Goal: Task Accomplishment & Management: Complete application form

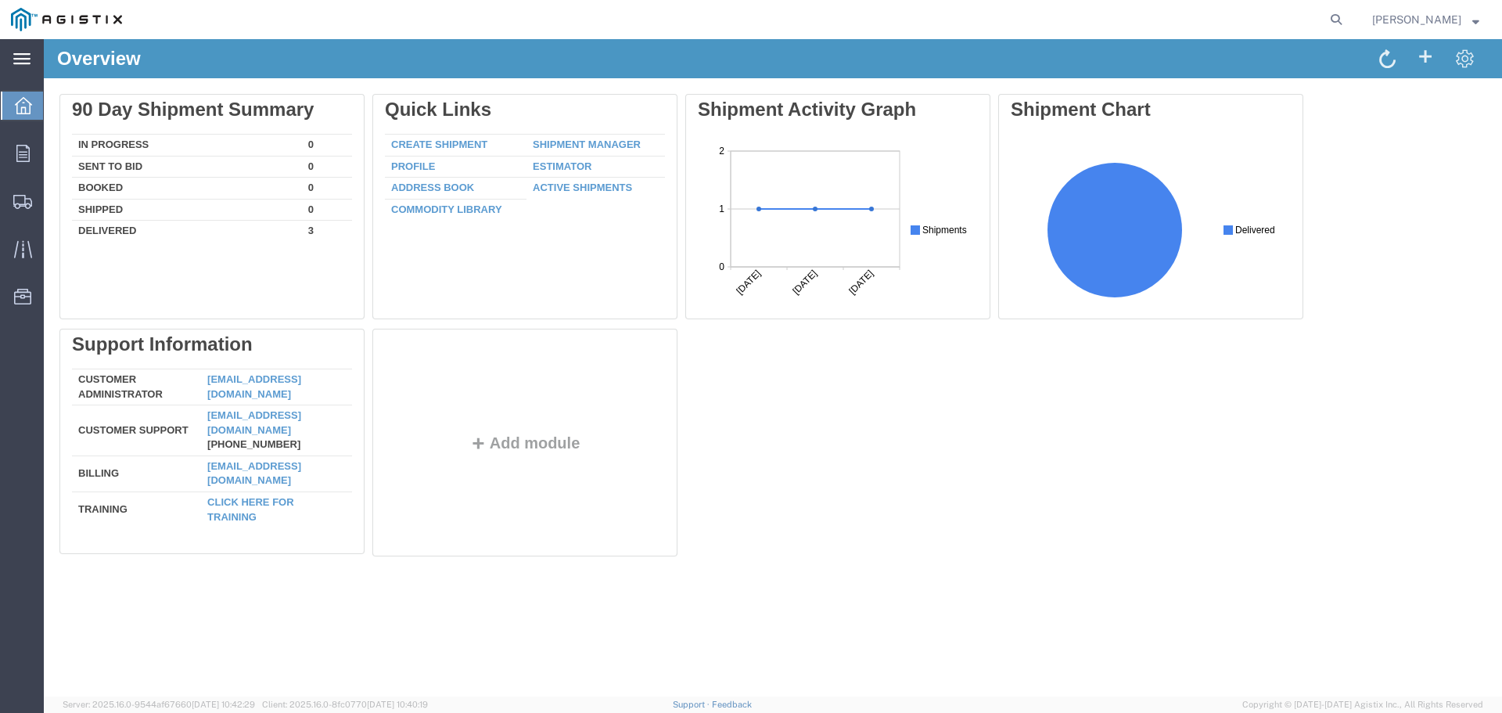
click at [21, 59] on icon at bounding box center [21, 59] width 17 height 12
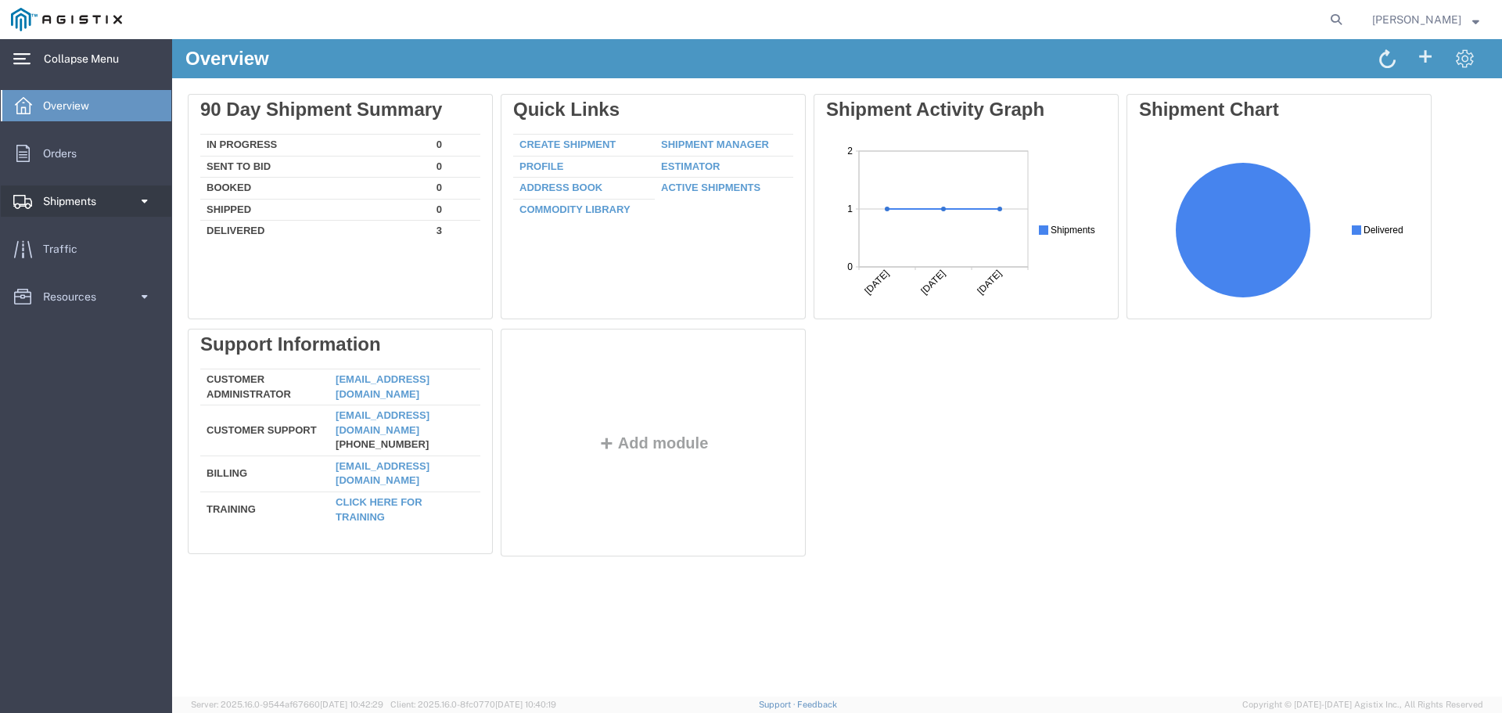
click at [59, 203] on span "Shipments" at bounding box center [75, 200] width 64 height 31
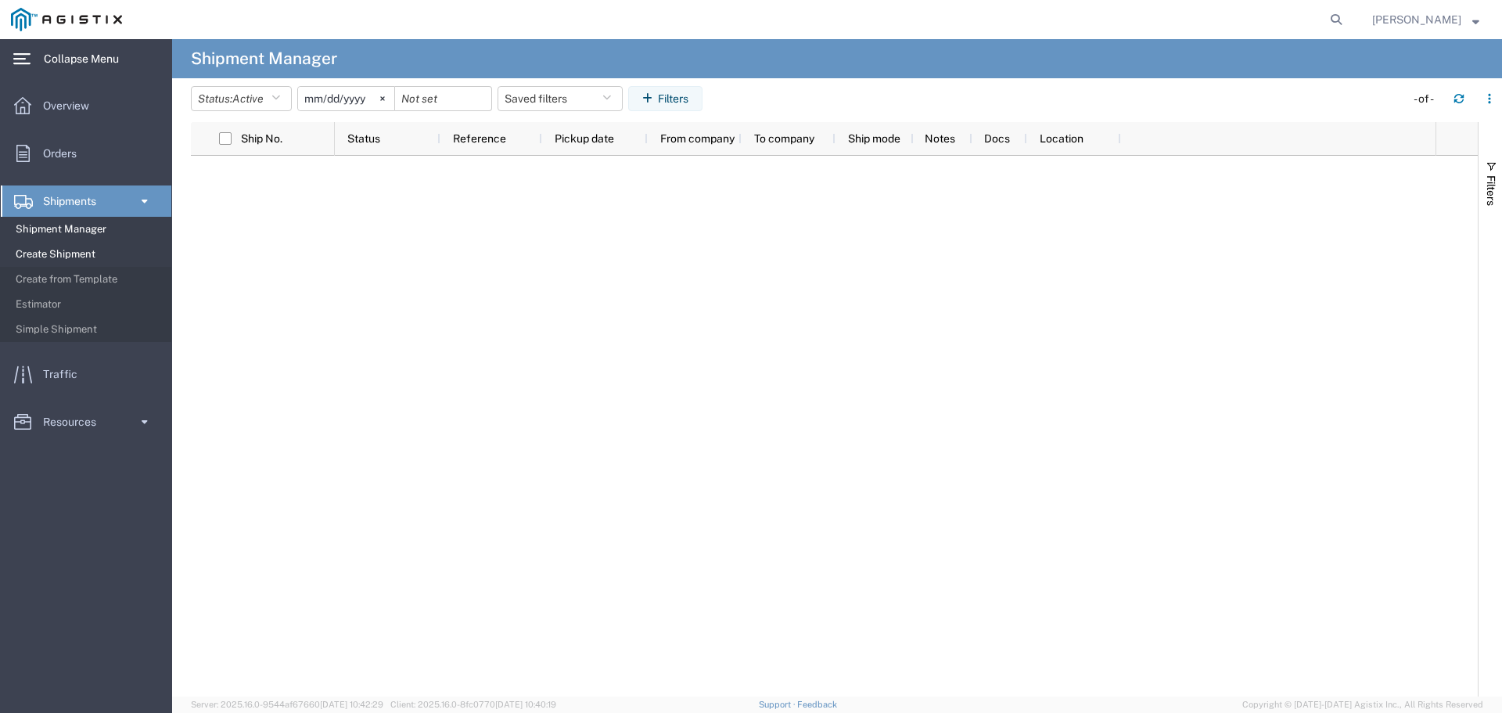
click at [45, 250] on span "Create Shipment" at bounding box center [88, 254] width 145 height 31
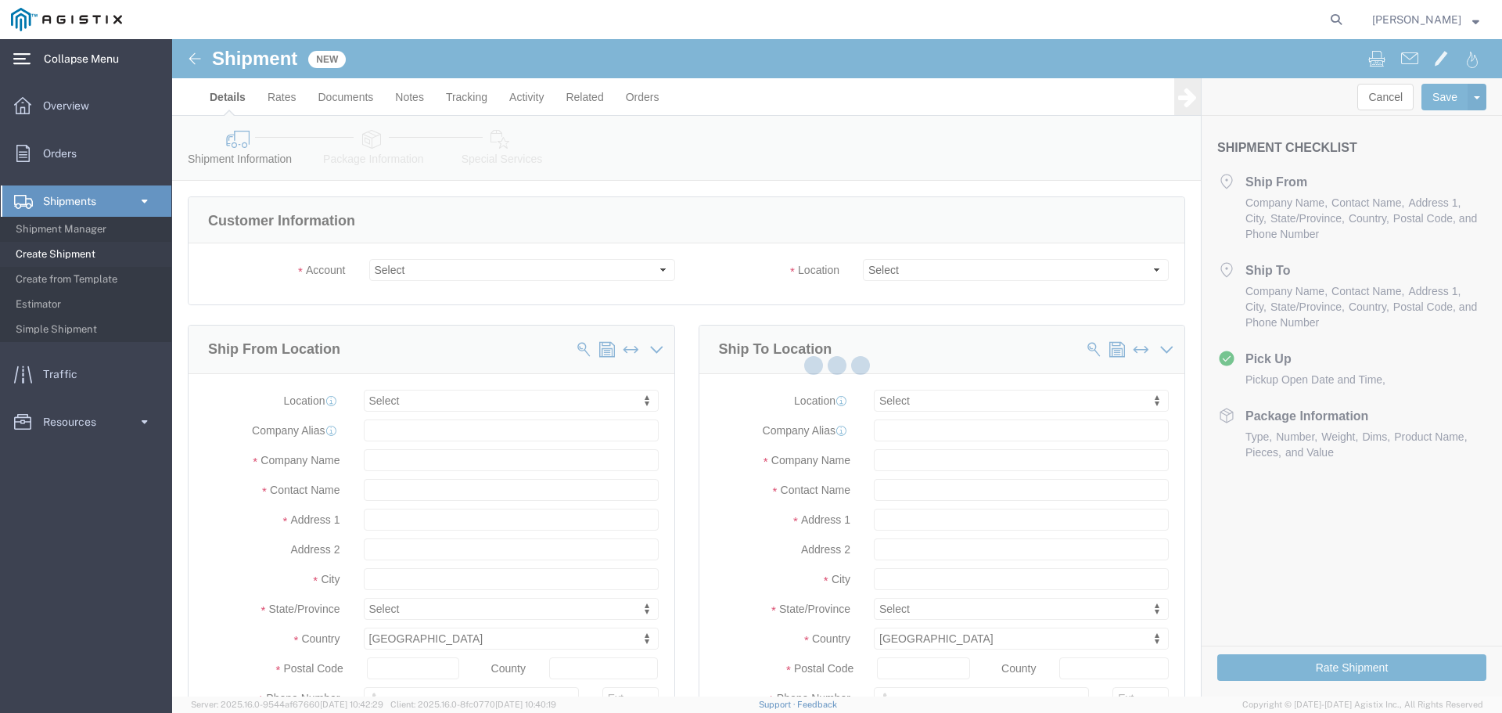
select select
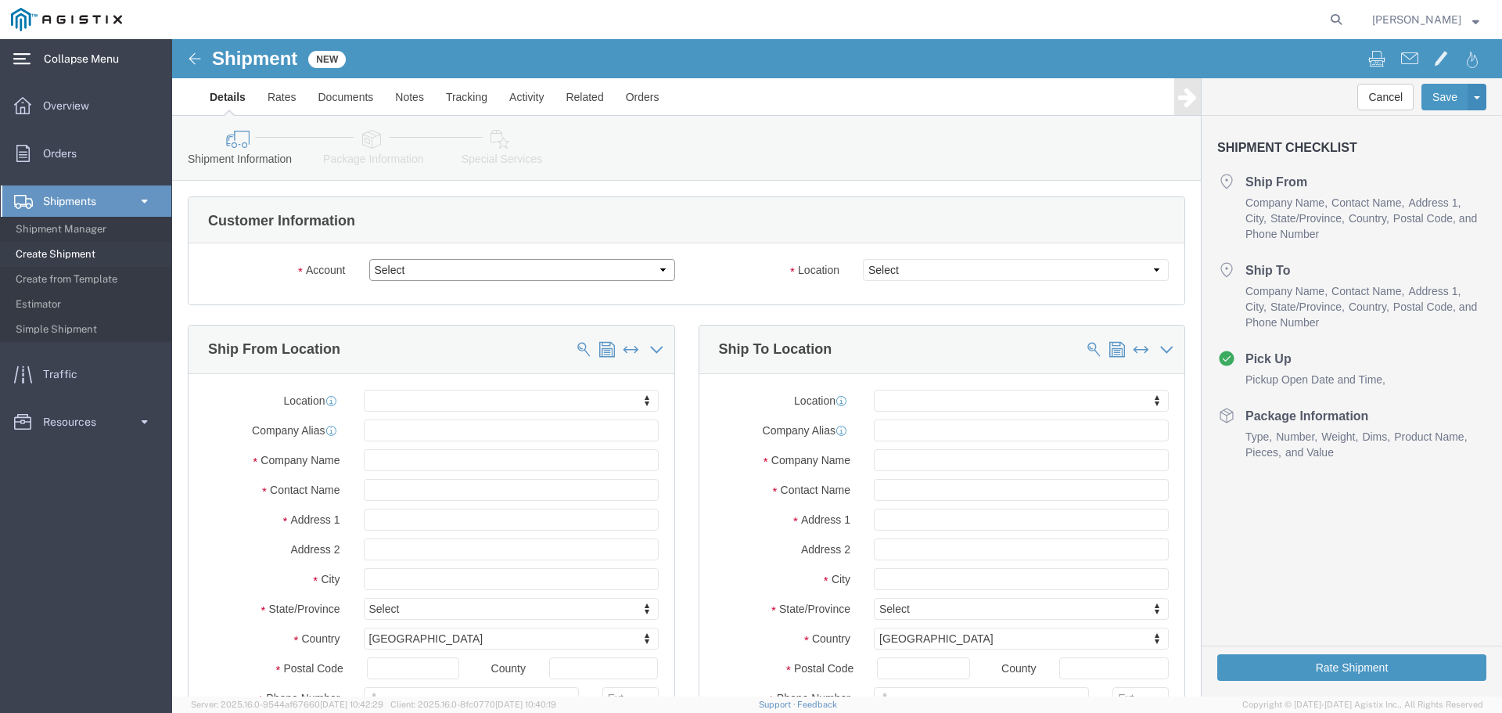
click select "Select PG&E Utility Solutions Group LLC"
select select "9596"
click select "Select PG&E Utility Solutions Group LLC"
select select "PURCHORD"
select select
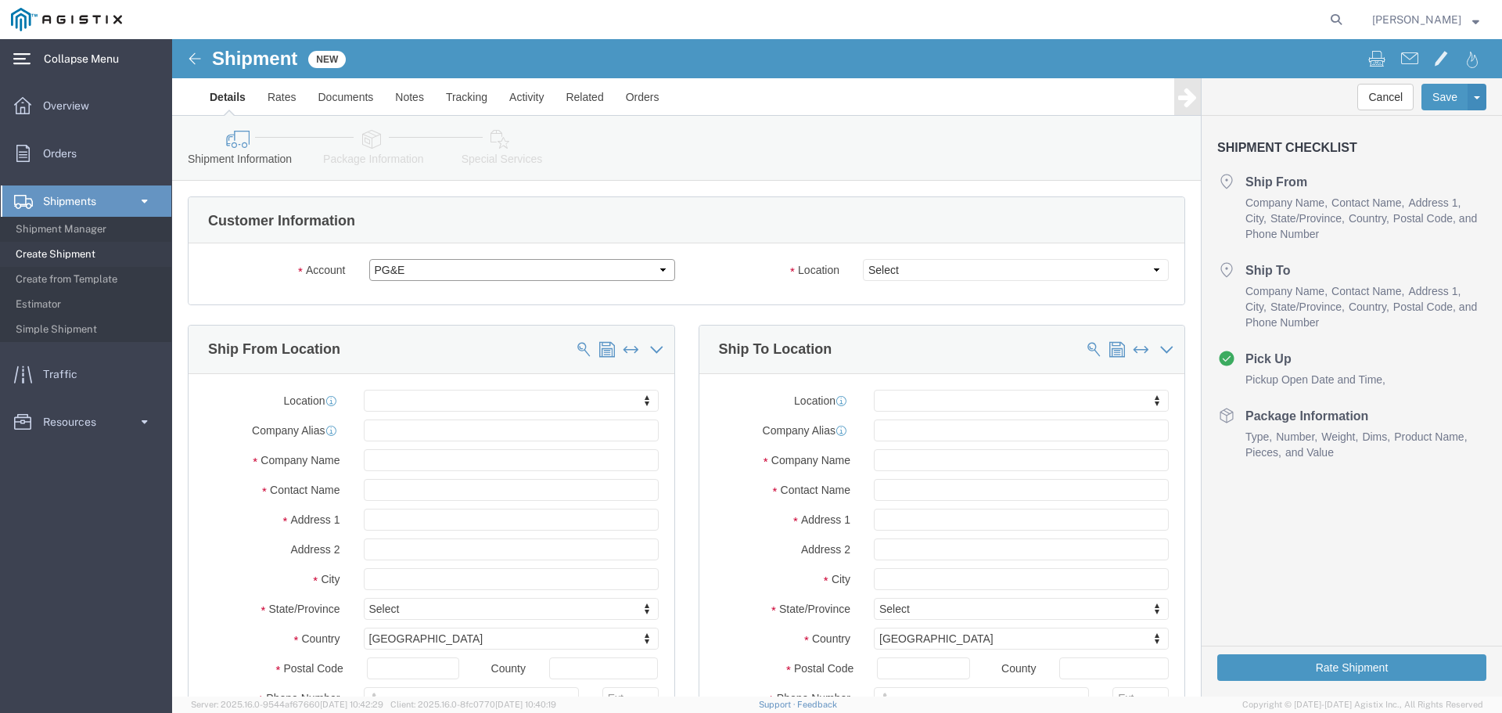
select select
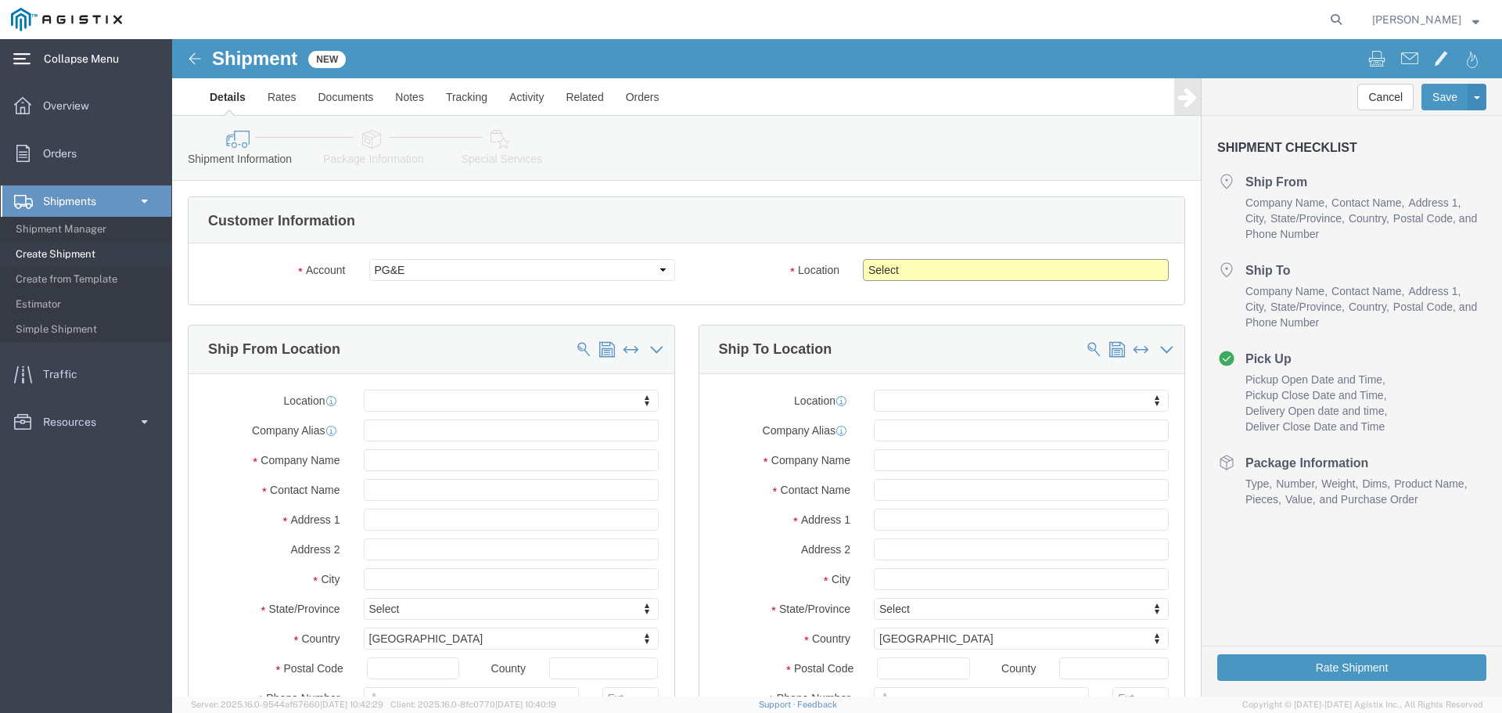
click select "Select All Others [GEOGRAPHIC_DATA] [GEOGRAPHIC_DATA] [GEOGRAPHIC_DATA] [GEOGRA…"
select select "19740"
click select "Select All Others [GEOGRAPHIC_DATA] [GEOGRAPHIC_DATA] [GEOGRAPHIC_DATA] [GEOGRA…"
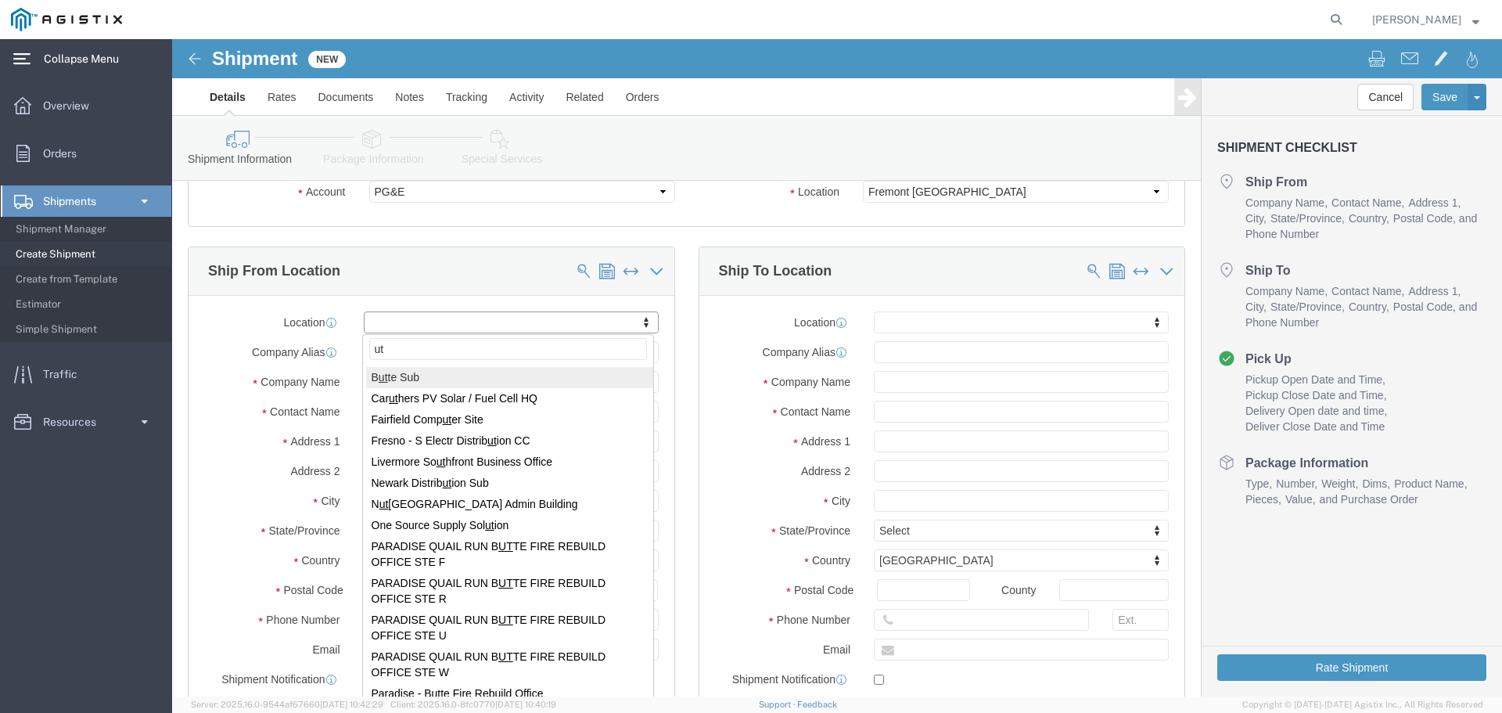
type input "u"
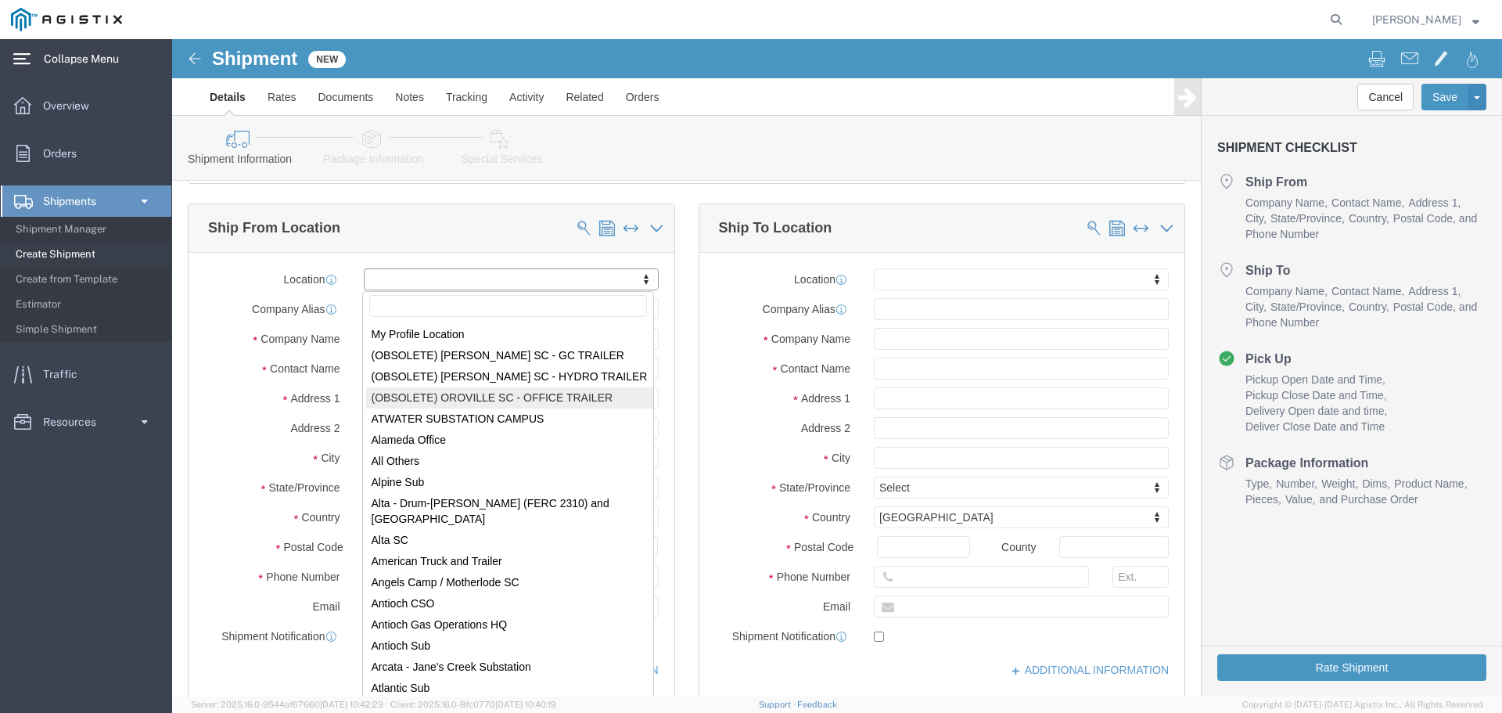
scroll to position [0, 0]
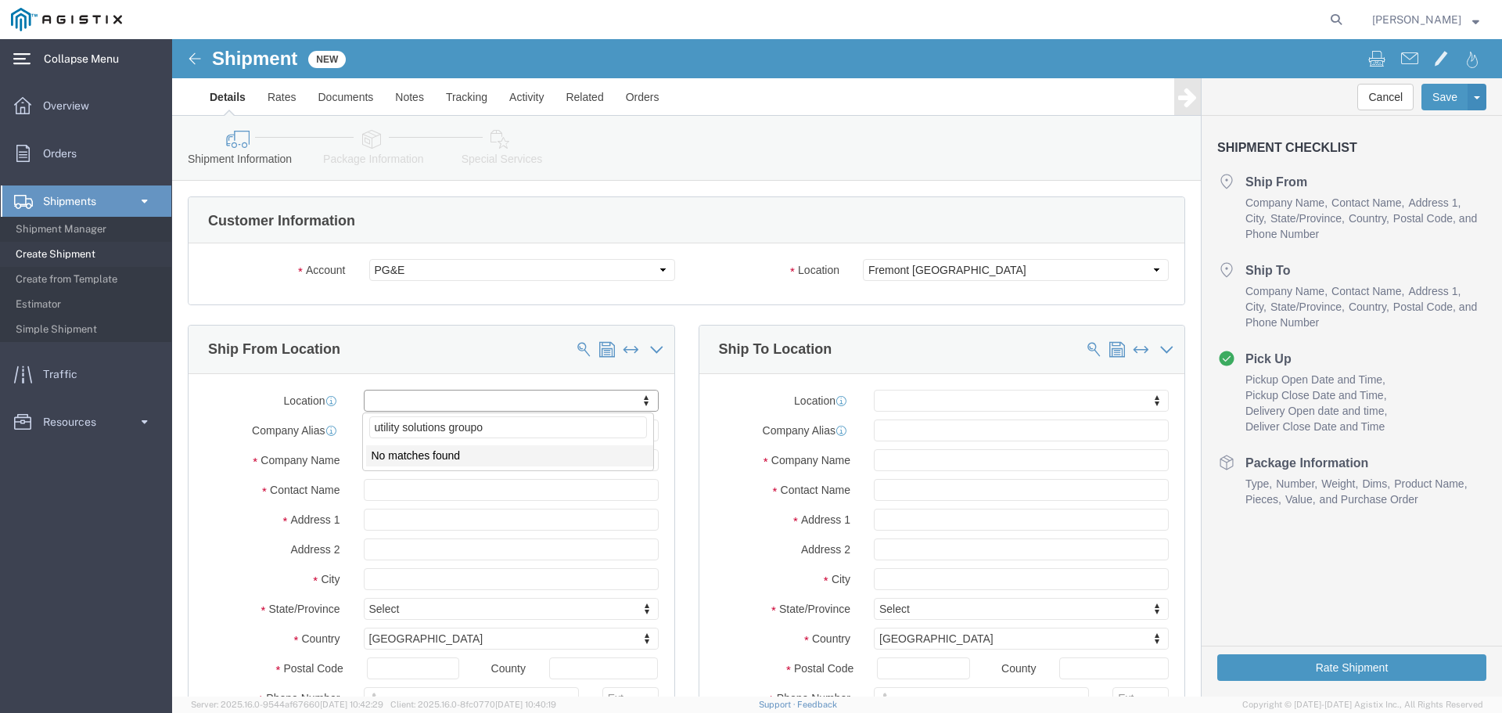
type input "utility solutions group"
click input "text"
type input "utiltiy solutions group"
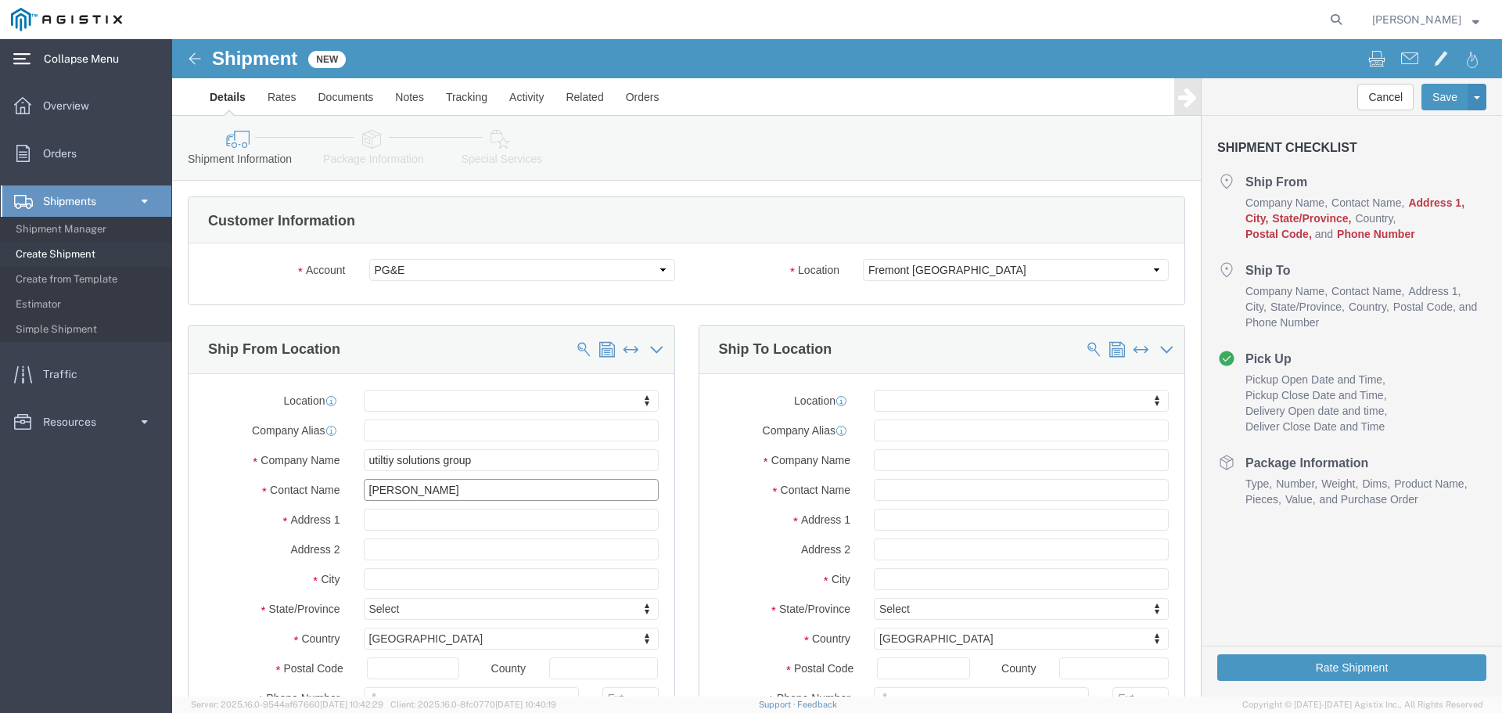
type input "[PERSON_NAME]"
click input "text"
type input "[STREET_ADDRESS]"
select select
type input "columbus"
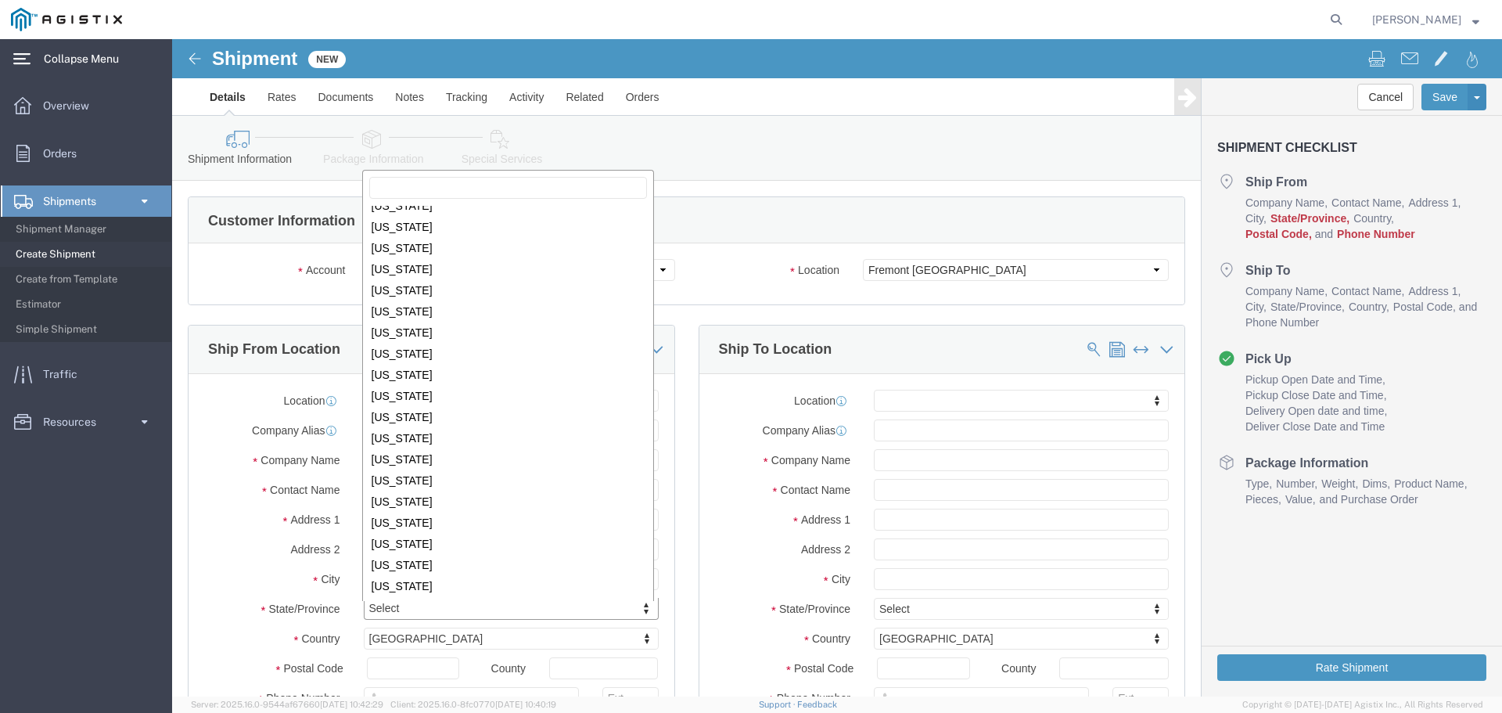
scroll to position [656, 0]
select select
select select "OH"
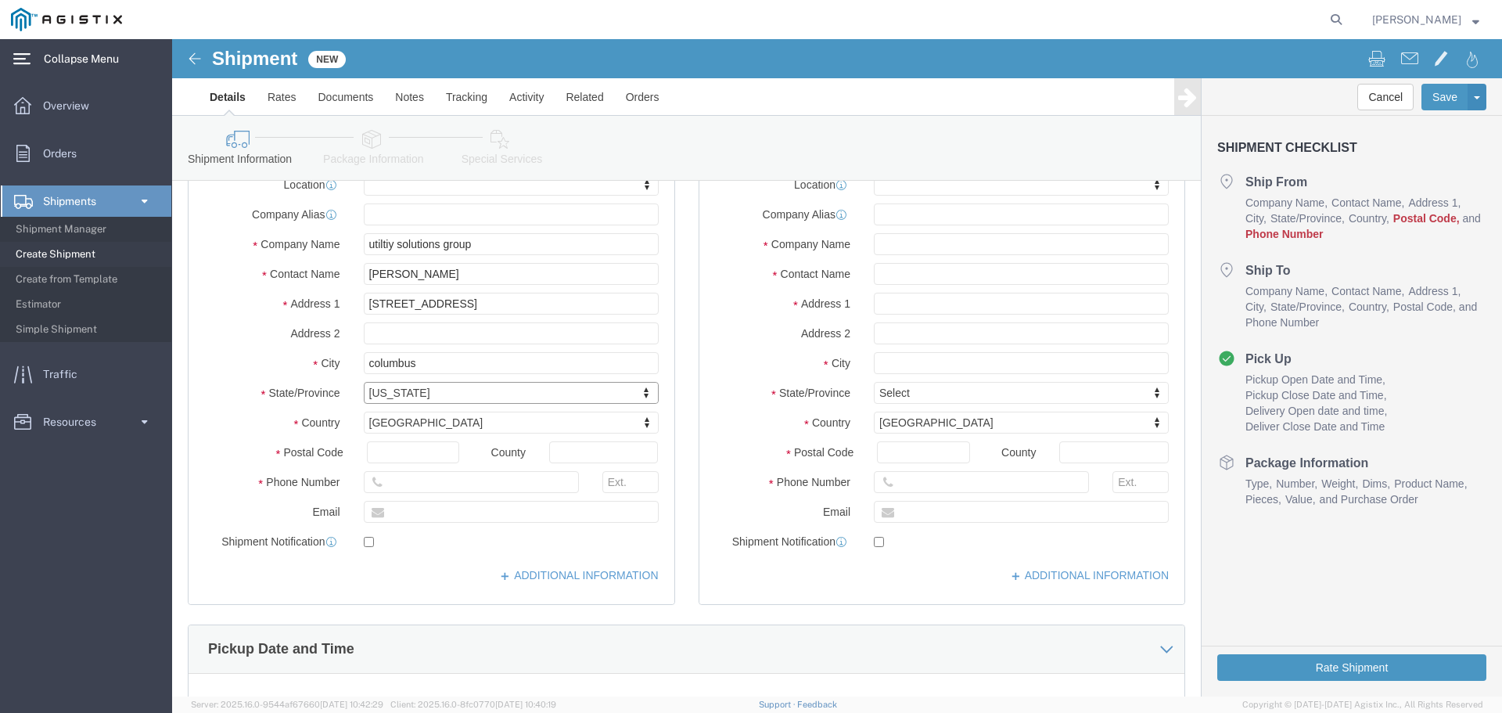
scroll to position [235, 0]
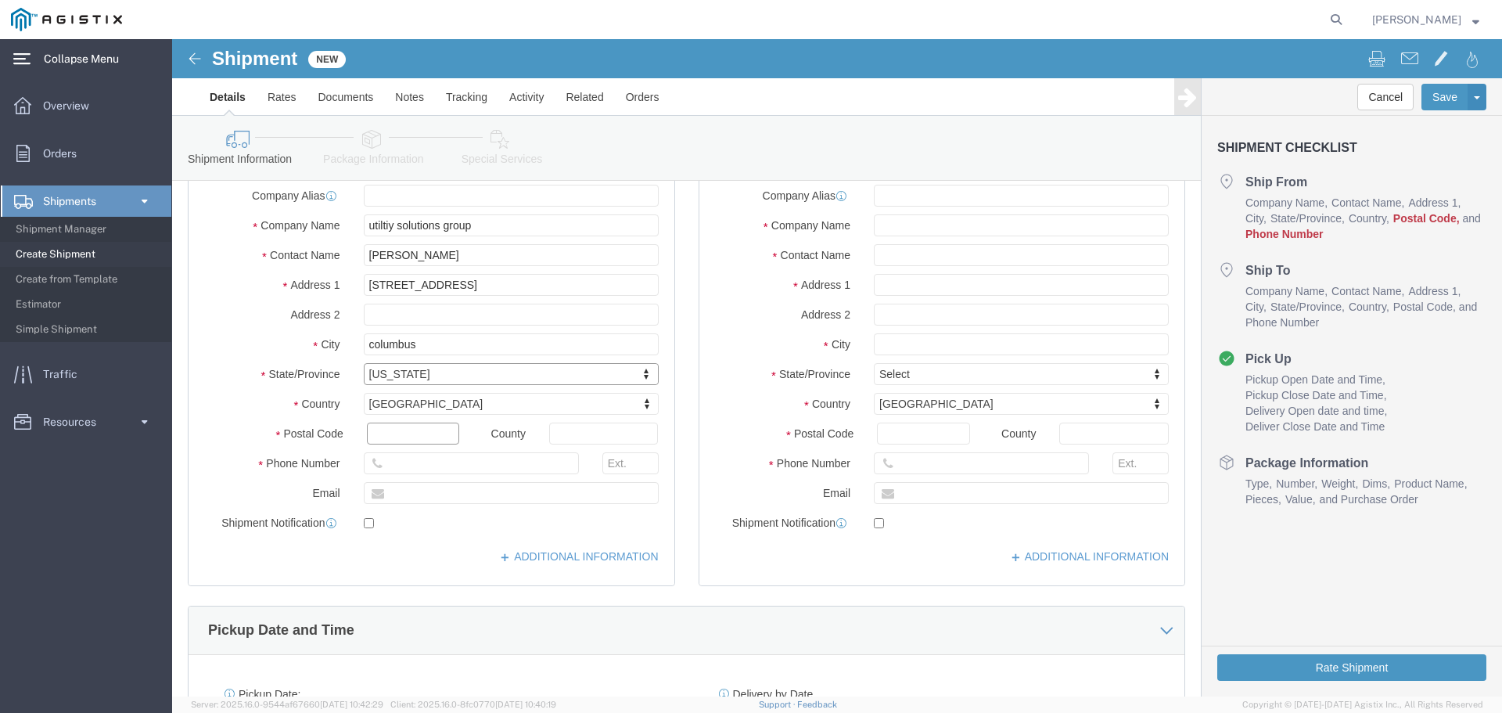
click input "text"
type input "43085"
select select
click input "text"
type input "6147787921"
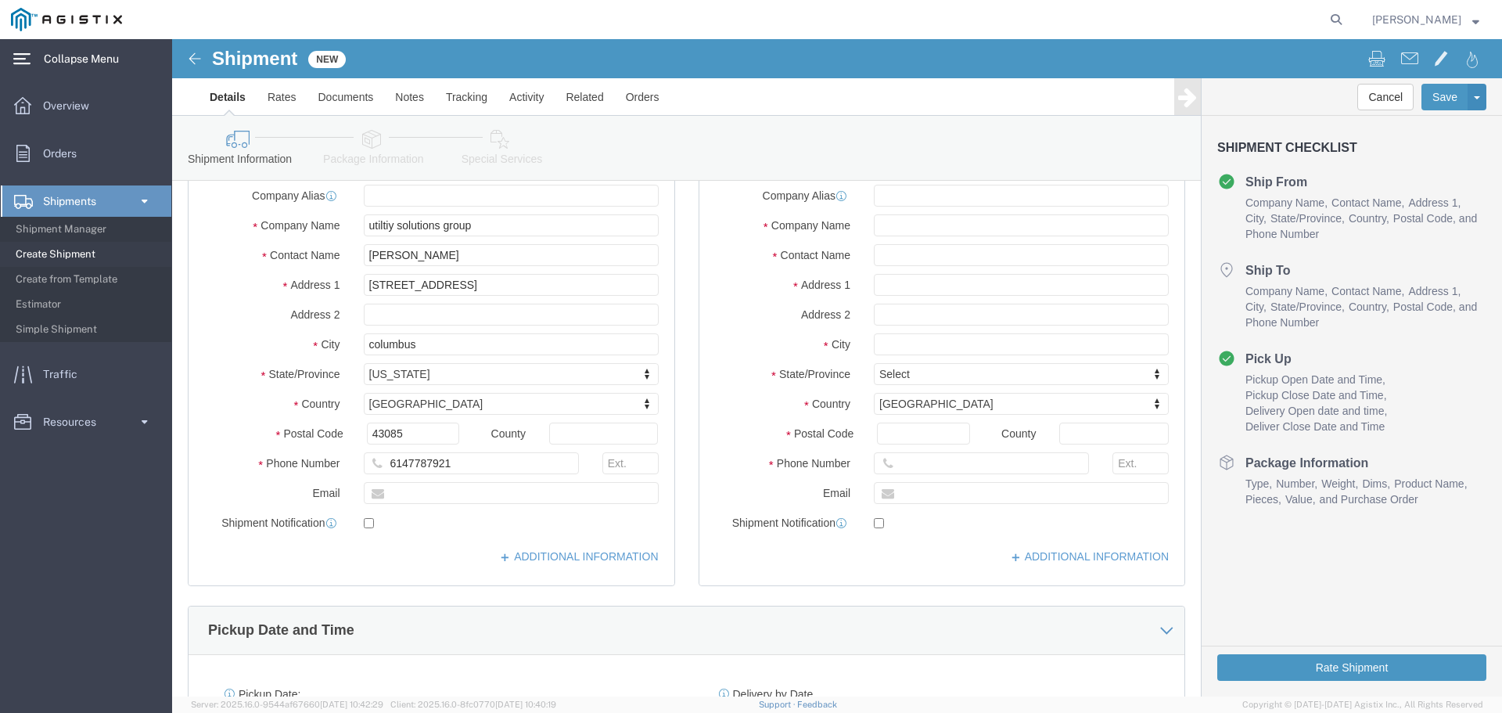
click div "Location My Profile Location (OBSOLETE) [PERSON_NAME] SC - GC TRAILER (OBSOLETE…"
click input "text"
type input "[EMAIL_ADDRESS][DOMAIN_NAME]"
checkbox input "true"
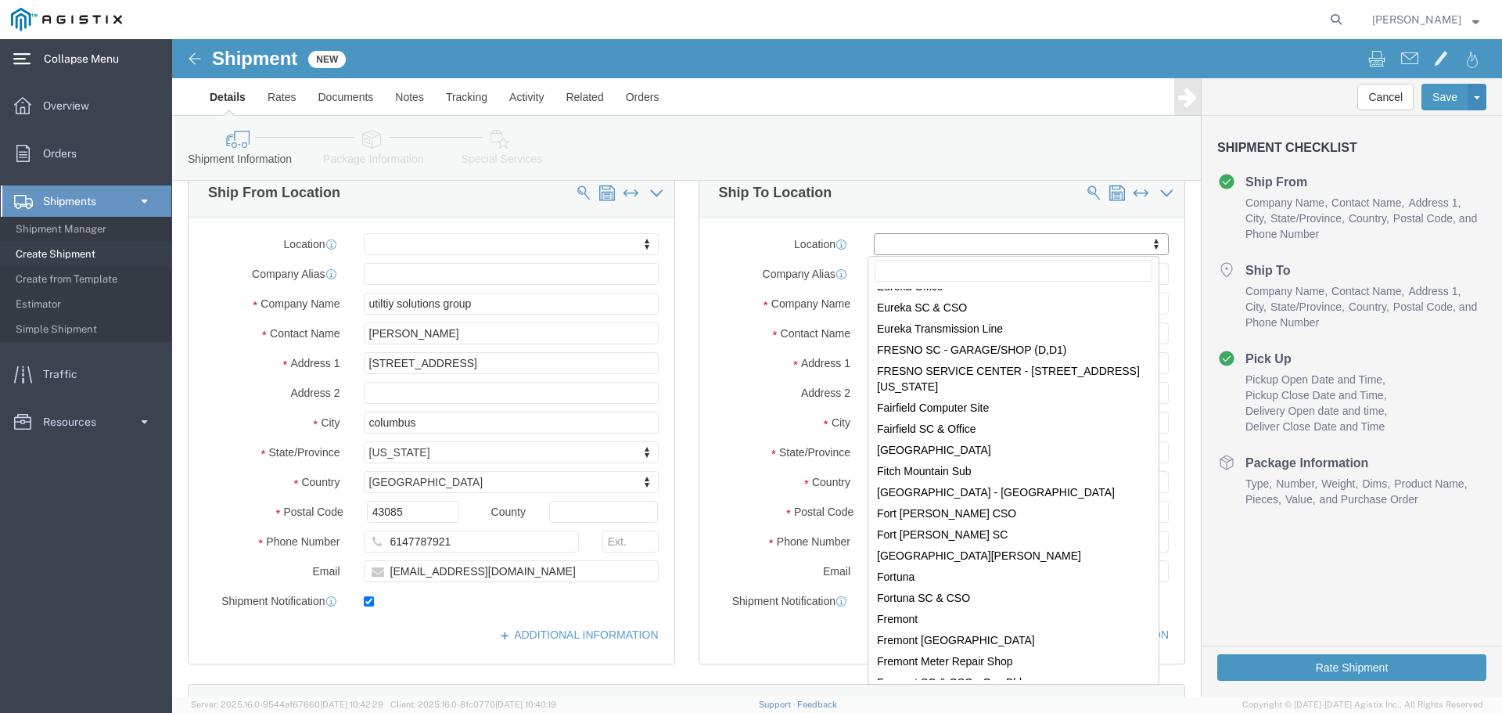
scroll to position [2582, 0]
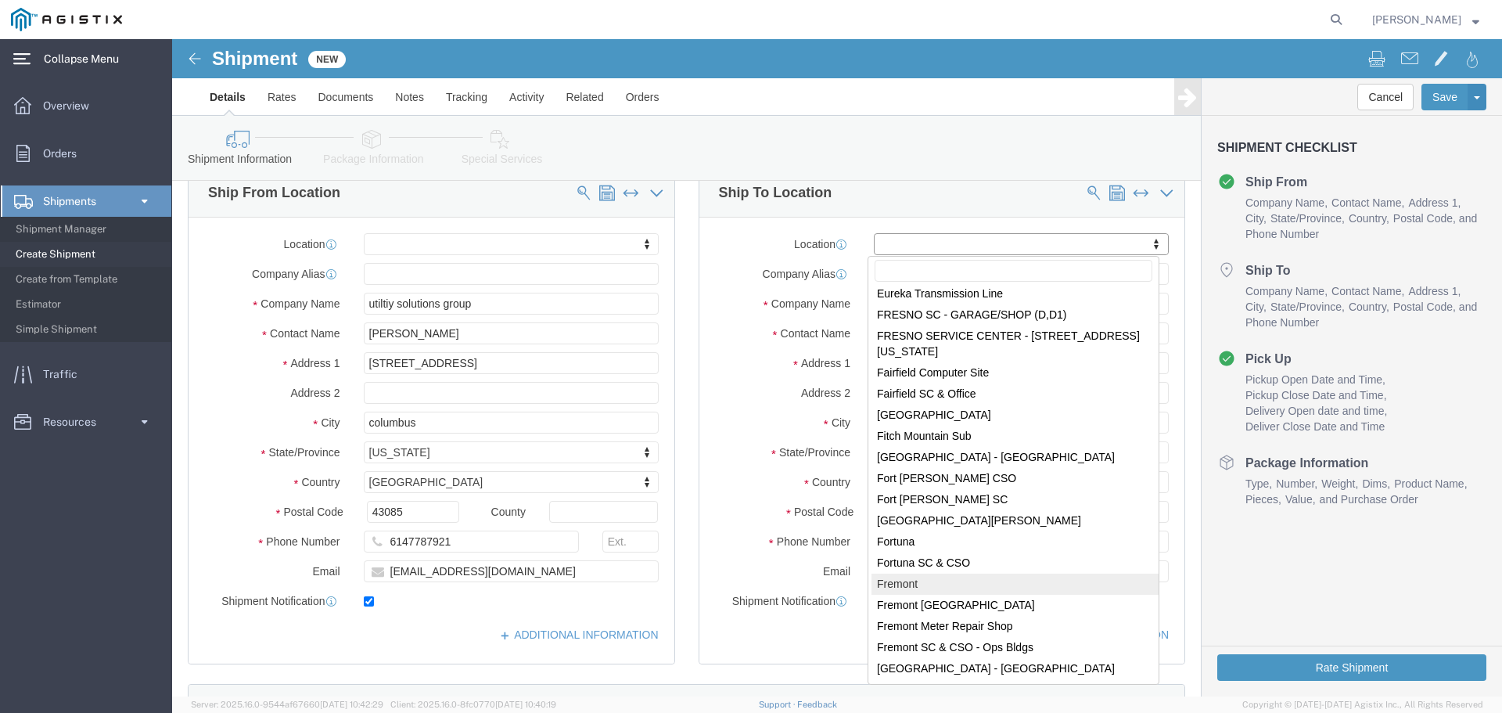
select select "46073"
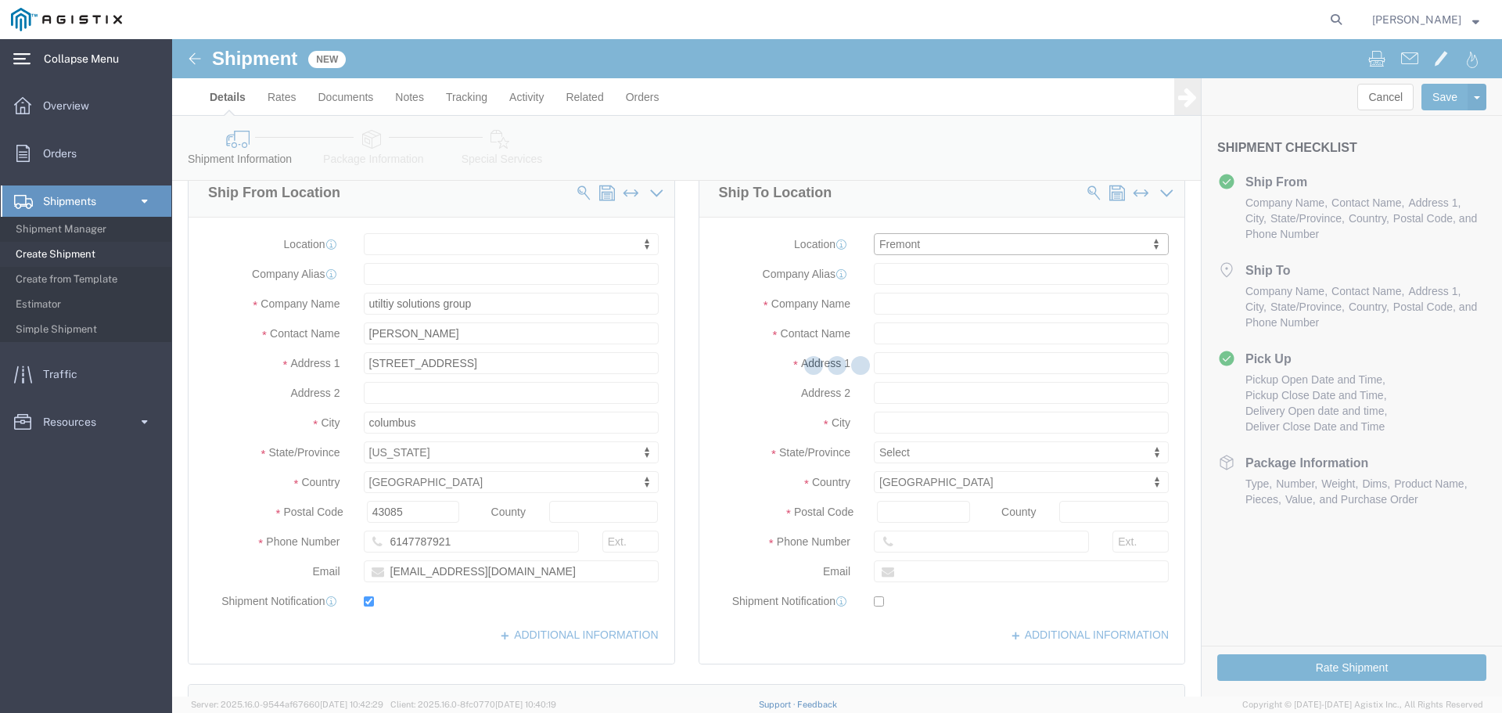
type input "[STREET_ADDRESS][PERSON_NAME]"
type input "94538"
type input "PG&E"
type input "Fremont"
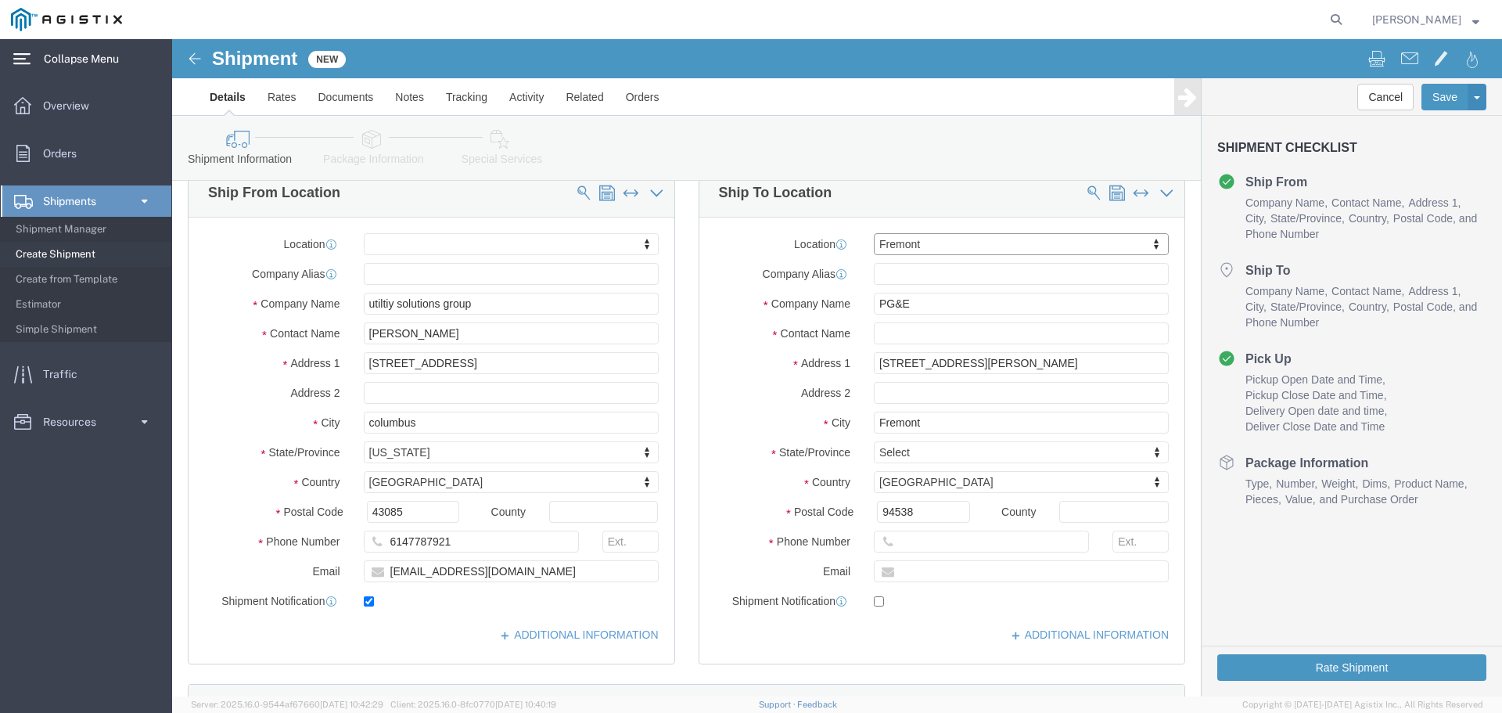
select select "CA"
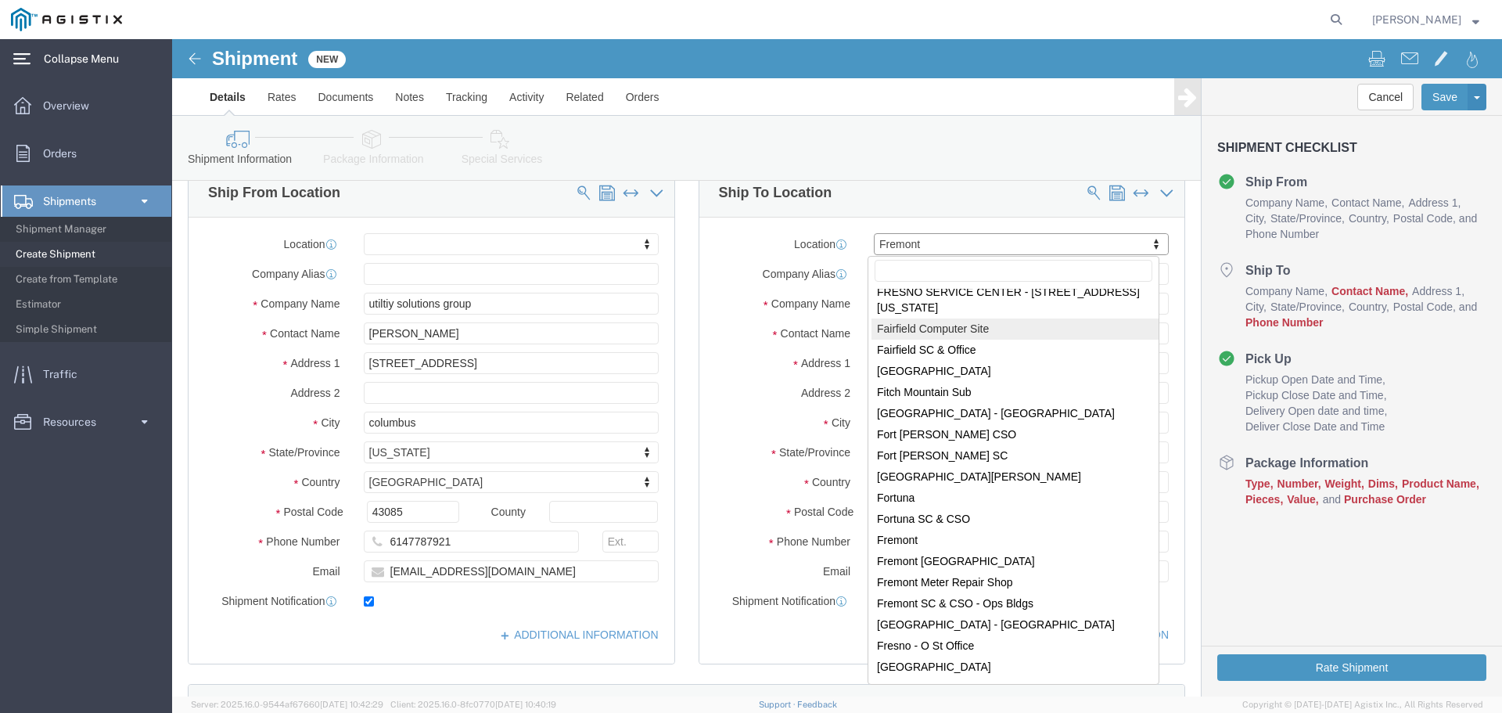
scroll to position [2643, 0]
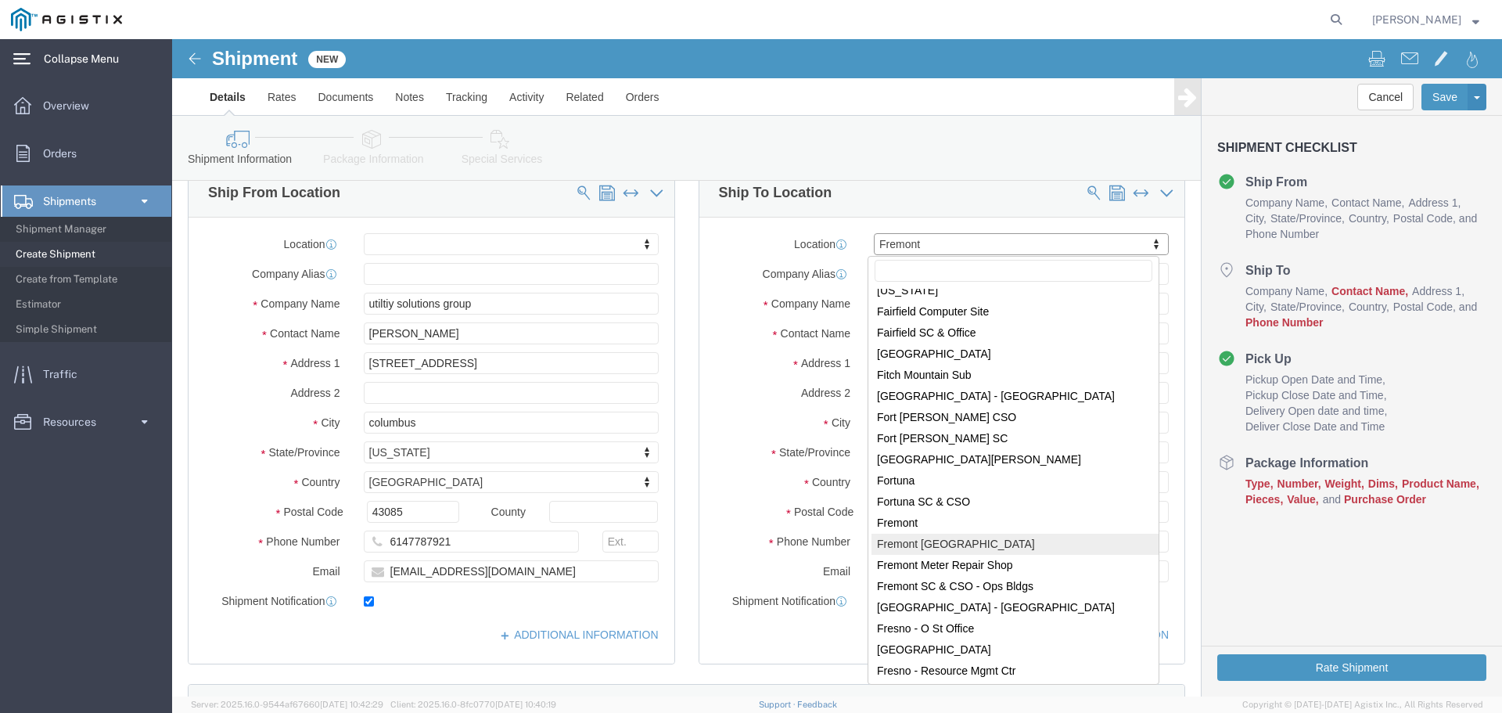
select select "19740"
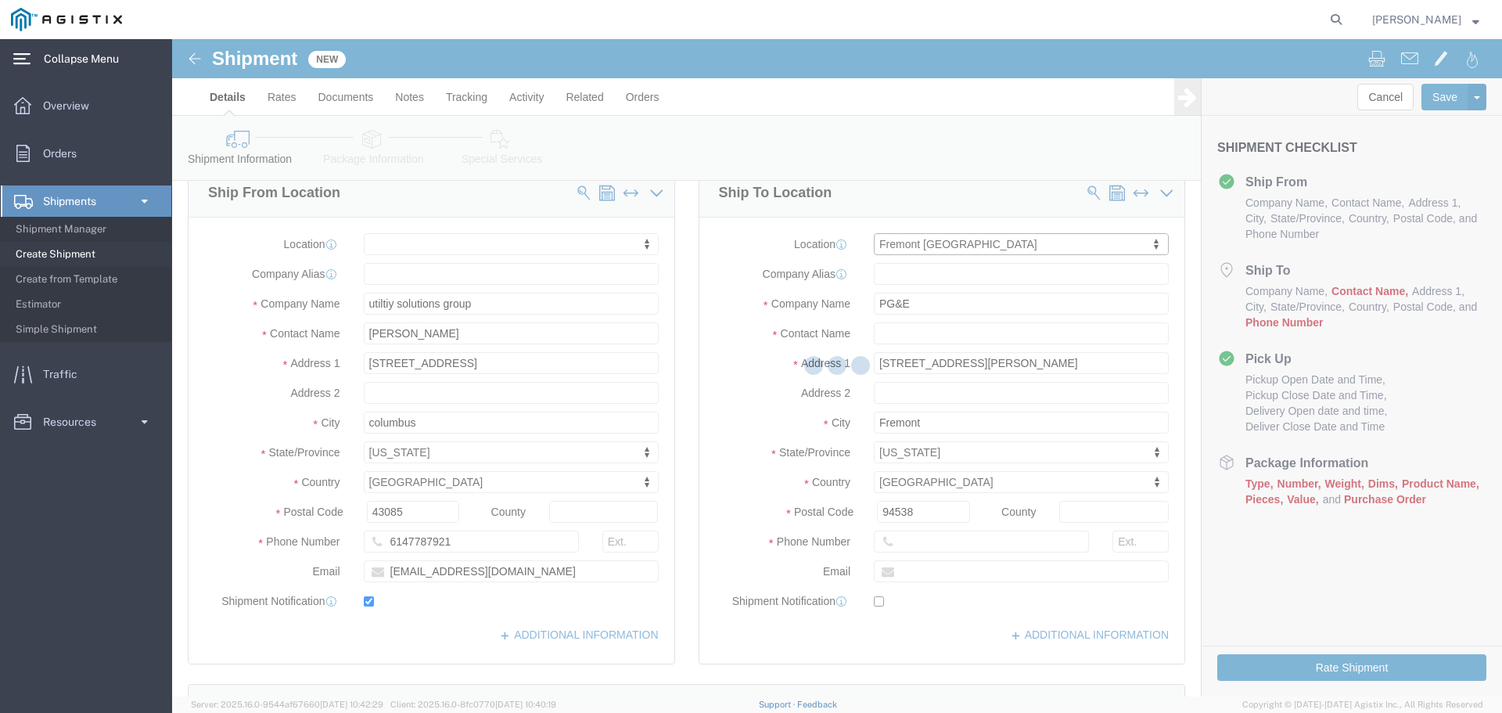
type input "[STREET_ADDRESS][PERSON_NAME]"
select select "CA"
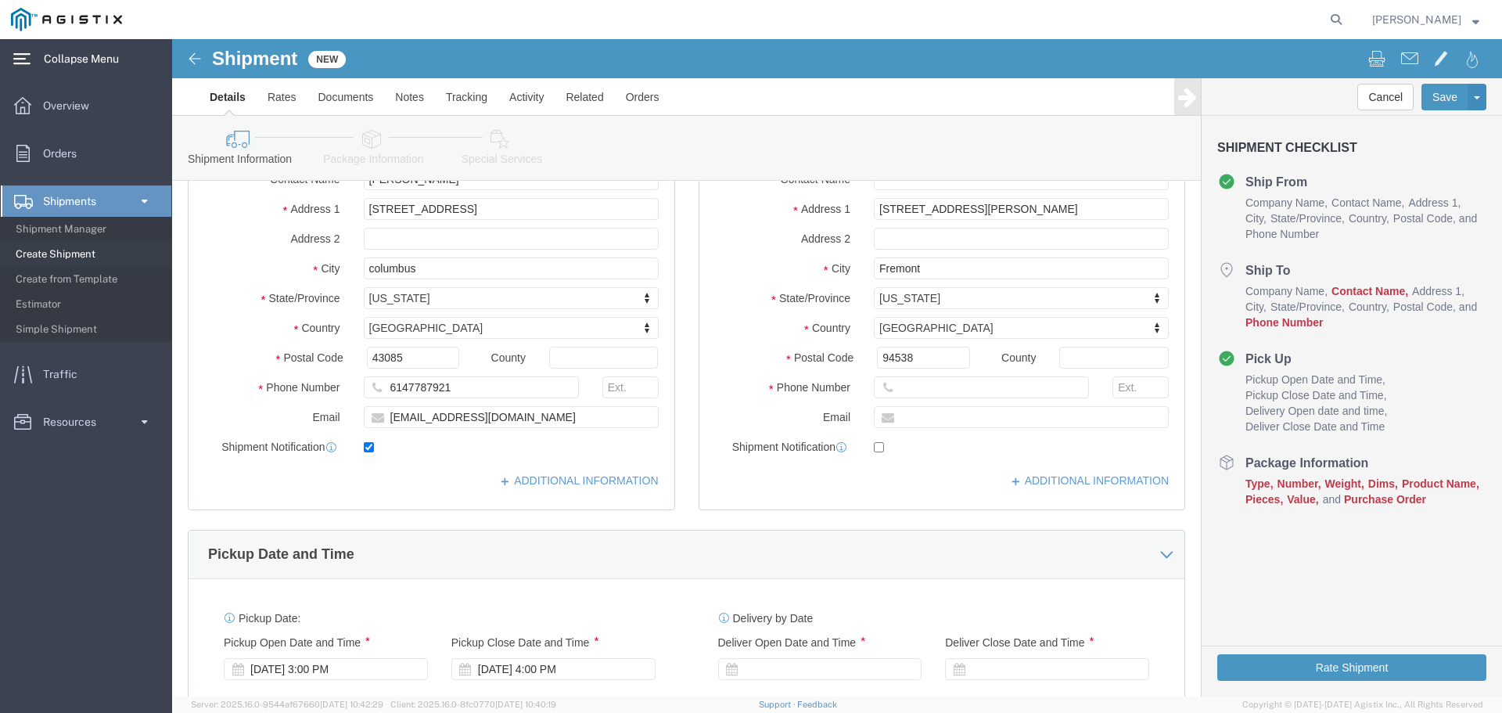
scroll to position [313, 0]
click input "text"
type input "18007435000"
click div "Location [GEOGRAPHIC_DATA] [GEOGRAPHIC_DATA] My Profile Location (OBSOLETE) [GE…"
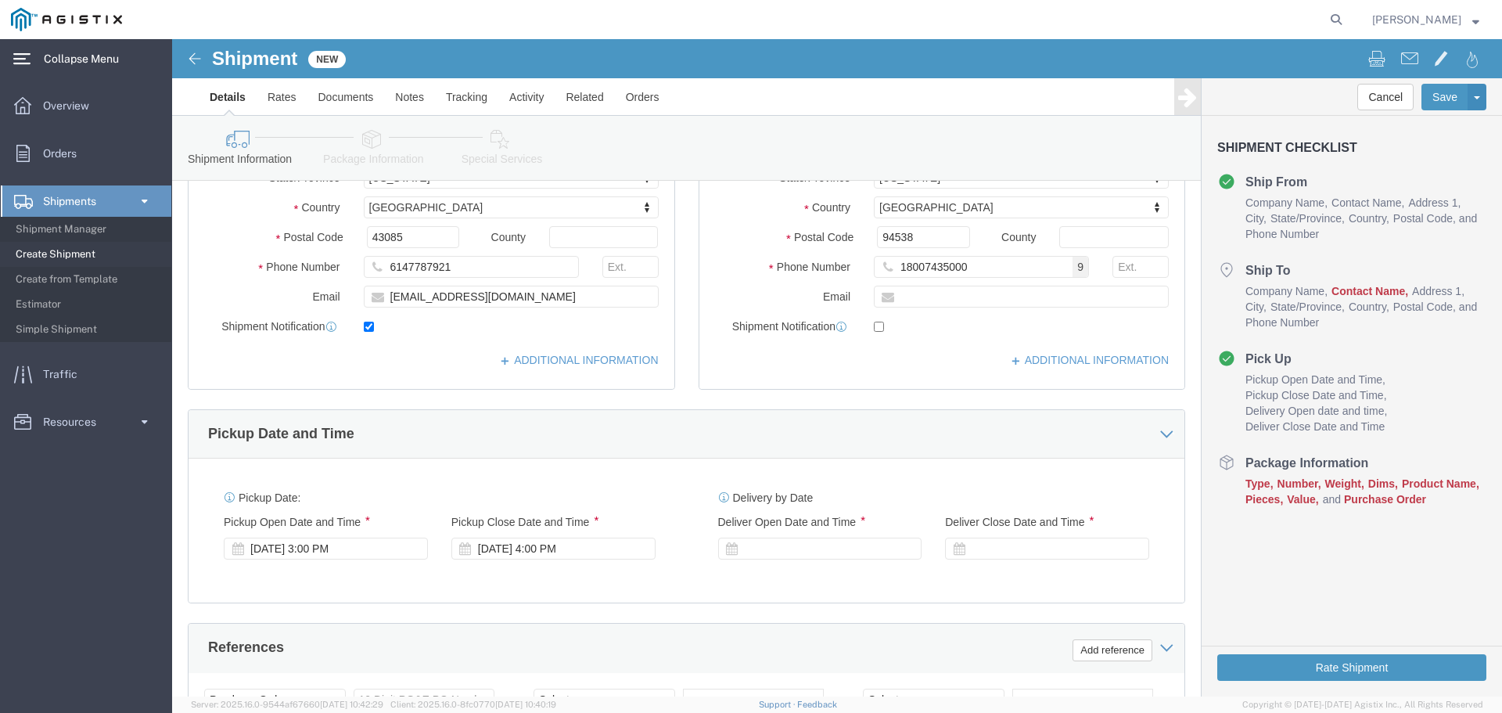
scroll to position [626, 0]
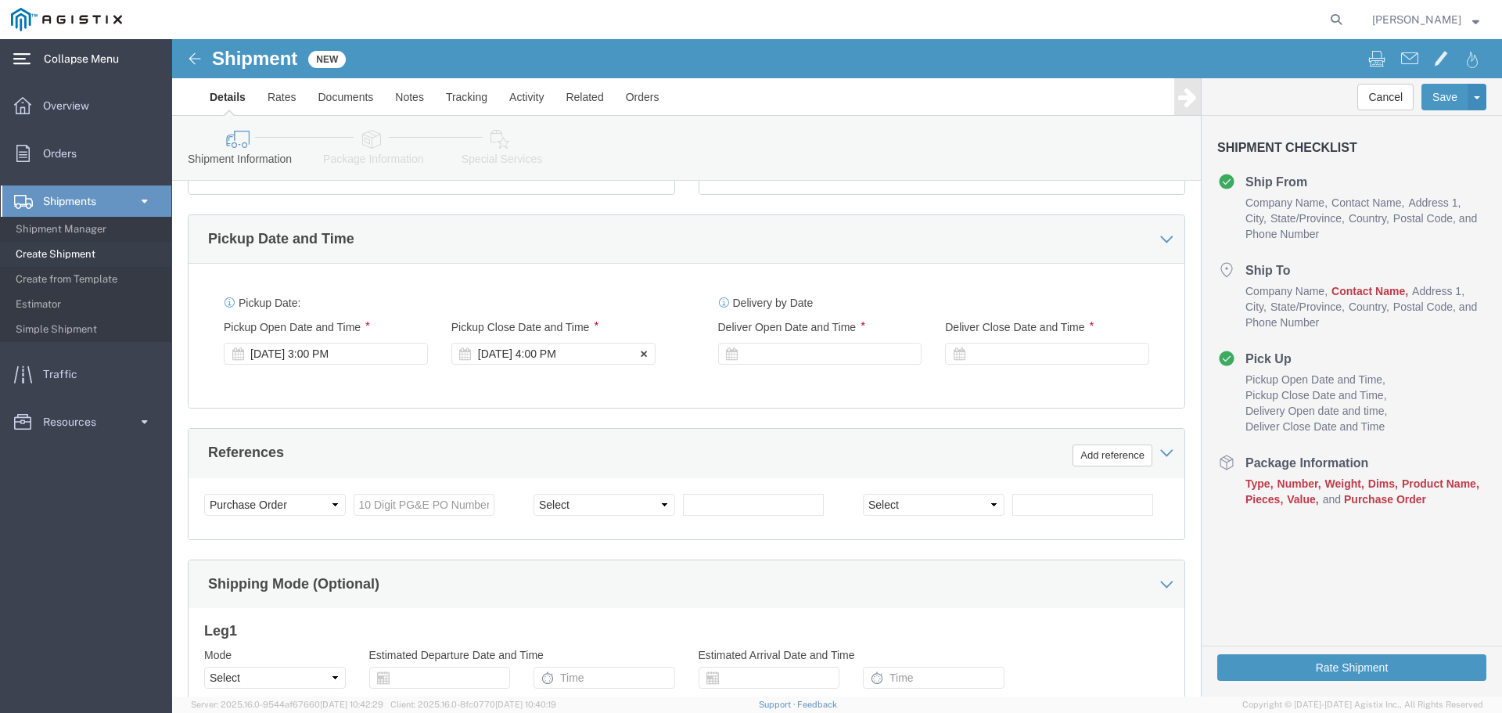
click div "[DATE] 4:00 PM"
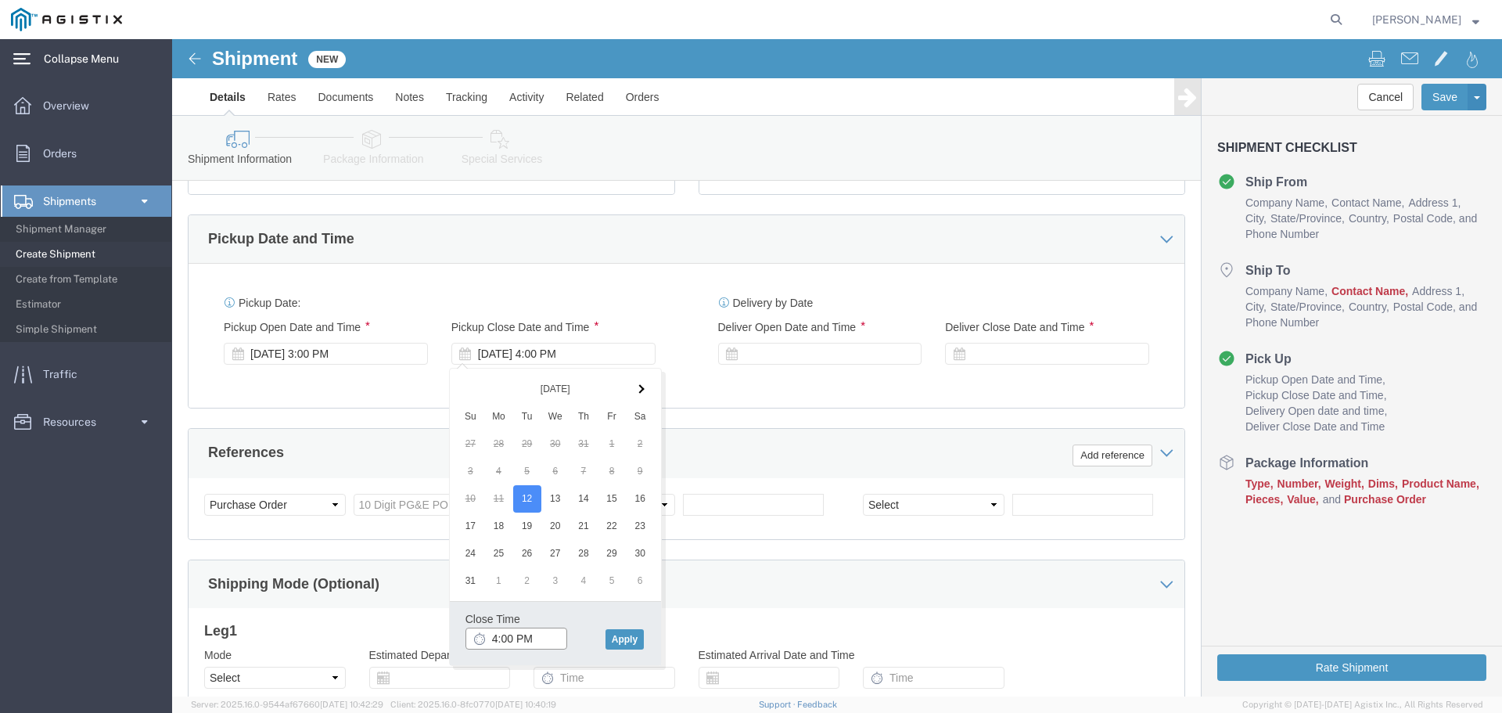
drag, startPoint x: 328, startPoint y: 595, endPoint x: 315, endPoint y: 595, distance: 12.5
click input "4:00 PM"
type input "8:00 PM"
click button "Apply"
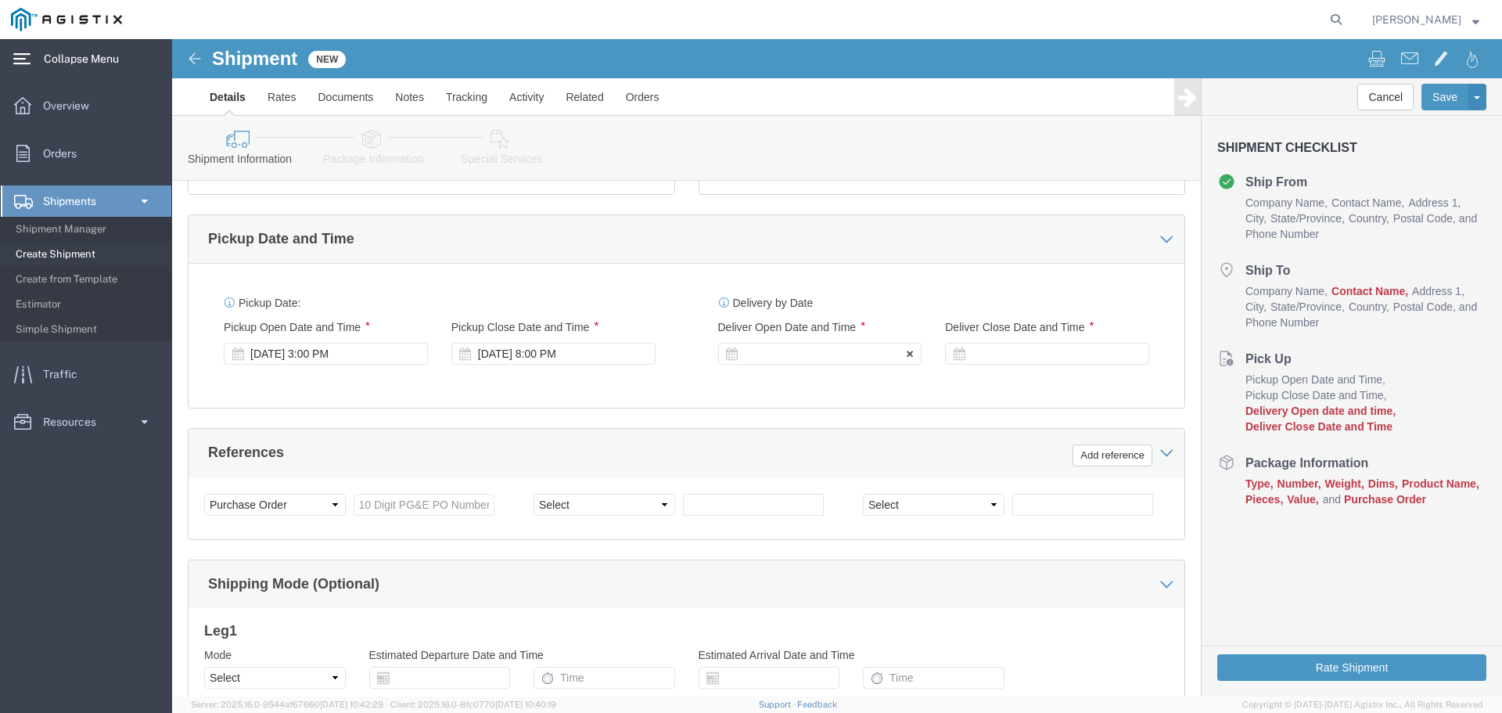
click div
click button "Apply"
click div
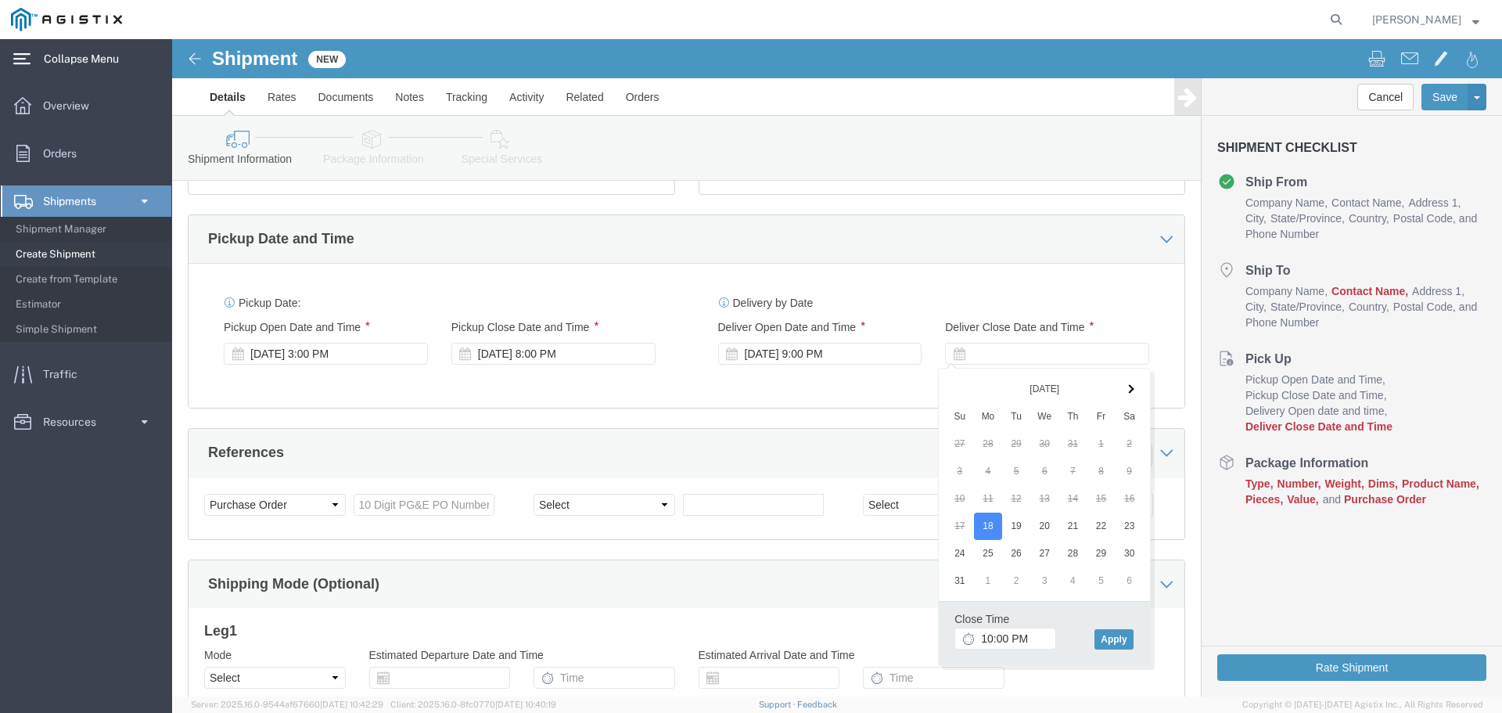
click icon
type input "4:00 PM"
click button "Apply"
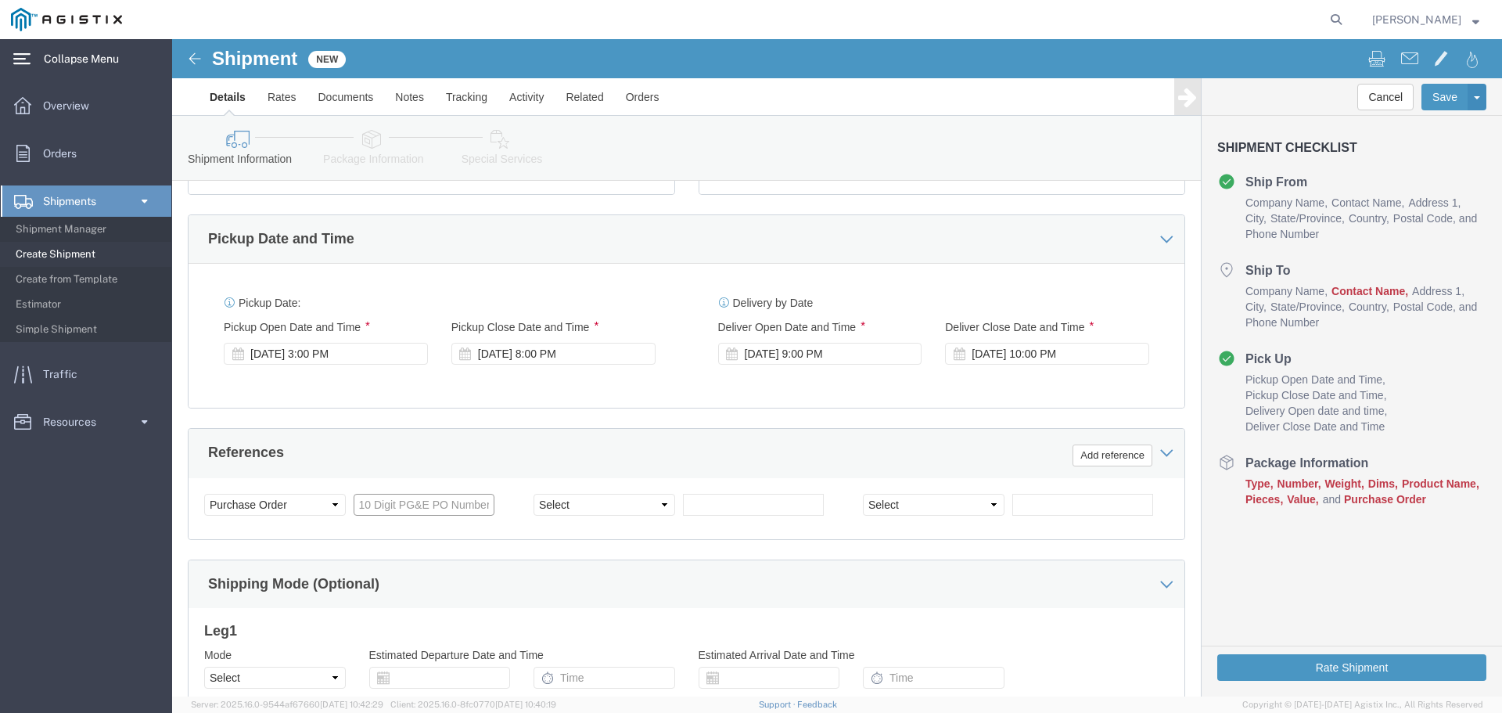
click input "text"
paste input "M032219"
type input "M"
click input "text"
paste input "PGE# M0322"
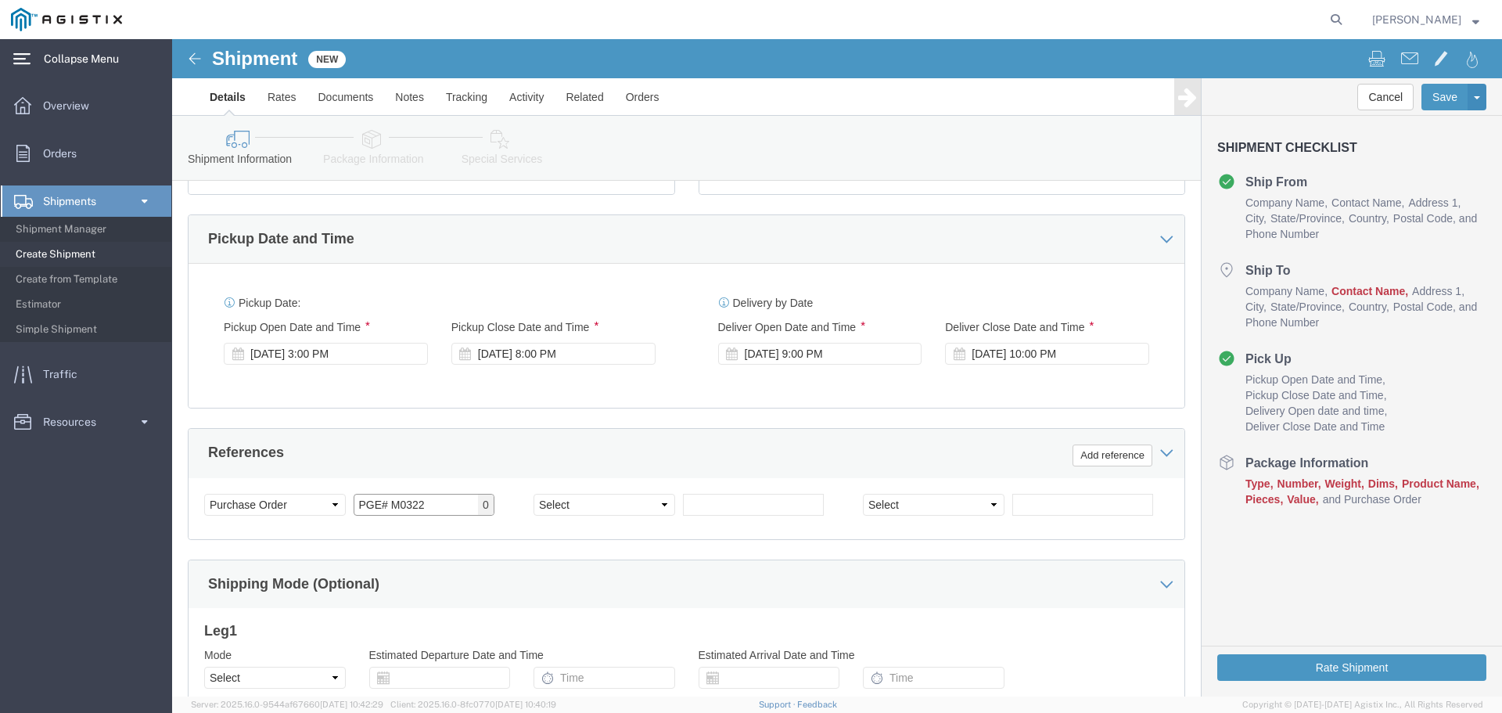
type input "PGE# M0322"
click div "Customer Information Account Select PG&E Utility Solutions Group LLC Location S…"
click select "Select Account Type Activity ID Airline Appointment Number ASN Batch Request # …"
drag, startPoint x: 483, startPoint y: 463, endPoint x: 483, endPoint y: 472, distance: 8.6
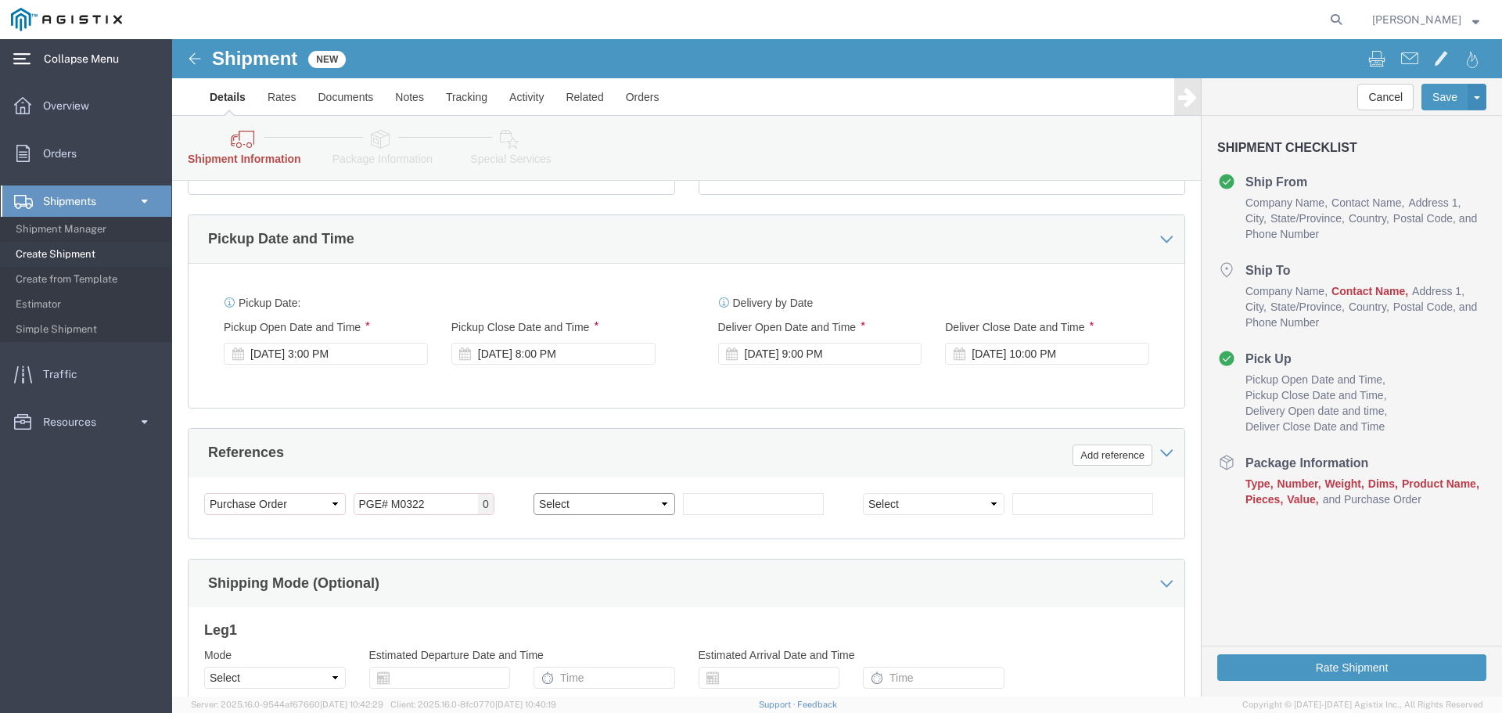
click select "Select Account Type Activity ID Airline Appointment Number ASN Batch Request # …"
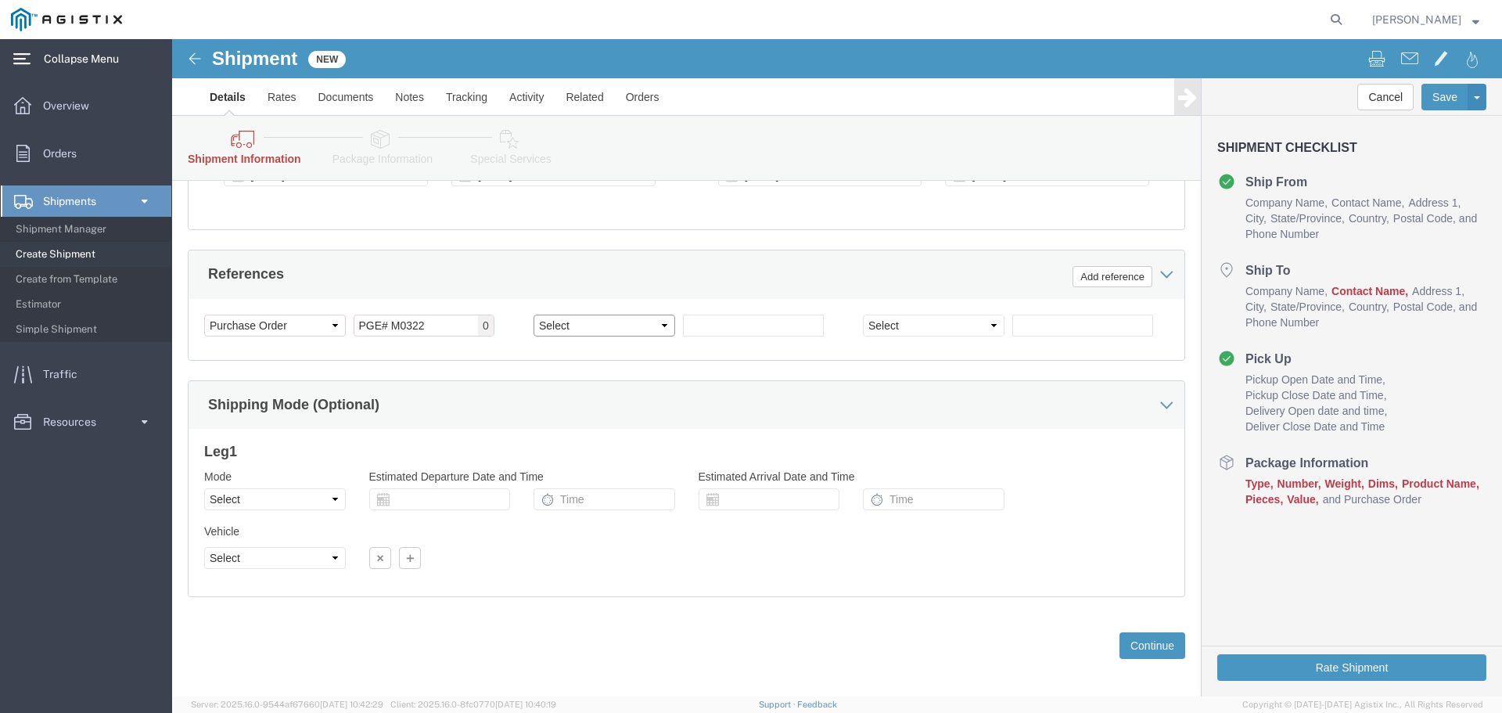
scroll to position [880, 0]
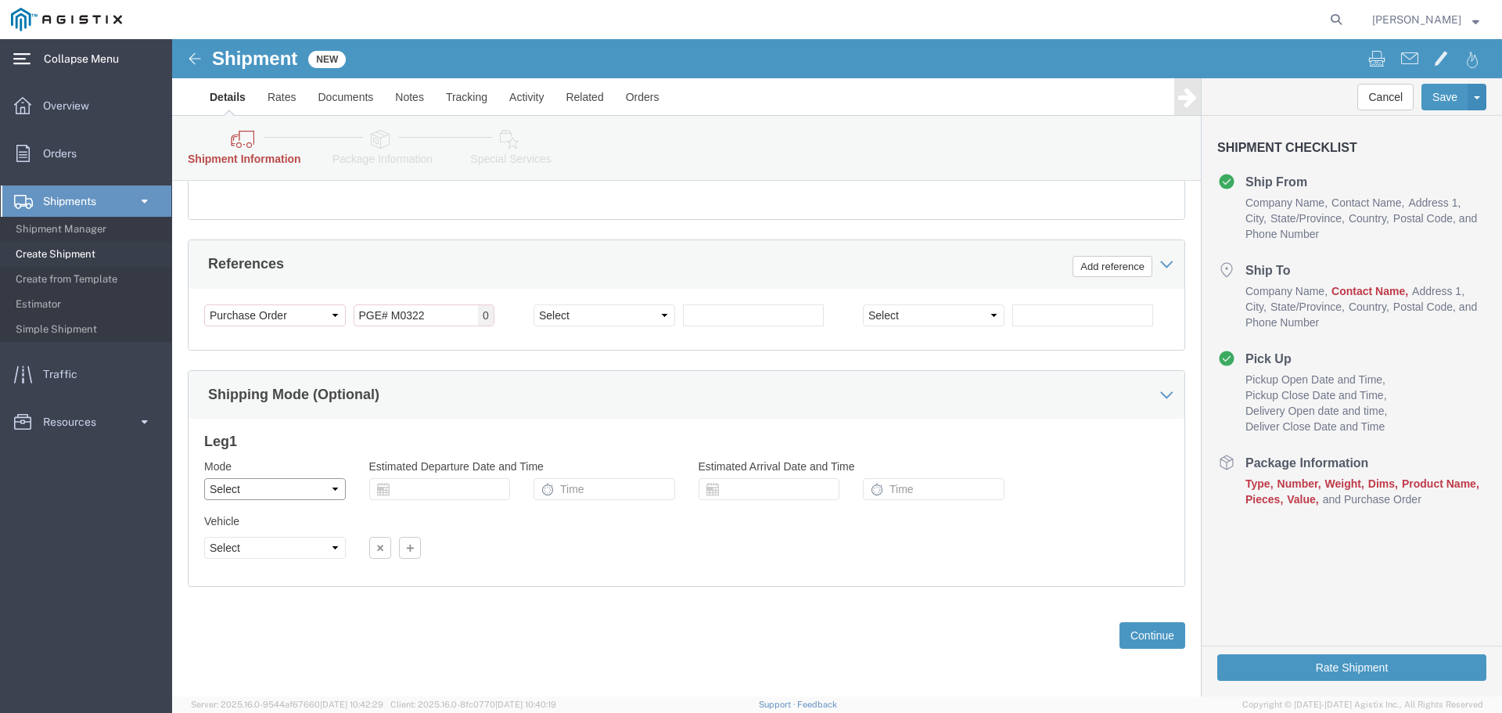
click select "Select Air Less than Truckload Multi-Leg Ocean Freight Rail Small Parcel Truckl…"
select select "LTL"
click select "Select Air Less than Truckload Multi-Leg Ocean Freight Rail Small Parcel Truckl…"
click select "Select Straight Truck"
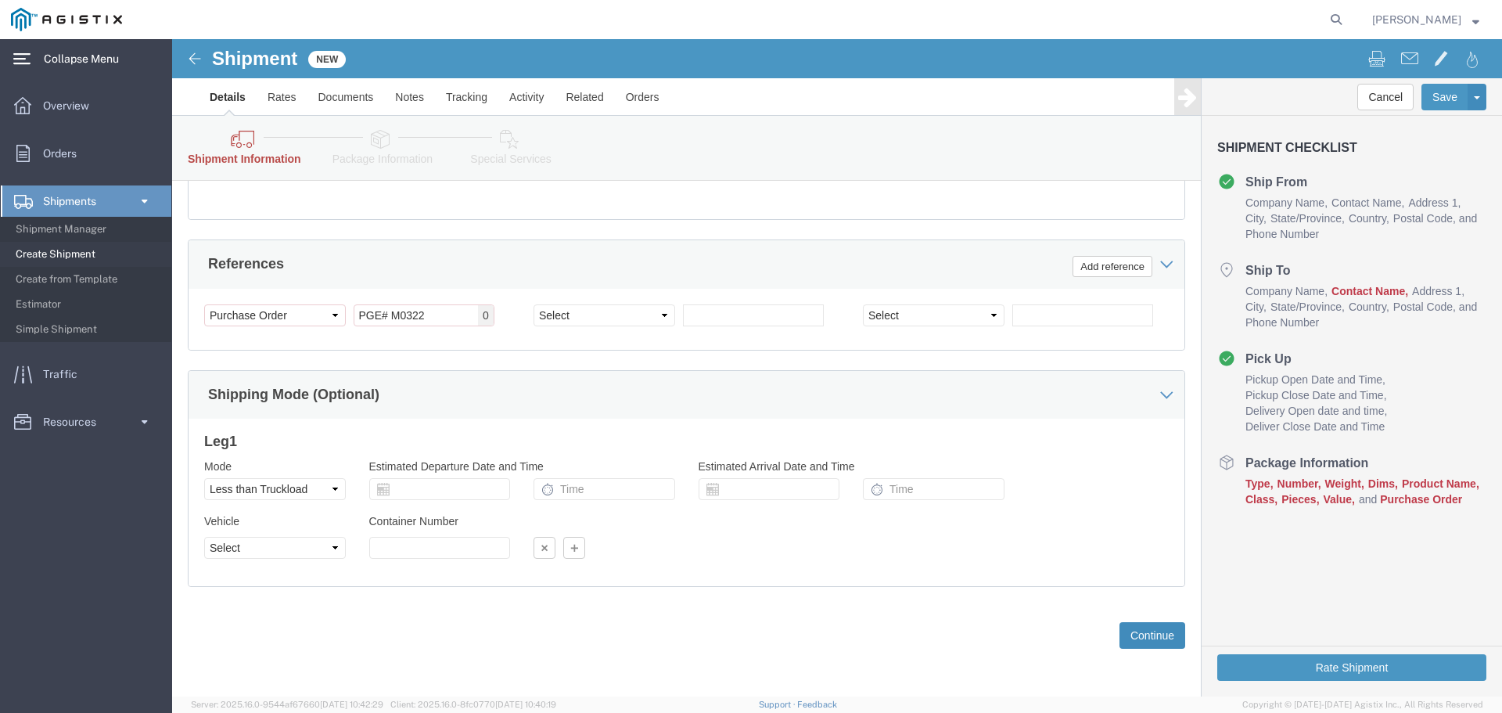
click button "Continue"
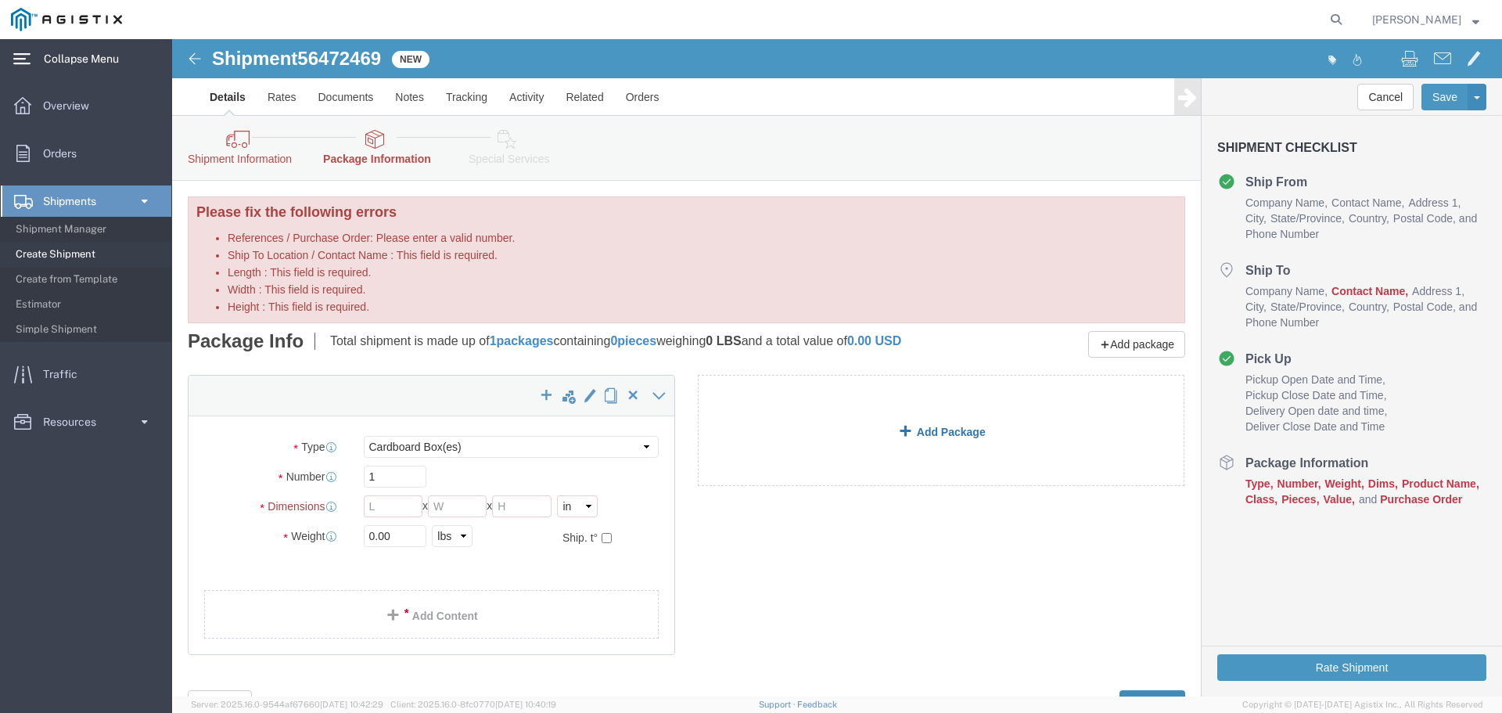
scroll to position [79, 0]
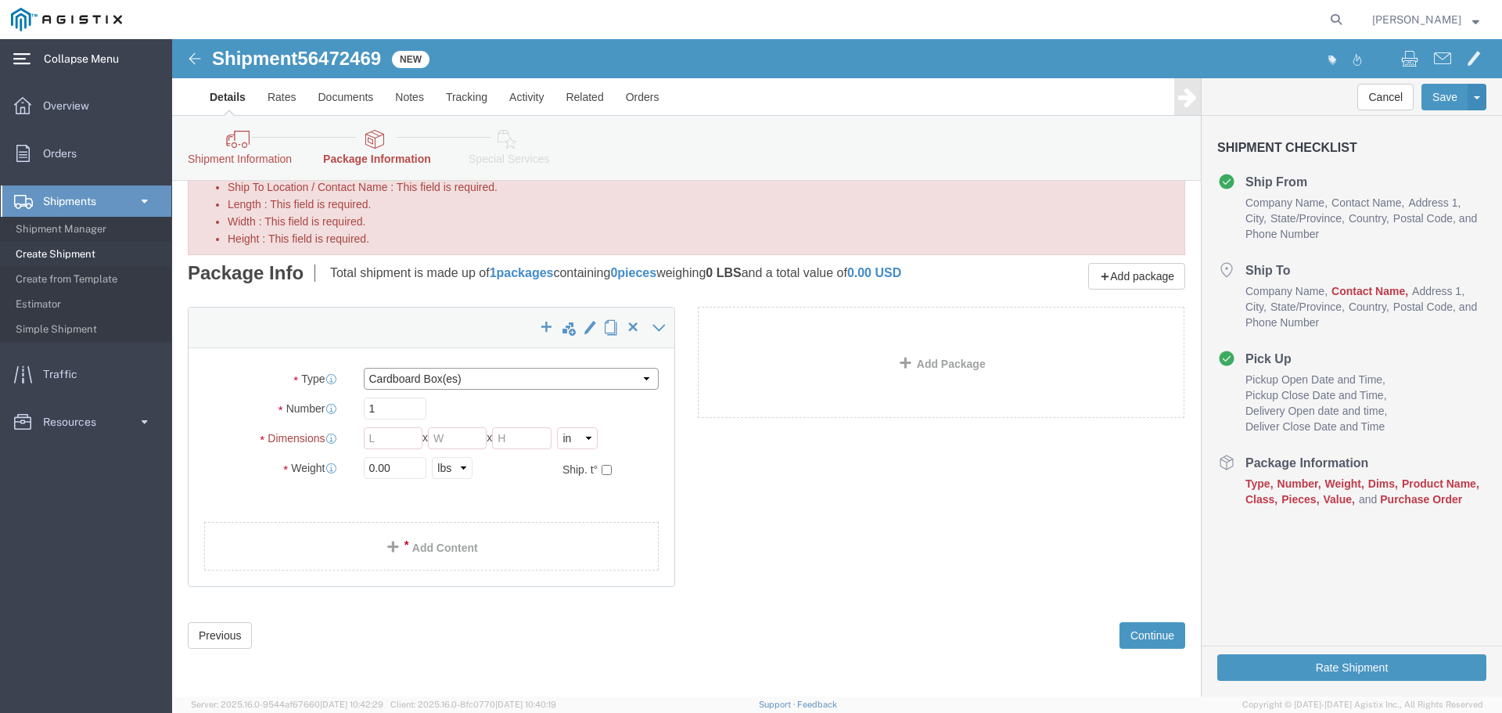
click select "Select Bulk Bundle(s) Cardboard Box(es) Carton(s) Crate(s) Drum(s) (Fiberboard)…"
select select "PSNS"
click select "Select Bulk Bundle(s) Cardboard Box(es) Carton(s) Crate(s) Drum(s) (Fiberboard)…"
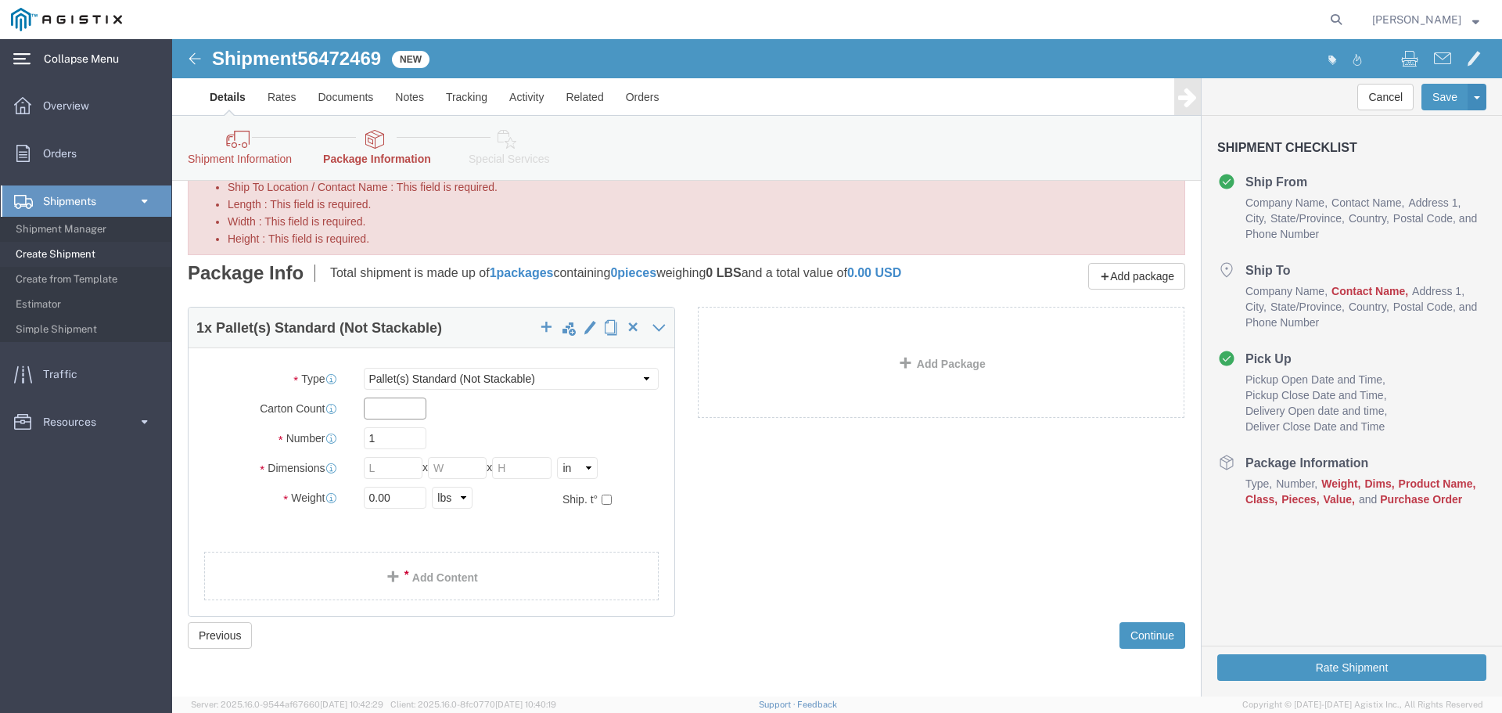
click input "text"
type input "2"
click input "Length : This field is required."
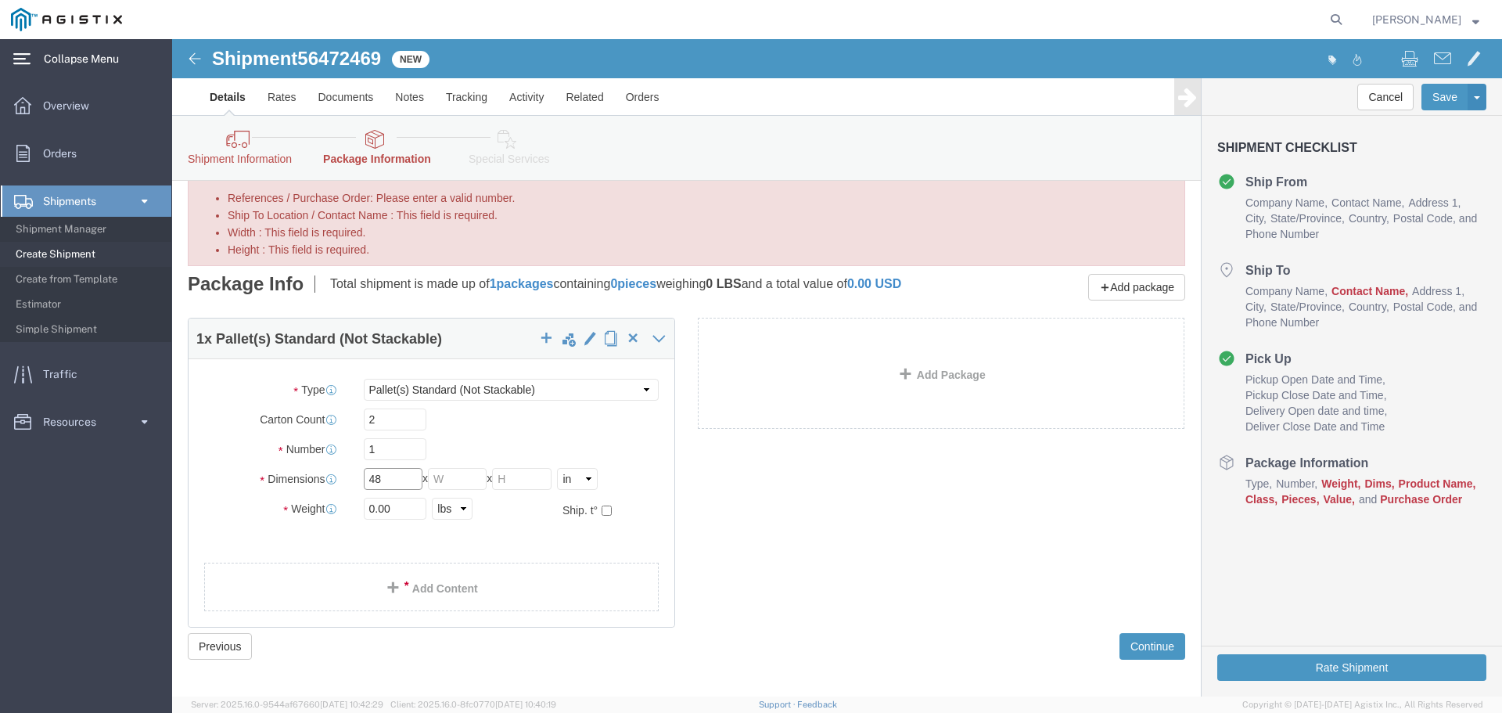
scroll to position [62, 0]
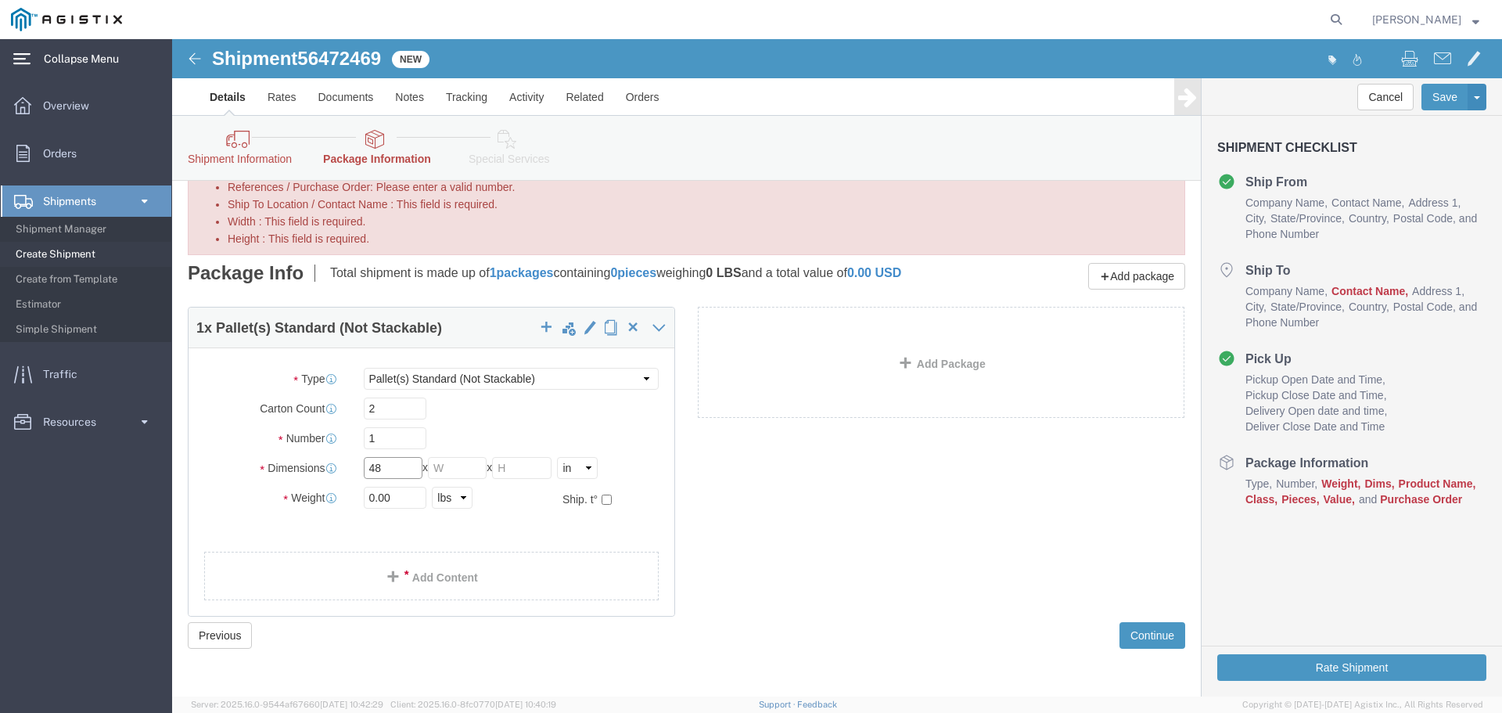
type input "48"
click input "Width : This field is required."
type input "40"
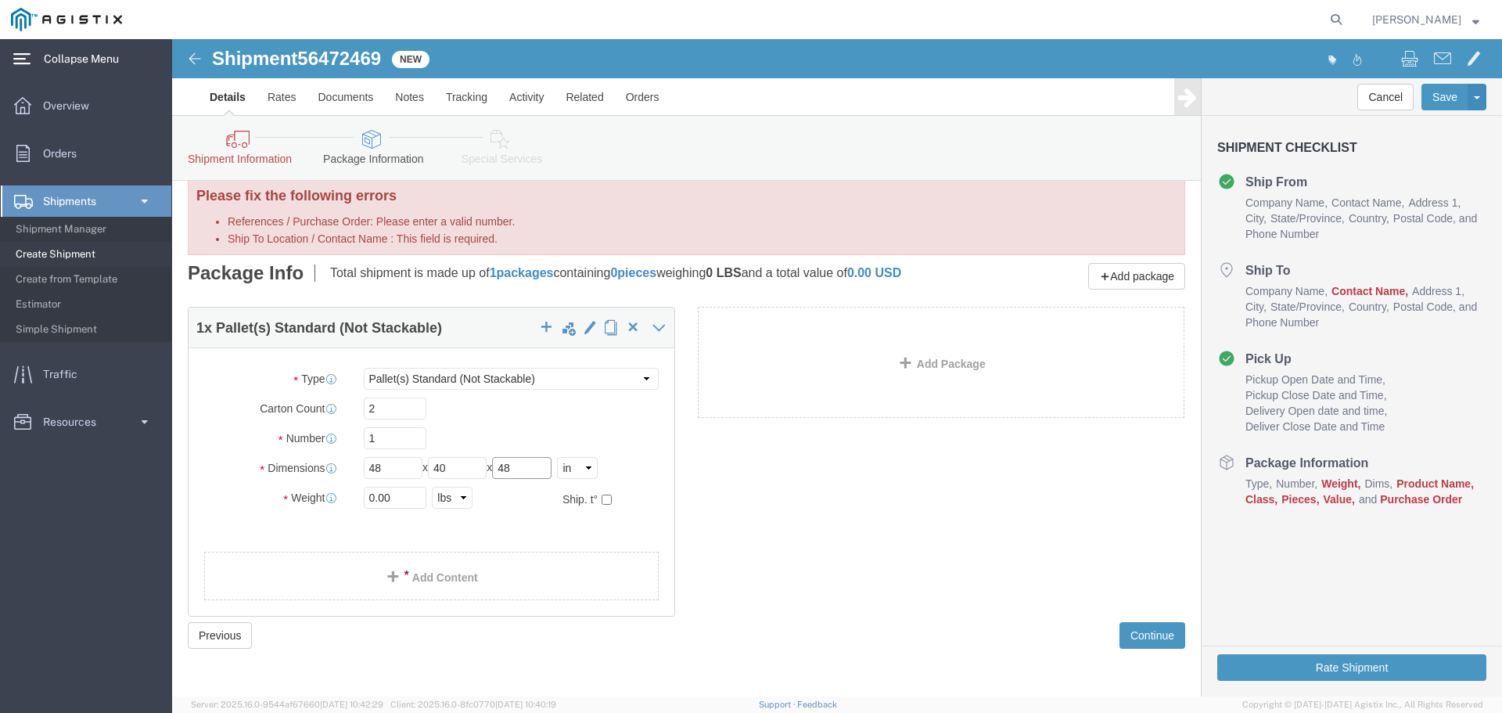
type input "48"
drag, startPoint x: 222, startPoint y: 456, endPoint x: 187, endPoint y: 459, distance: 35.3
click div "0.00 Select kgs lbs"
type input "225"
click div "1 x Pallet(s) Standard (Not Stackable) Package Type Select Bulk Bundle(s) Cardb…"
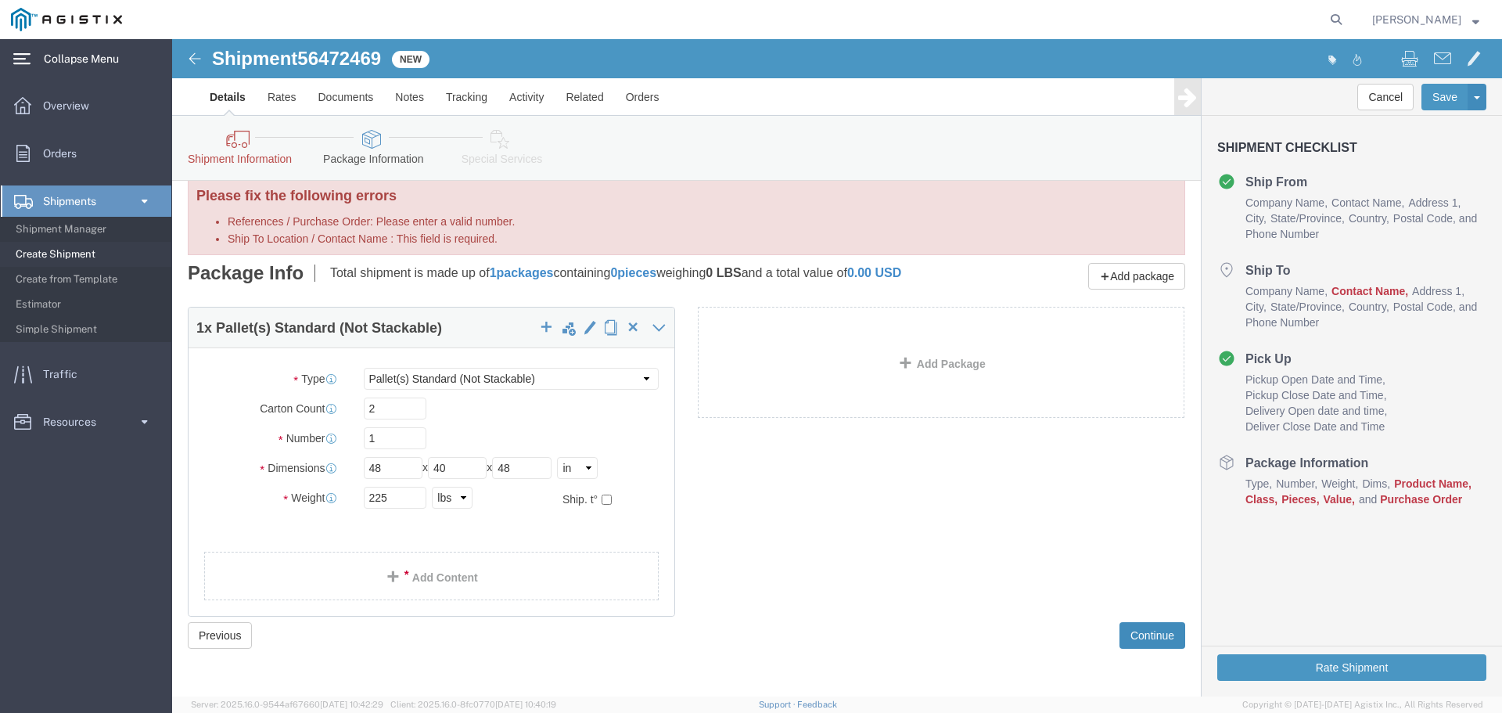
click button "Continue"
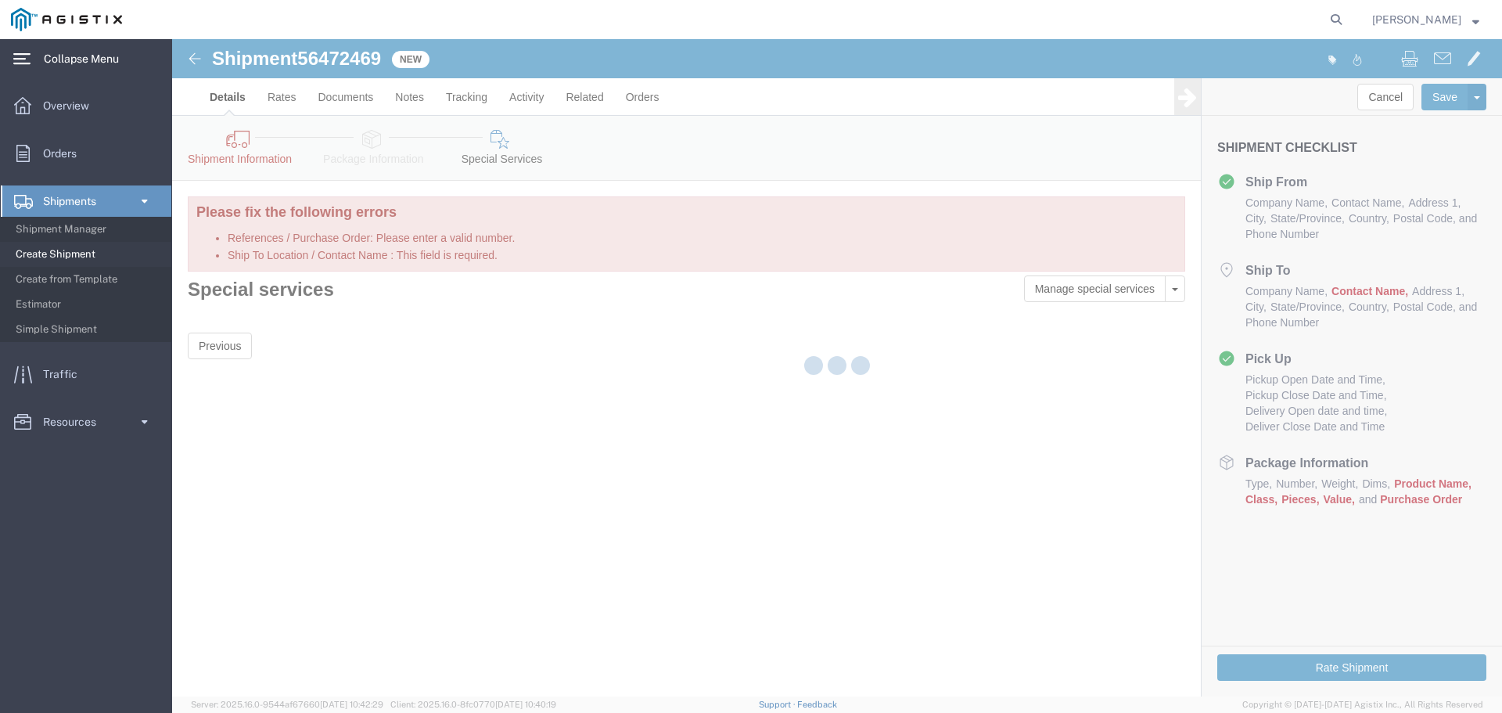
scroll to position [0, 0]
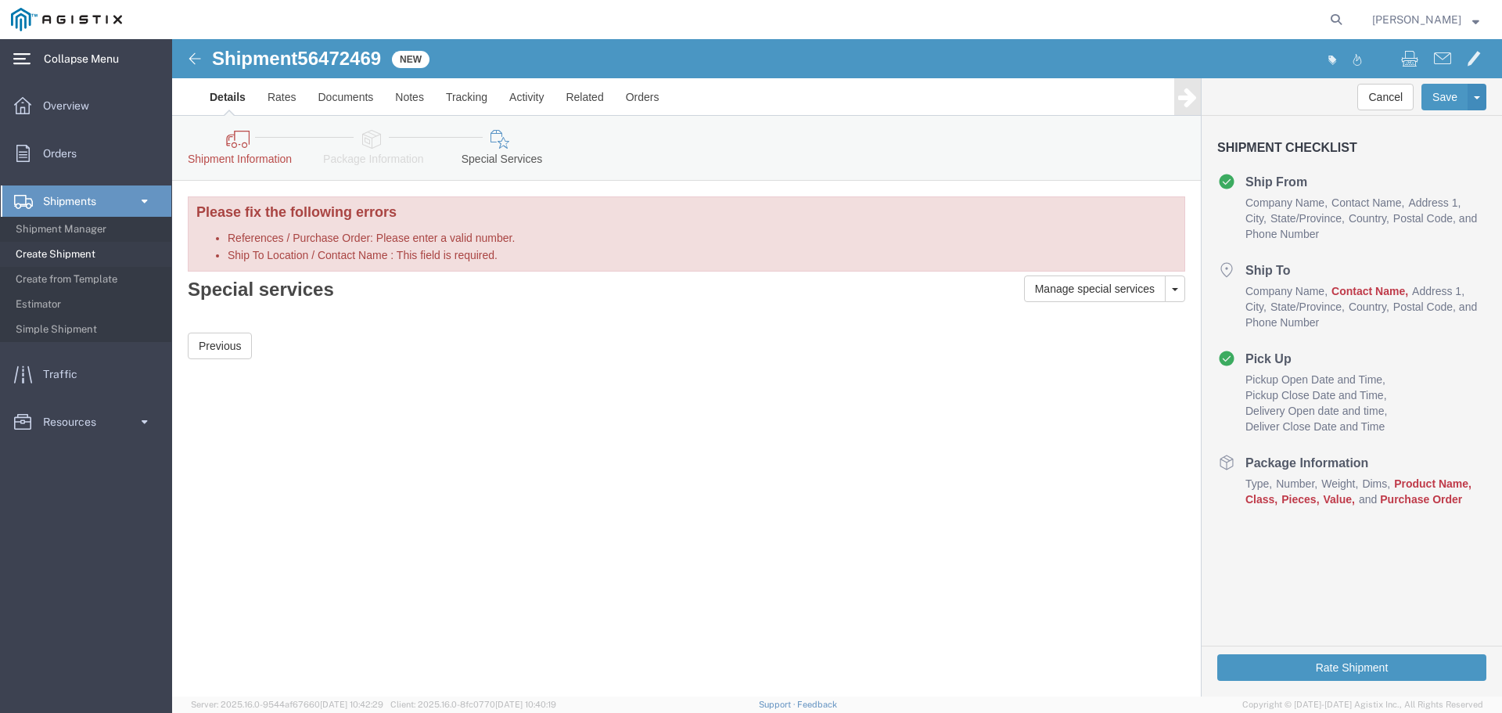
click icon
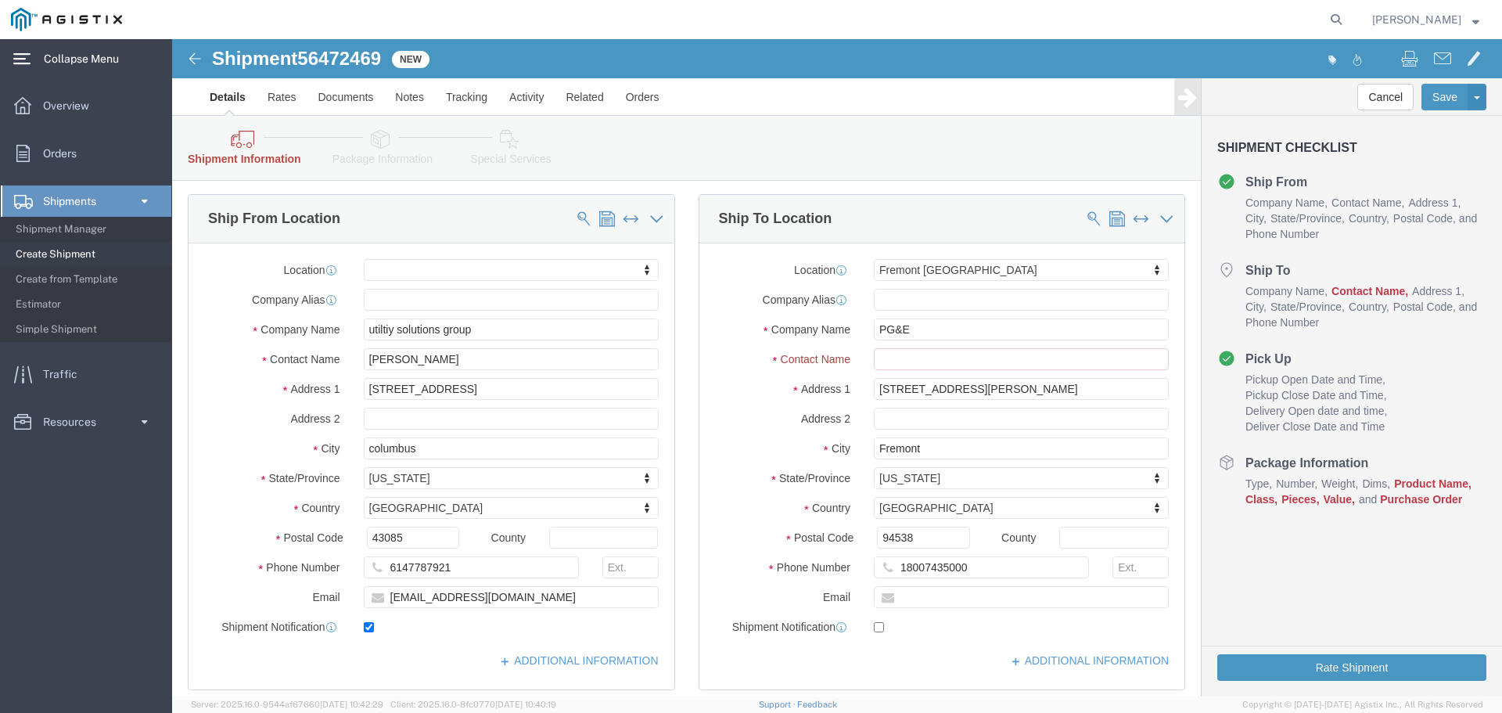
scroll to position [313, 0]
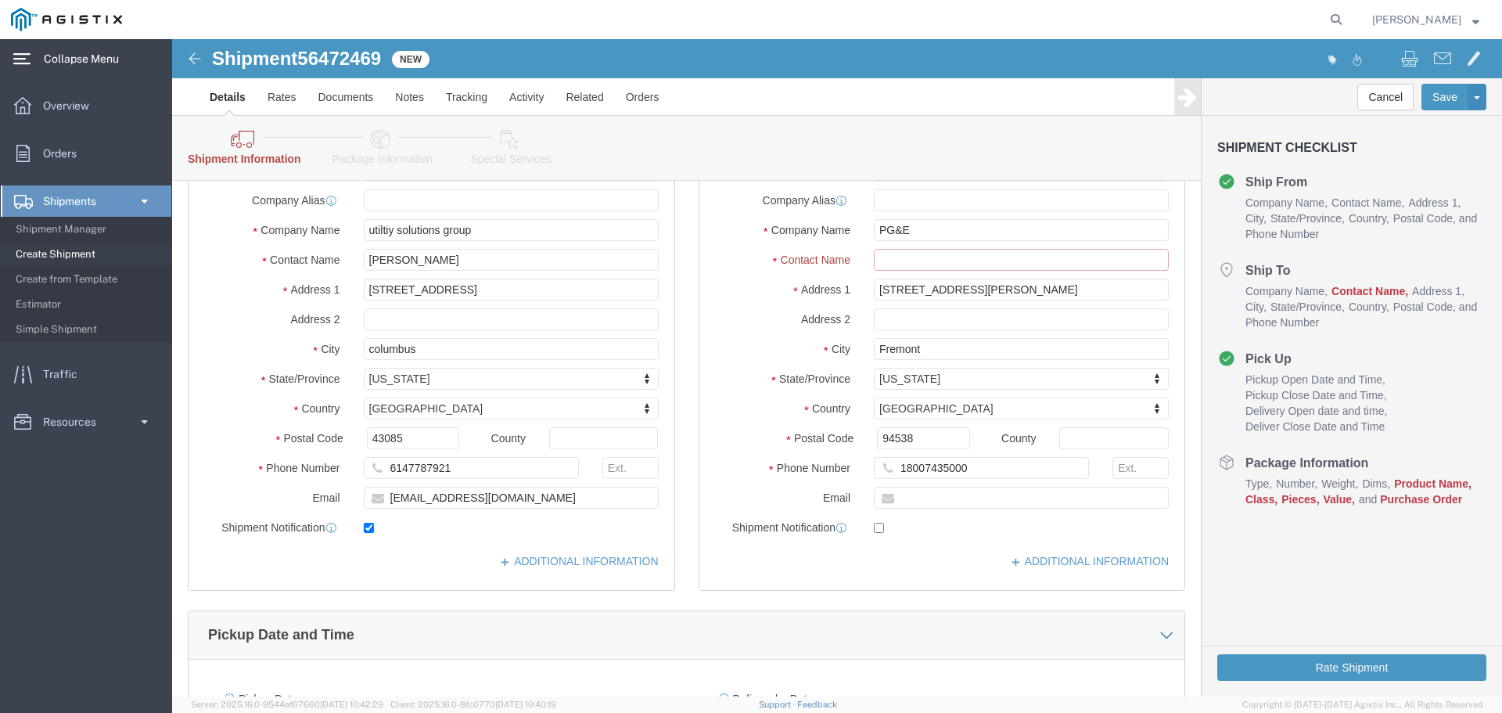
click input "Ship To Location / Contact Name : This field is required."
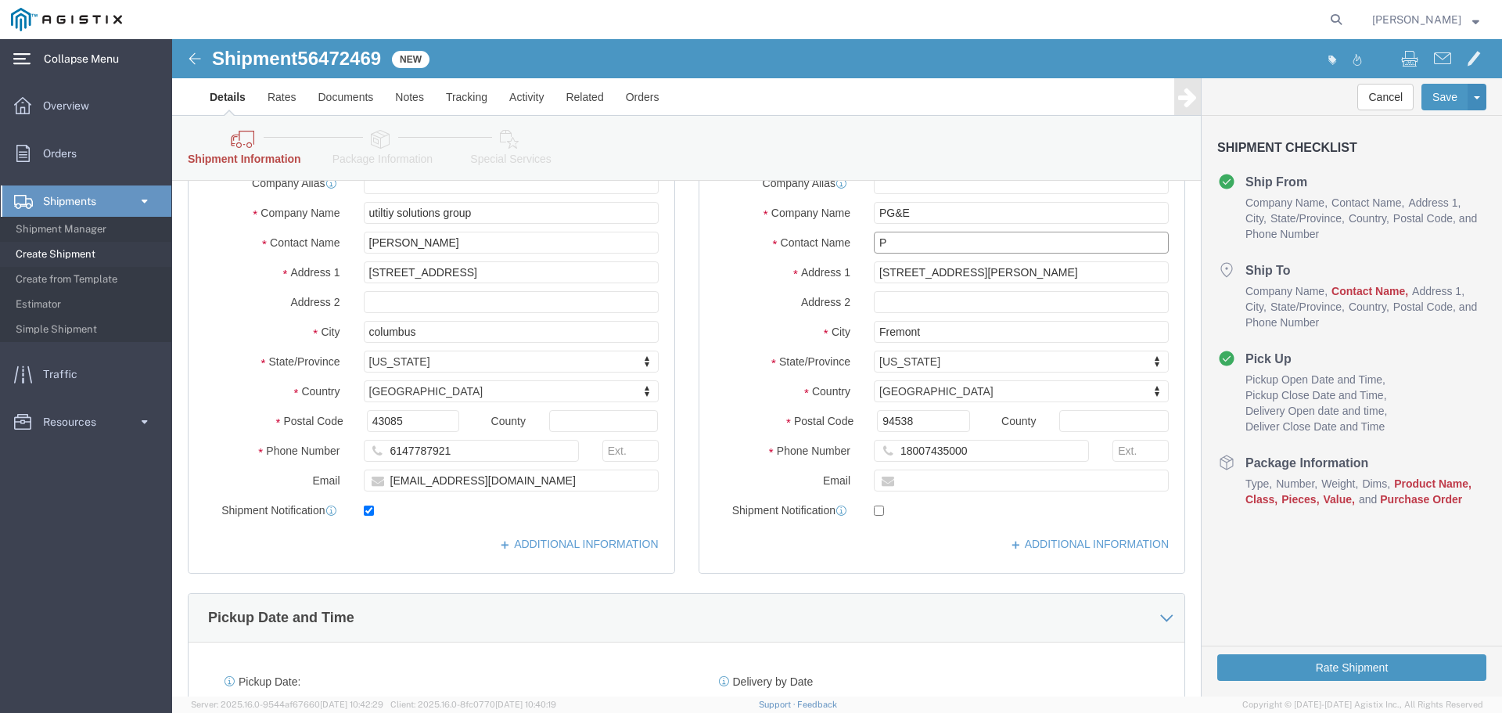
scroll to position [296, 0]
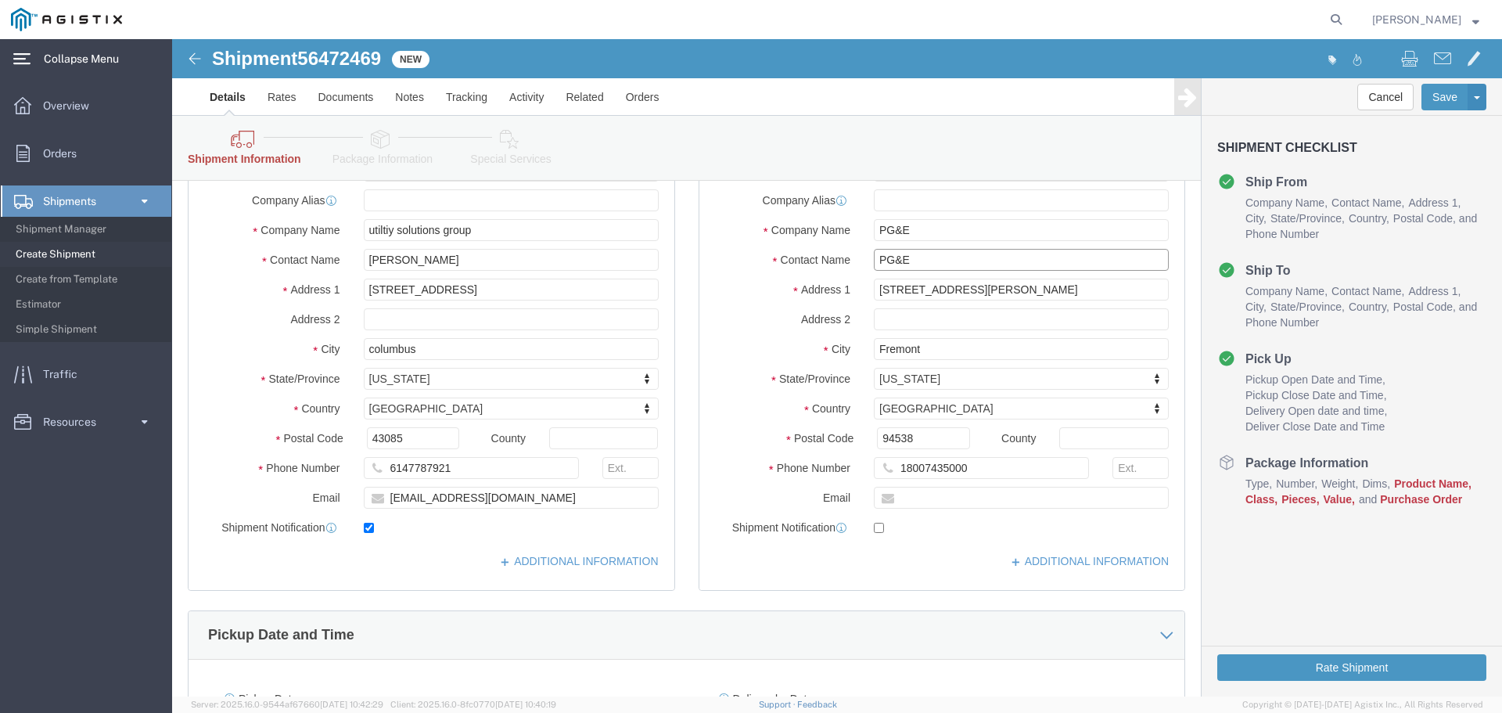
type input "PG&E"
click div "Pickup Date and Time"
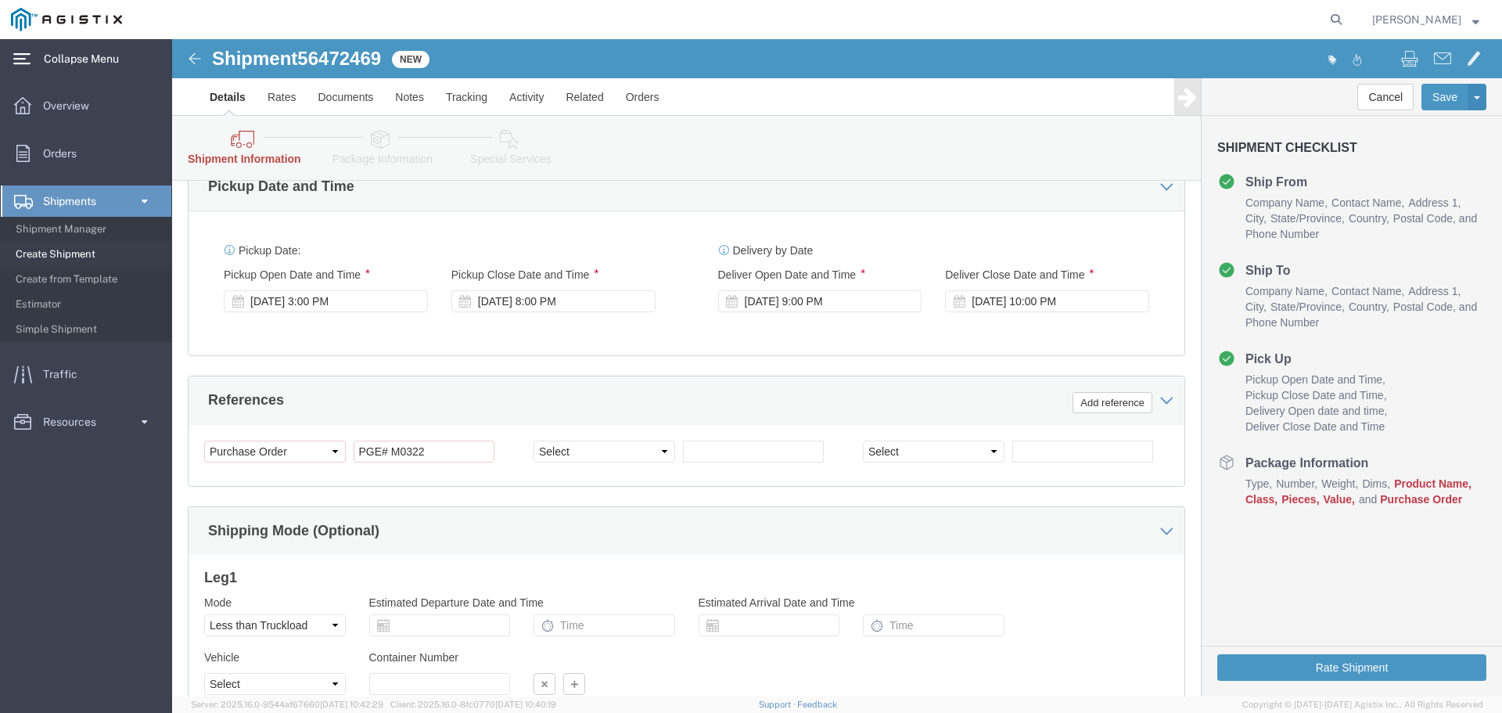
scroll to position [880, 0]
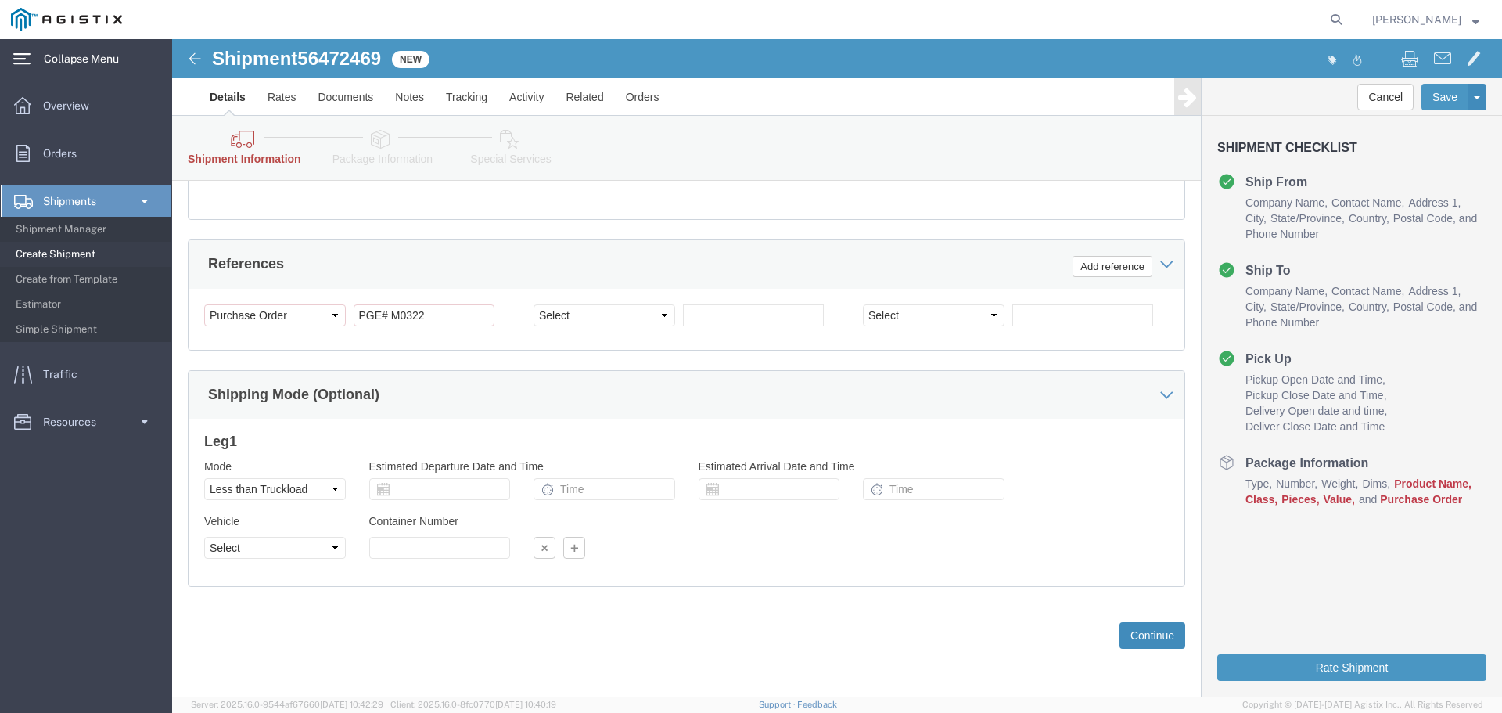
click button "Continue"
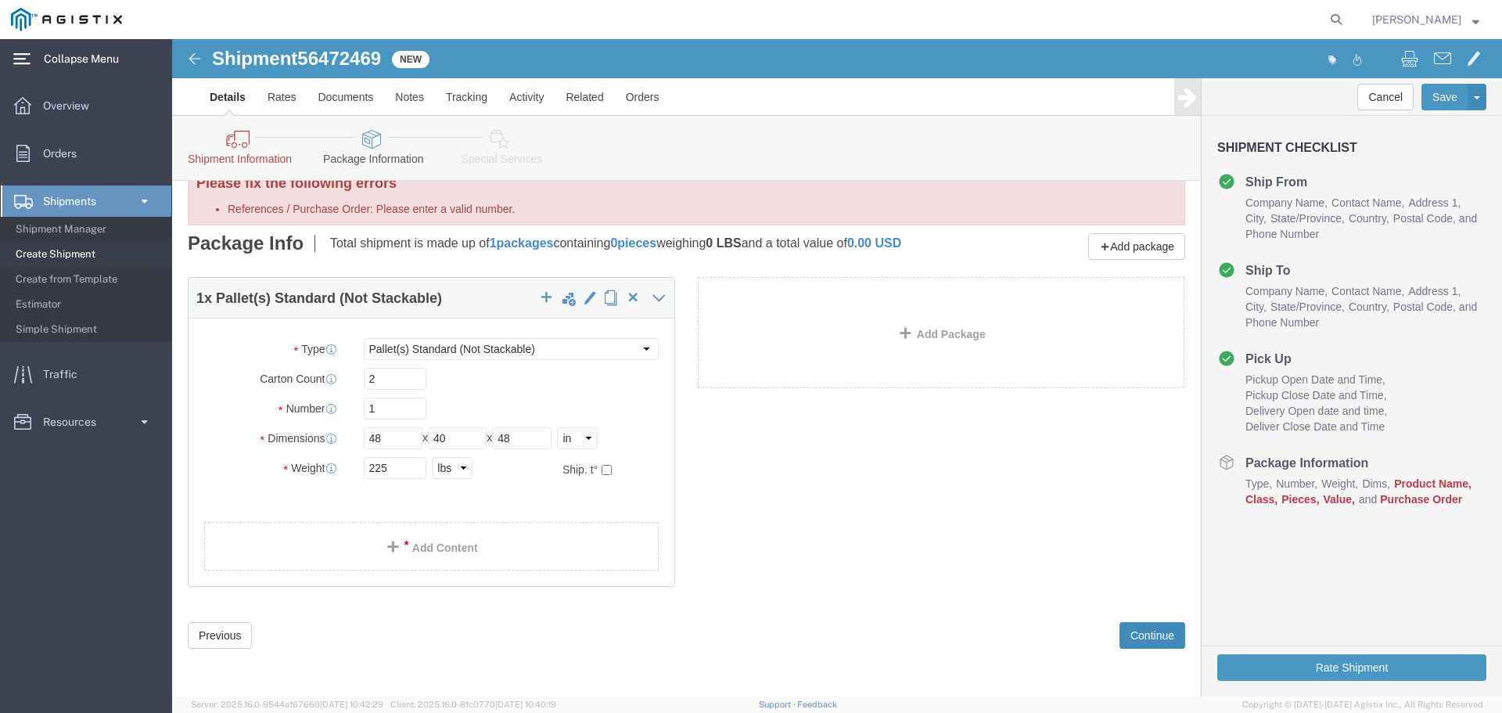
scroll to position [40, 0]
click button "Continue"
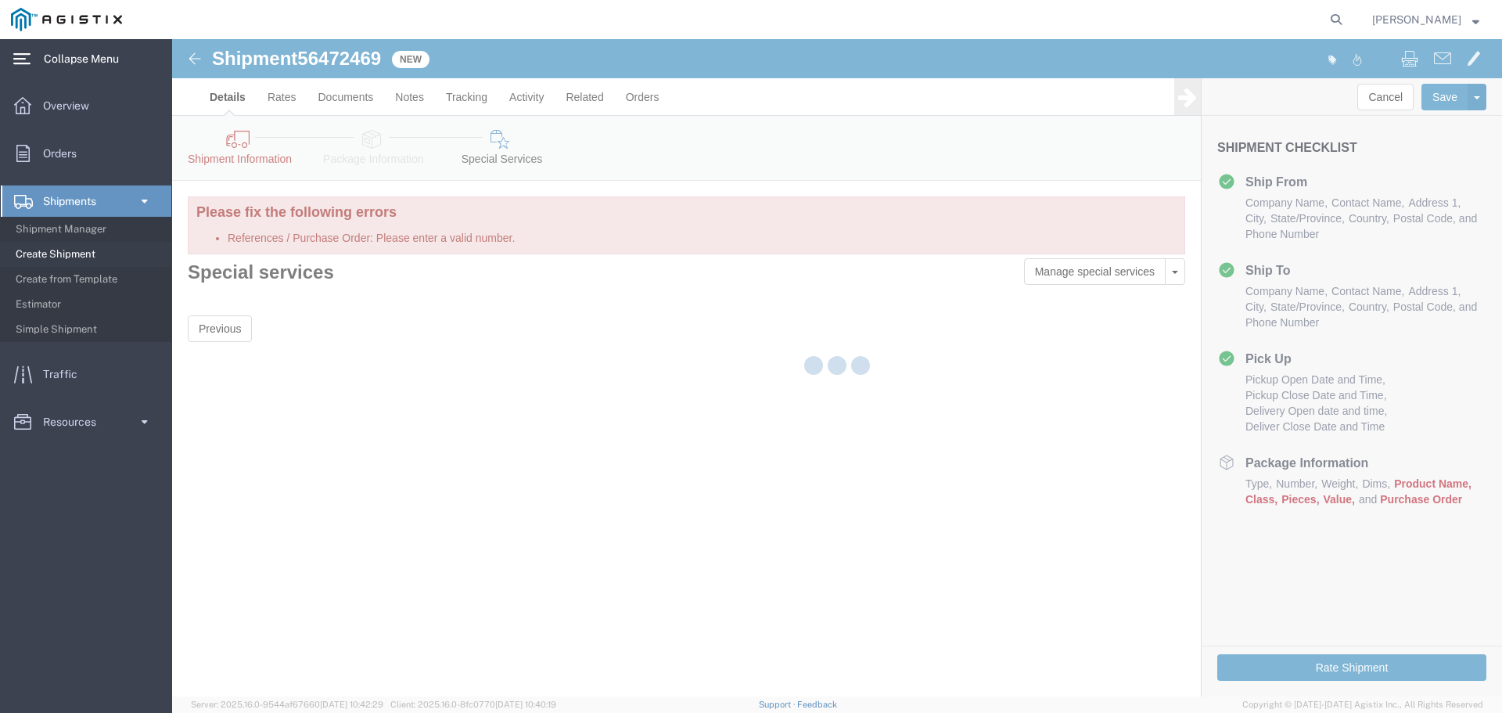
scroll to position [0, 0]
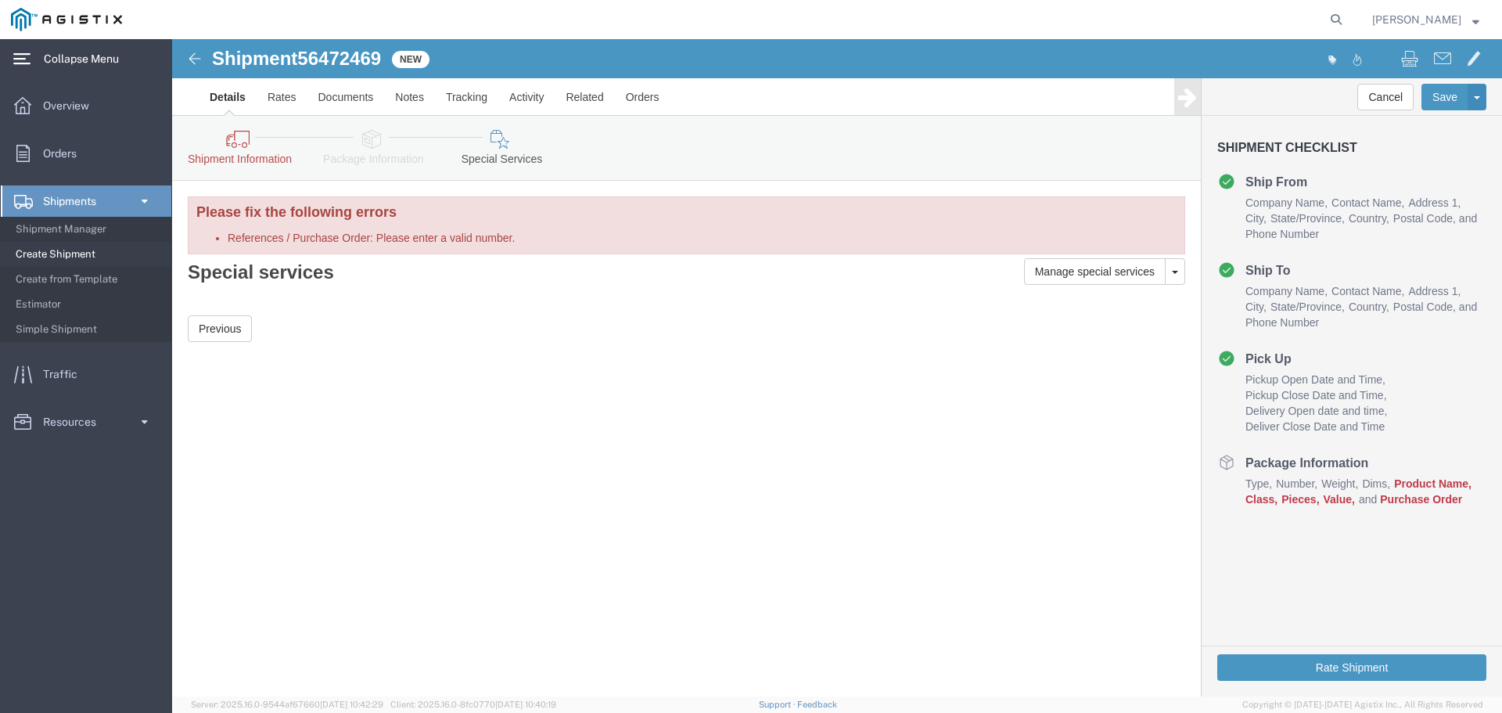
click span "Product Name"
click label "References / Purchase Order: Please enter a valid number."
click input "PGE# M0322"
click icon
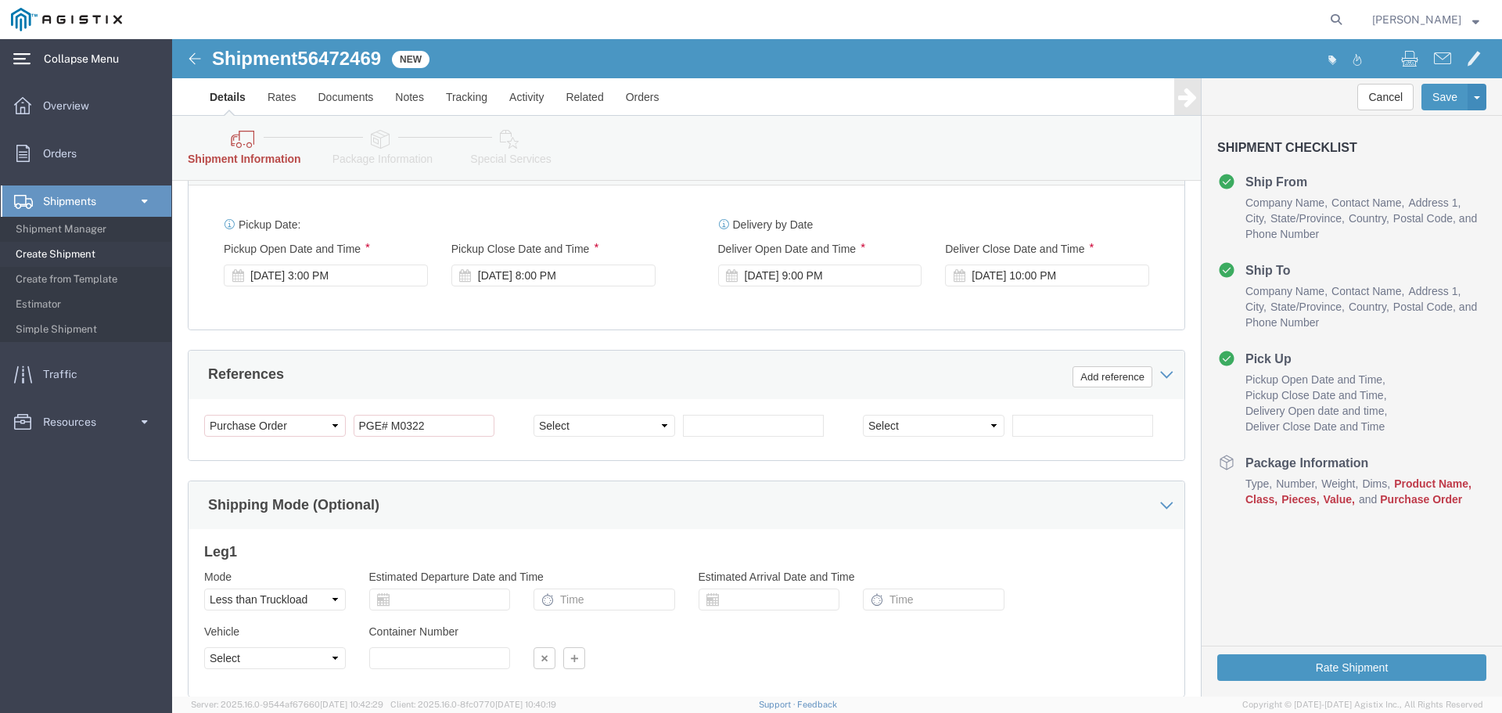
scroll to position [782, 0]
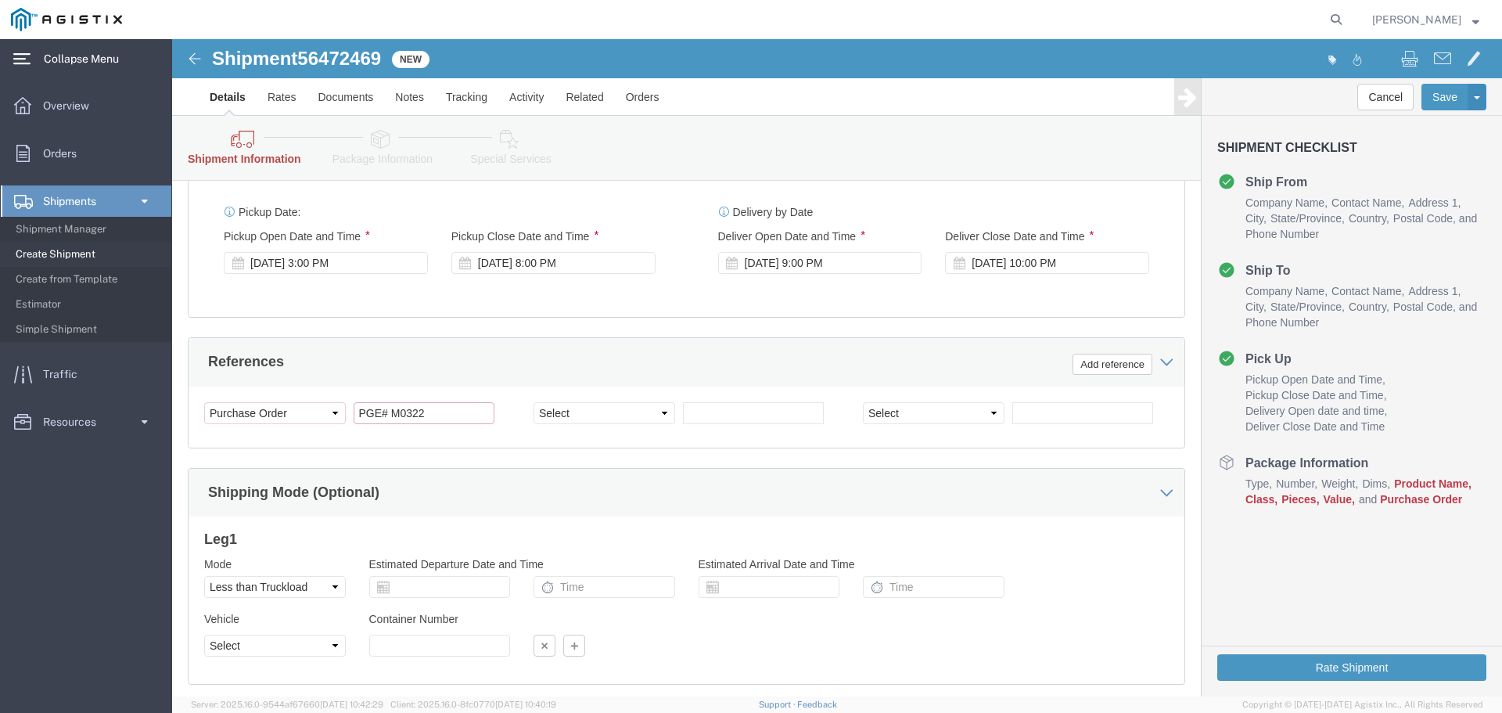
drag, startPoint x: 251, startPoint y: 375, endPoint x: 145, endPoint y: 366, distance: 106.7
click div "Select Account Type Activity ID Airline Appointment Number ASN Batch Request # …"
paste input "QUO20265"
drag, startPoint x: 817, startPoint y: 447, endPoint x: 830, endPoint y: 505, distance: 60.2
click div "Shipping Mode (Optional)"
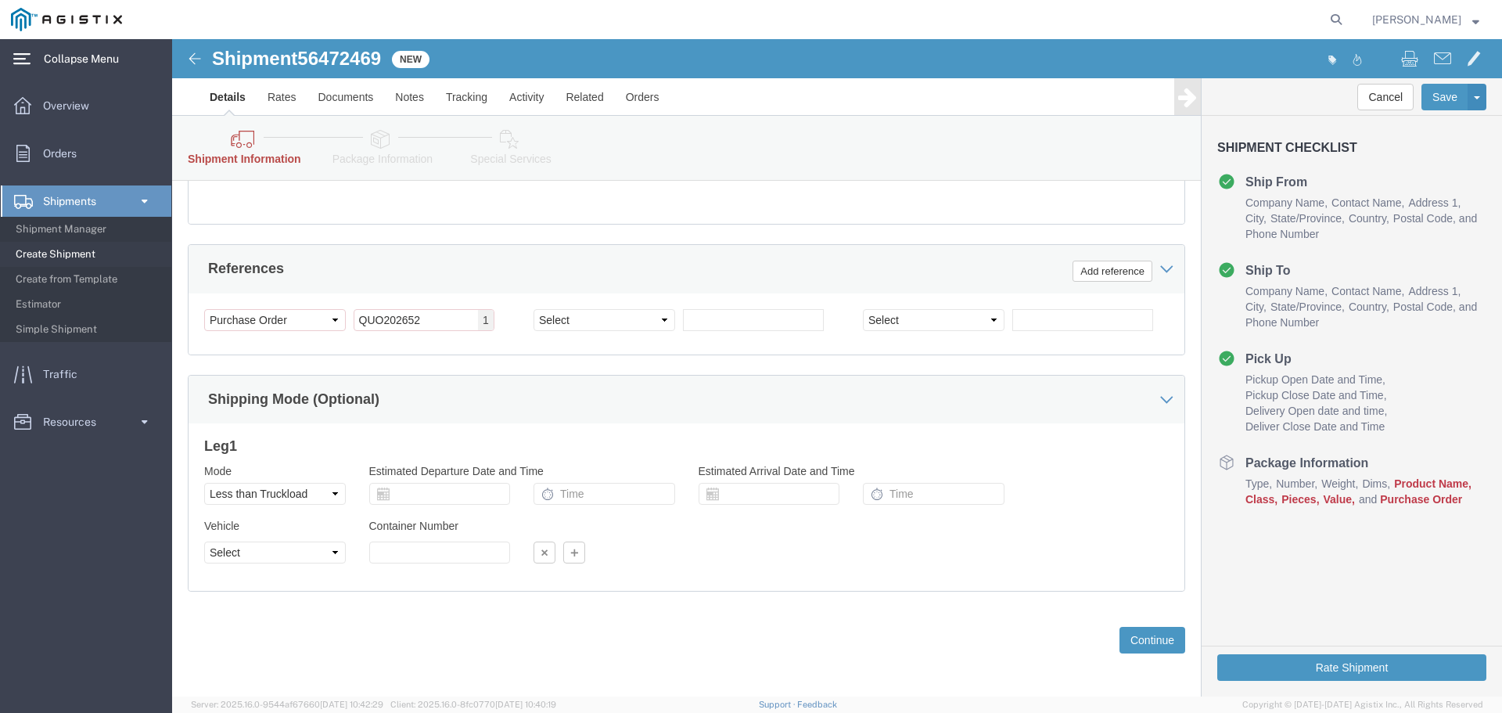
scroll to position [880, 0]
drag, startPoint x: 971, startPoint y: 596, endPoint x: 963, endPoint y: 600, distance: 8.7
click button "Continue"
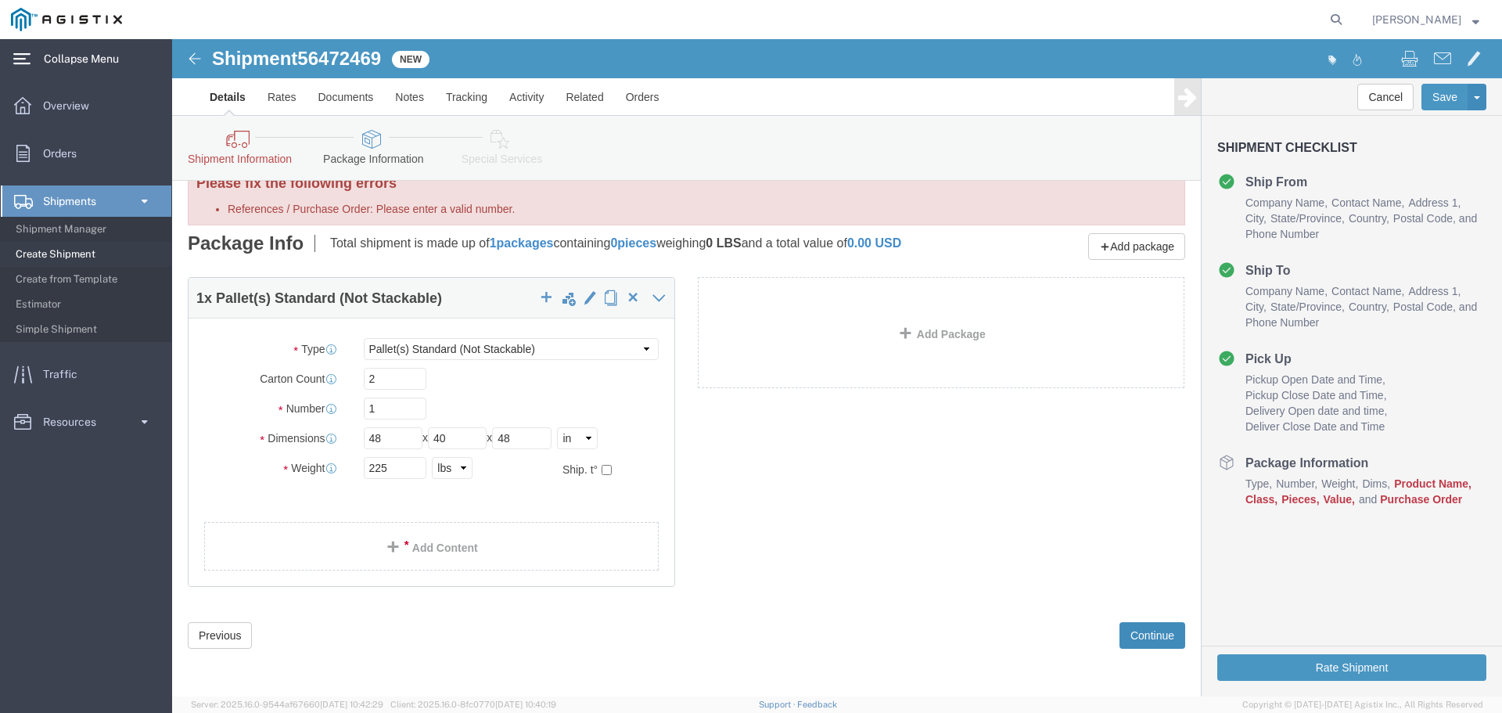
scroll to position [40, 0]
click icon
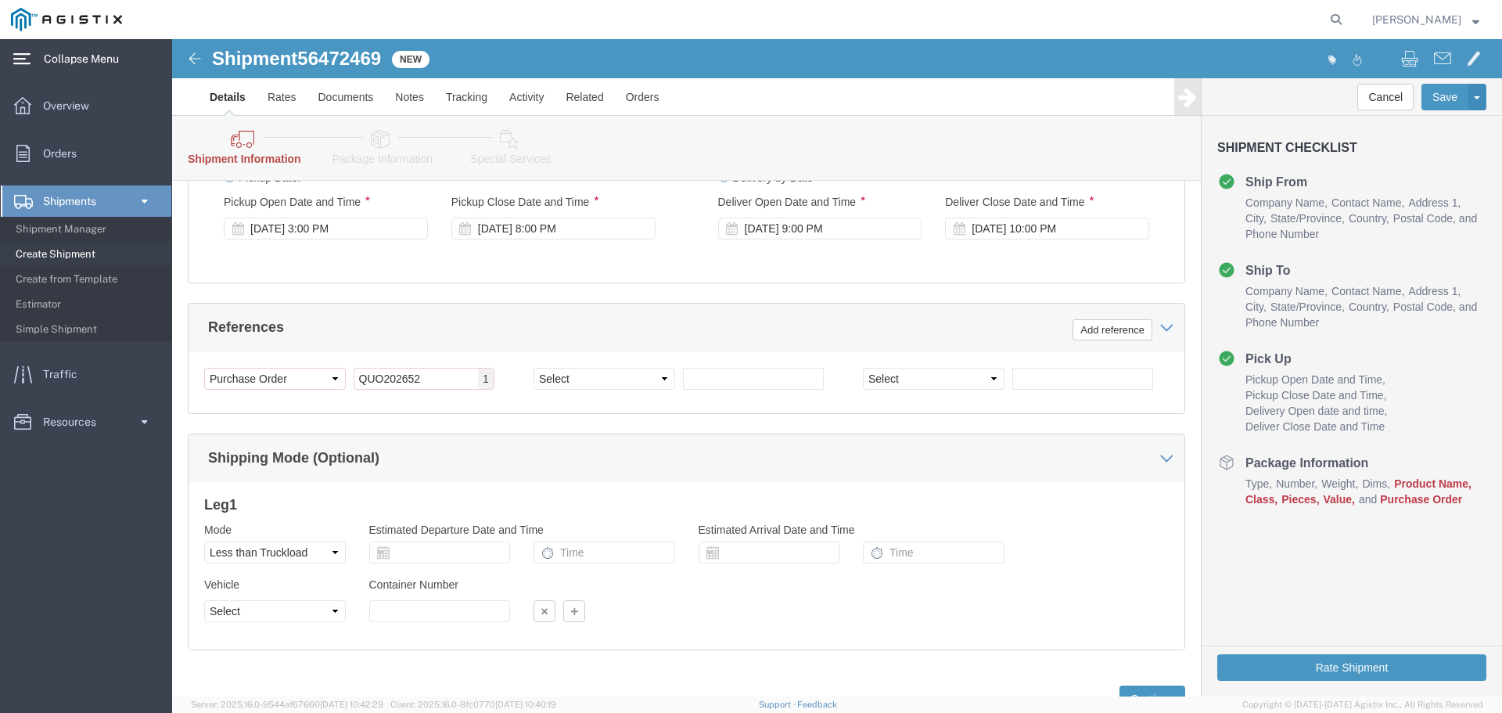
scroll to position [822, 0]
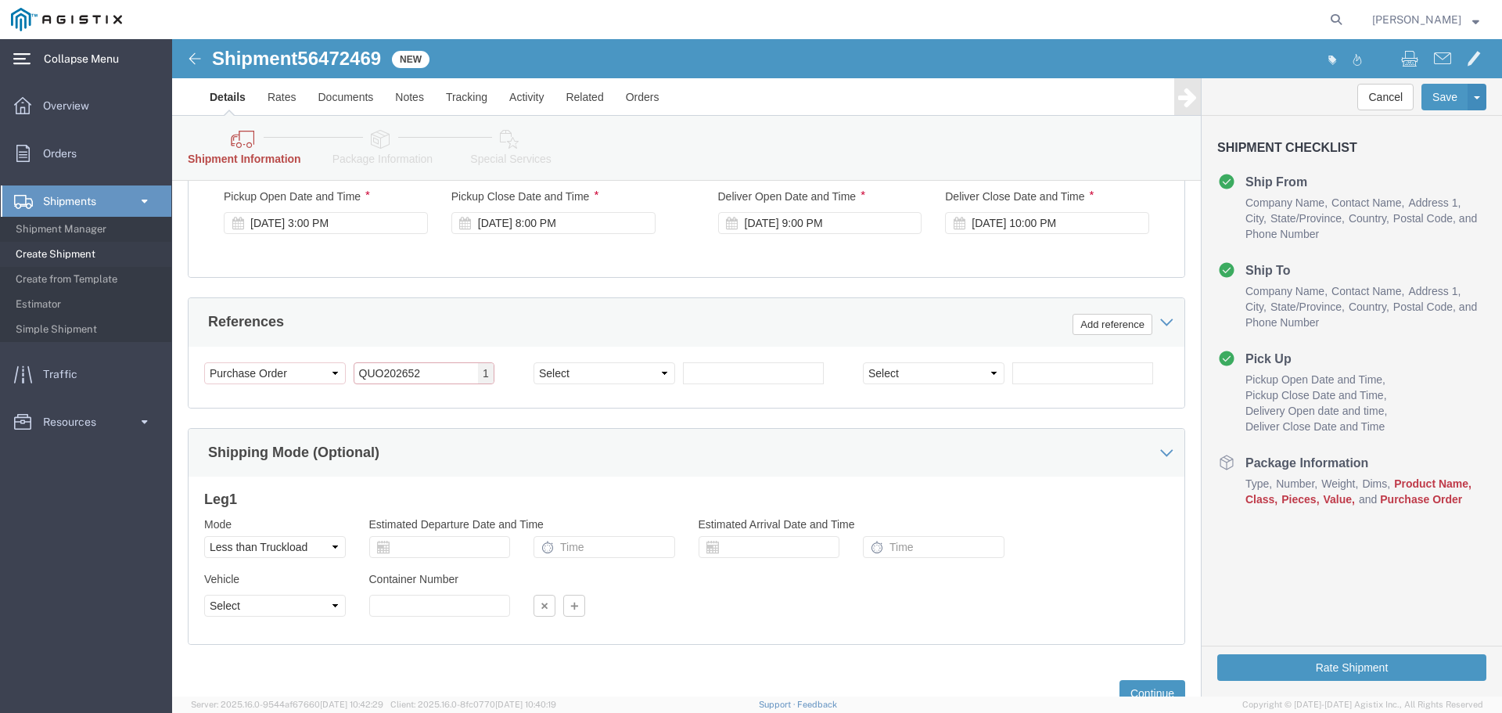
drag, startPoint x: 254, startPoint y: 331, endPoint x: 162, endPoint y: 330, distance: 92.3
click div "Select Account Type Activity ID Airline Appointment Number ASN Batch Request # …"
paste input "3501392738"
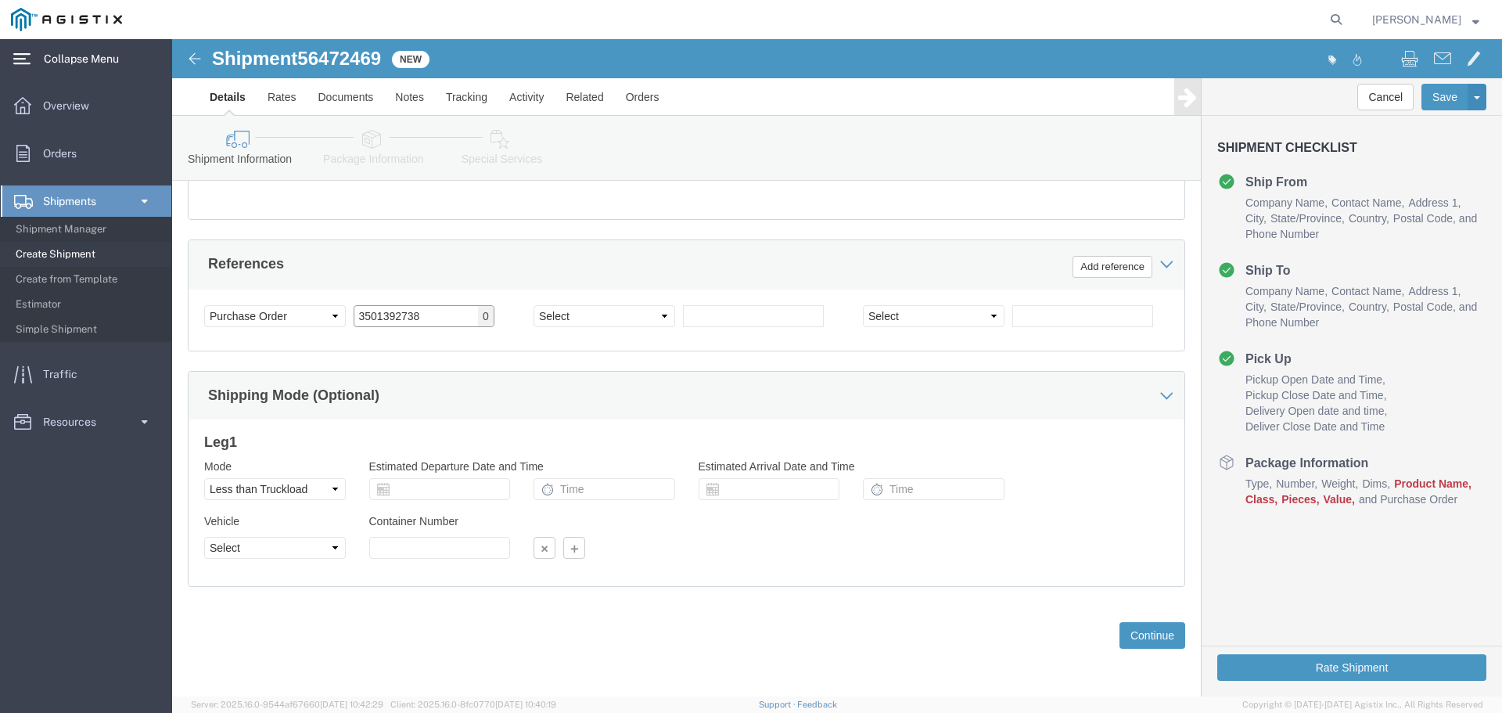
scroll to position [756, 0]
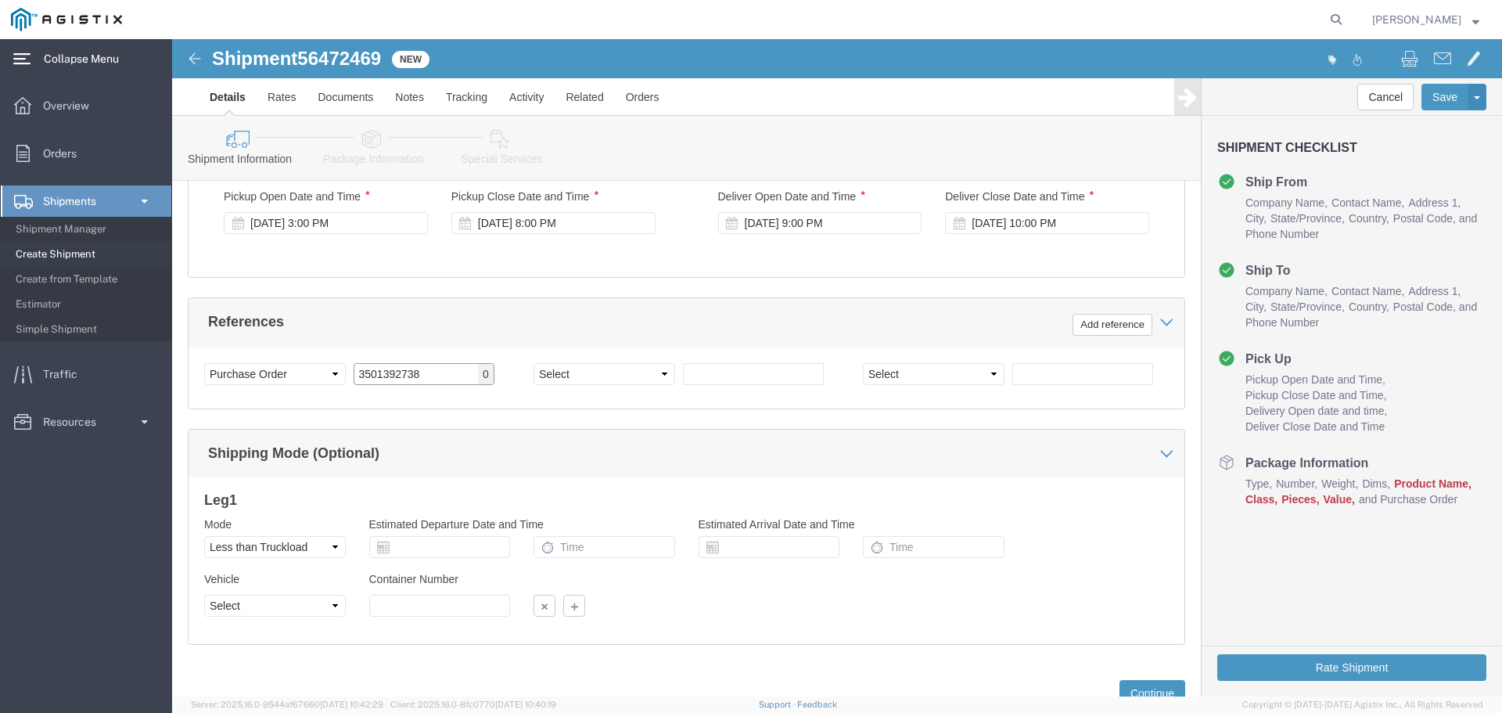
type input "3501392738"
click div "Shipping Mode (Optional)"
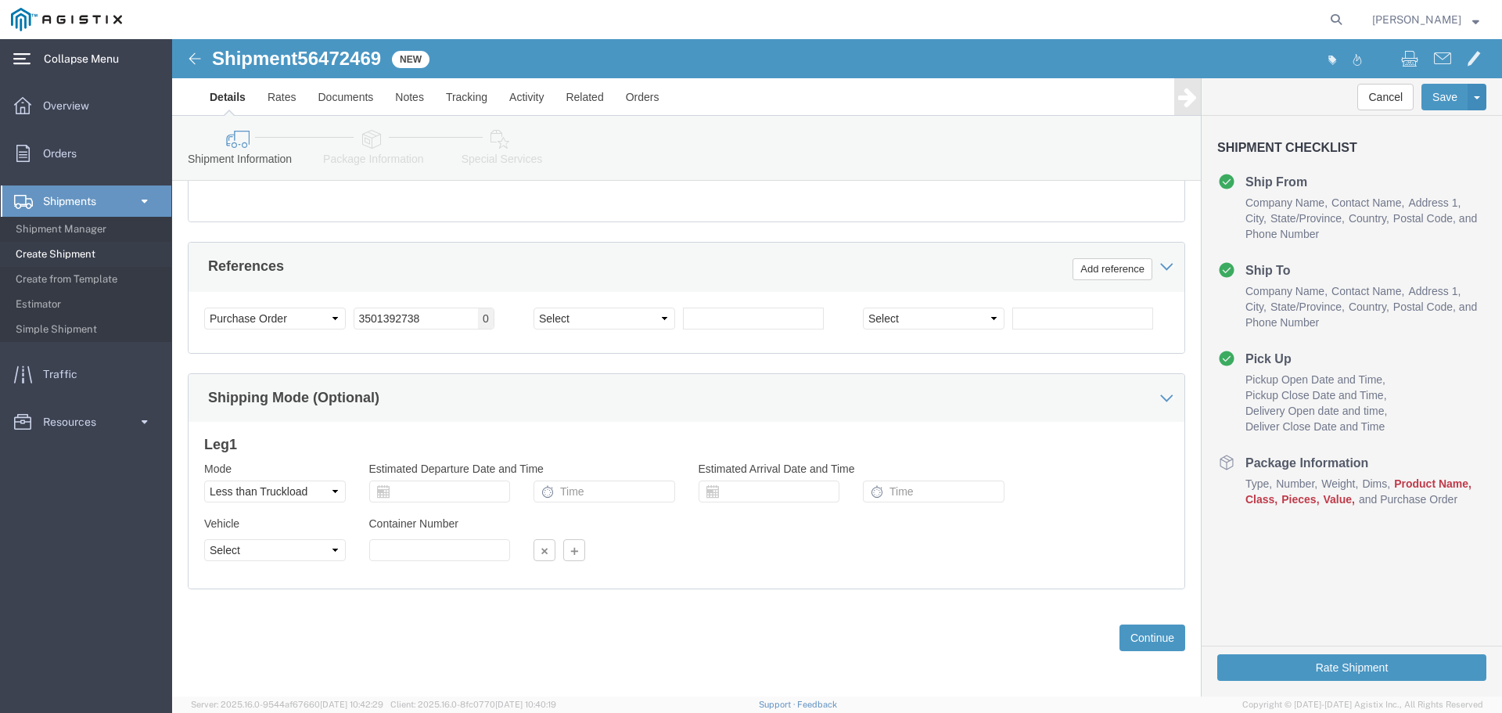
scroll to position [814, 0]
click button "Continue"
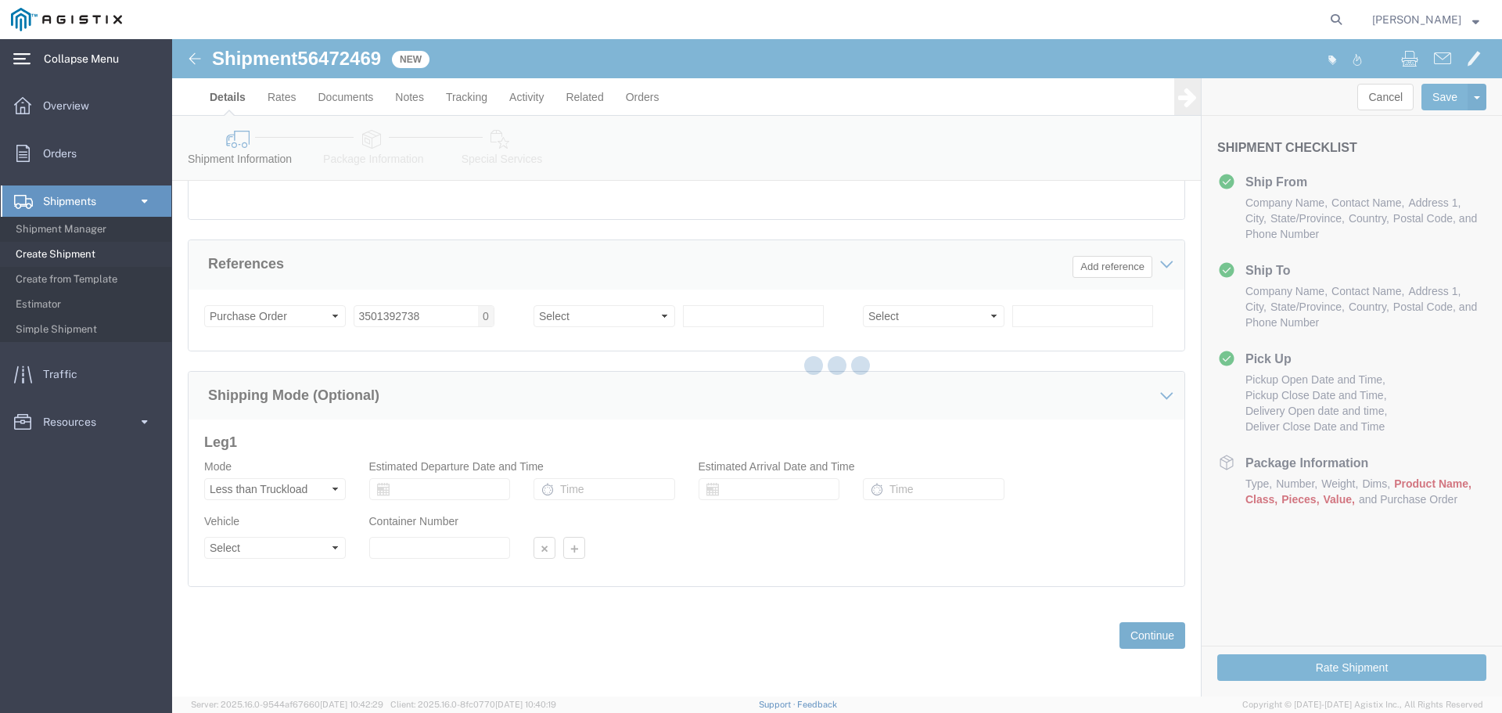
scroll to position [0, 0]
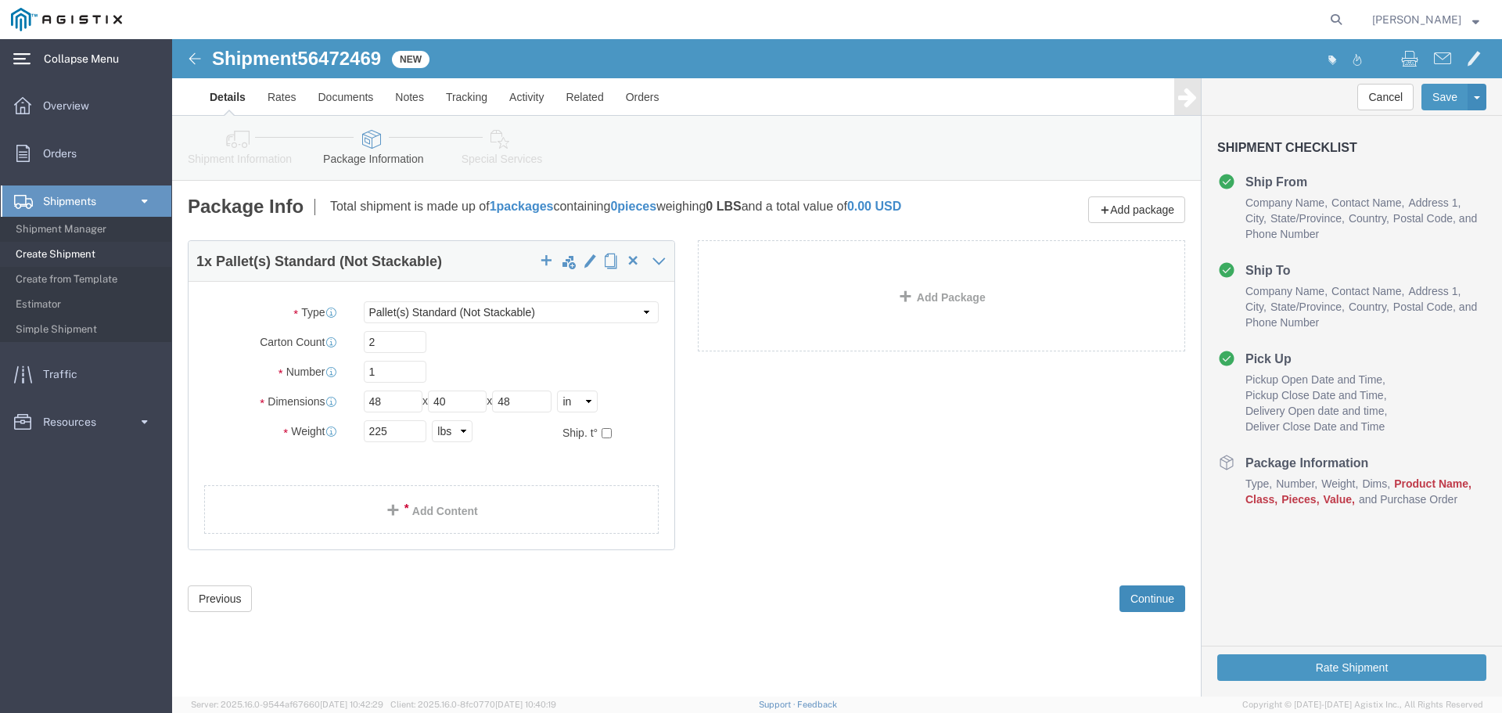
click button "Continue"
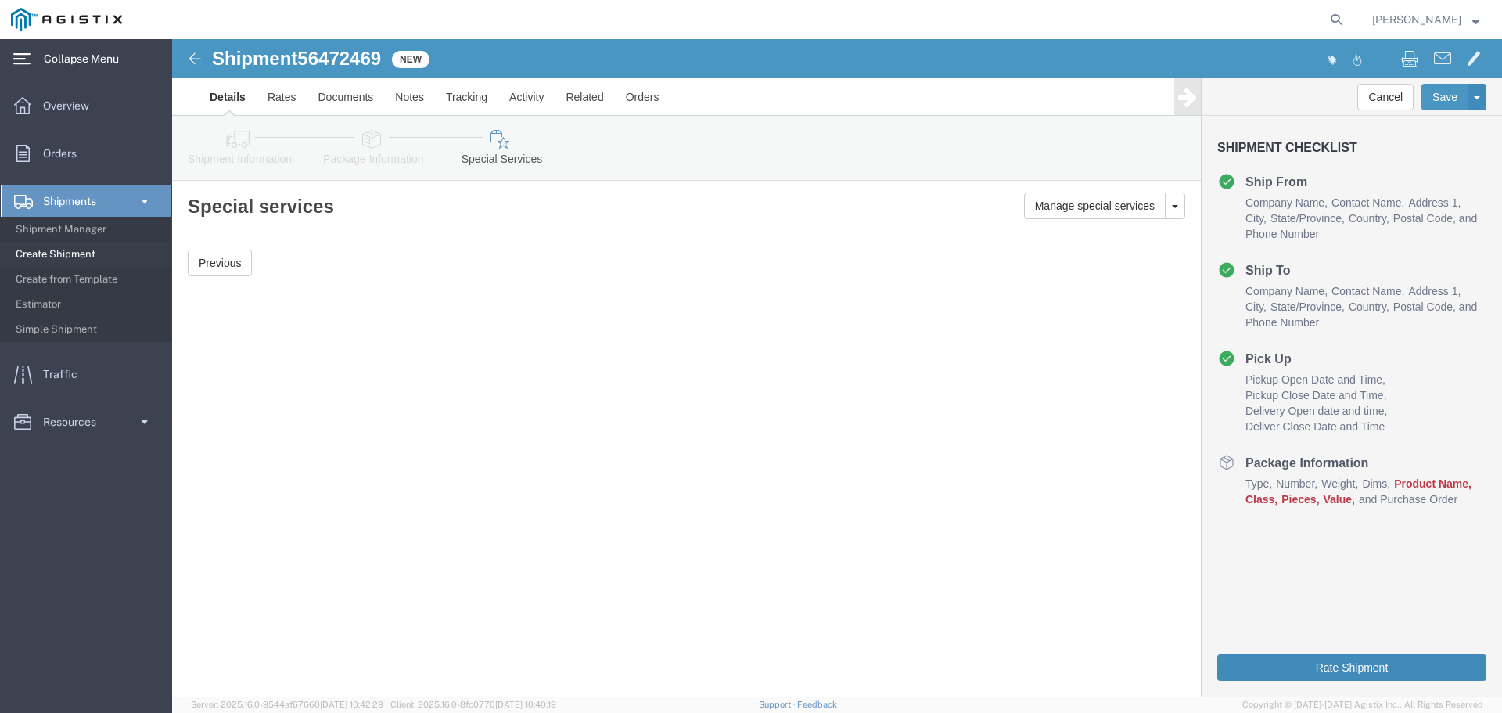
click button "Rate Shipment"
click icon
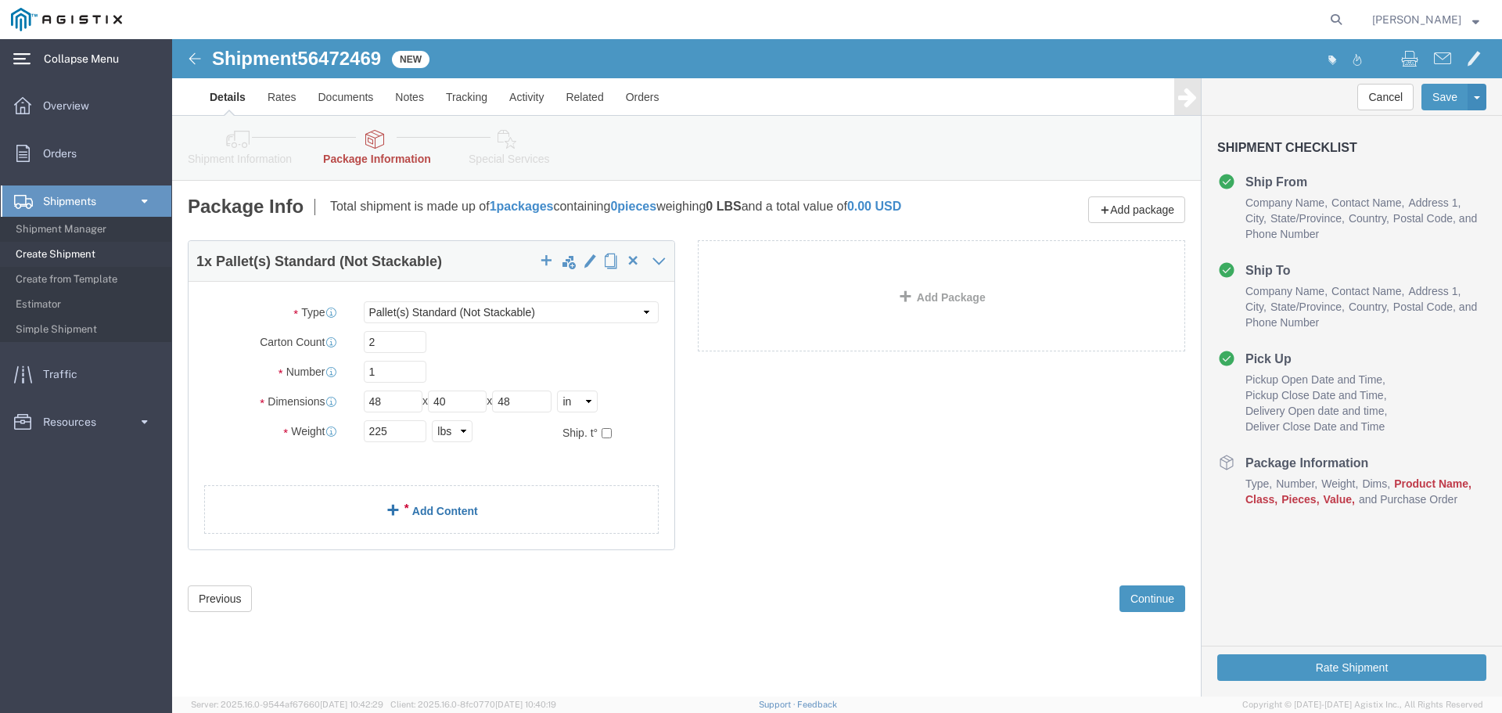
click link "Add Content"
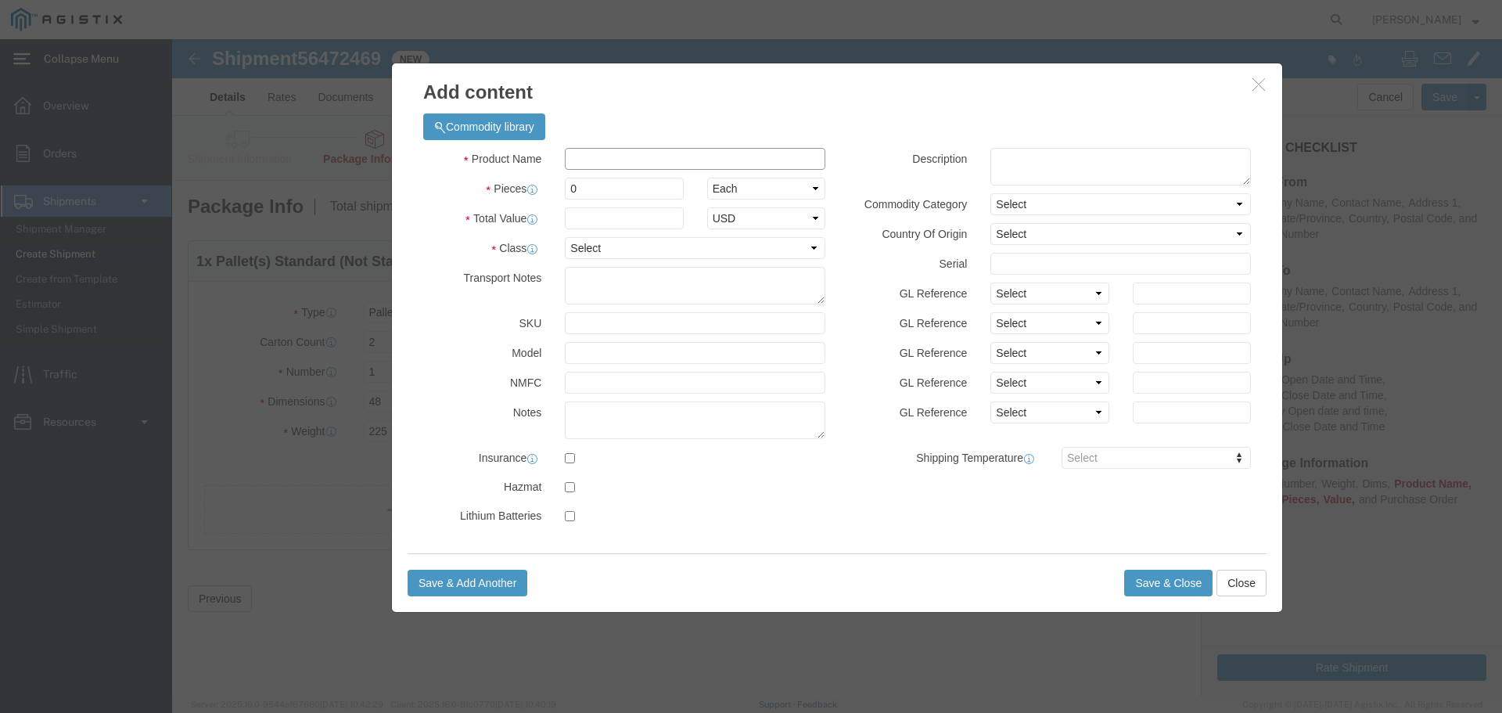
click input "text"
type input "gas regulators"
drag, startPoint x: 394, startPoint y: 146, endPoint x: 384, endPoint y: 141, distance: 11.6
click div "0"
type input "2"
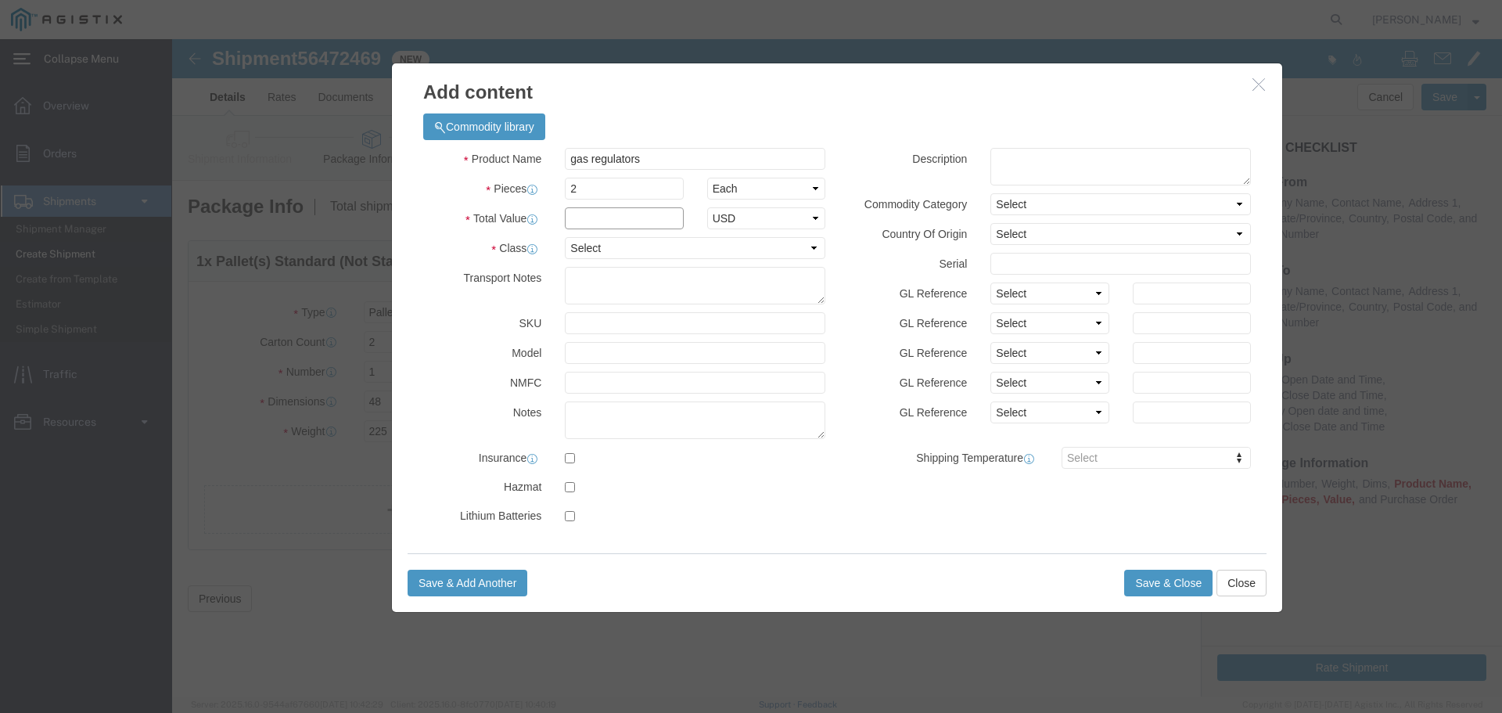
click input "text"
type input "4700"
click select "Select 50 55 60 65 70 85 92.5 100 125 175 250 300 400"
select select "85"
click select "Select 50 55 60 65 70 85 92.5 100 125 175 250 300 400"
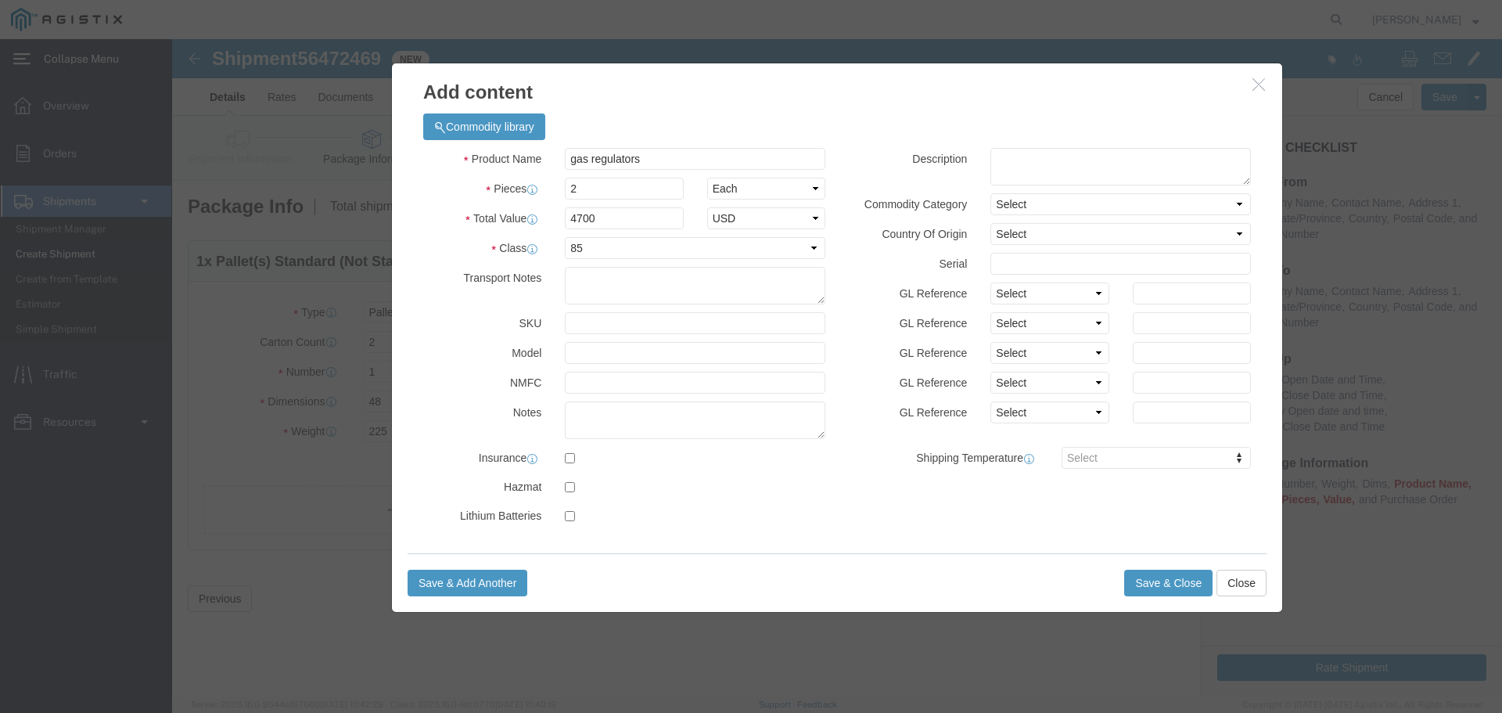
click label "Model"
click button "Save & Close"
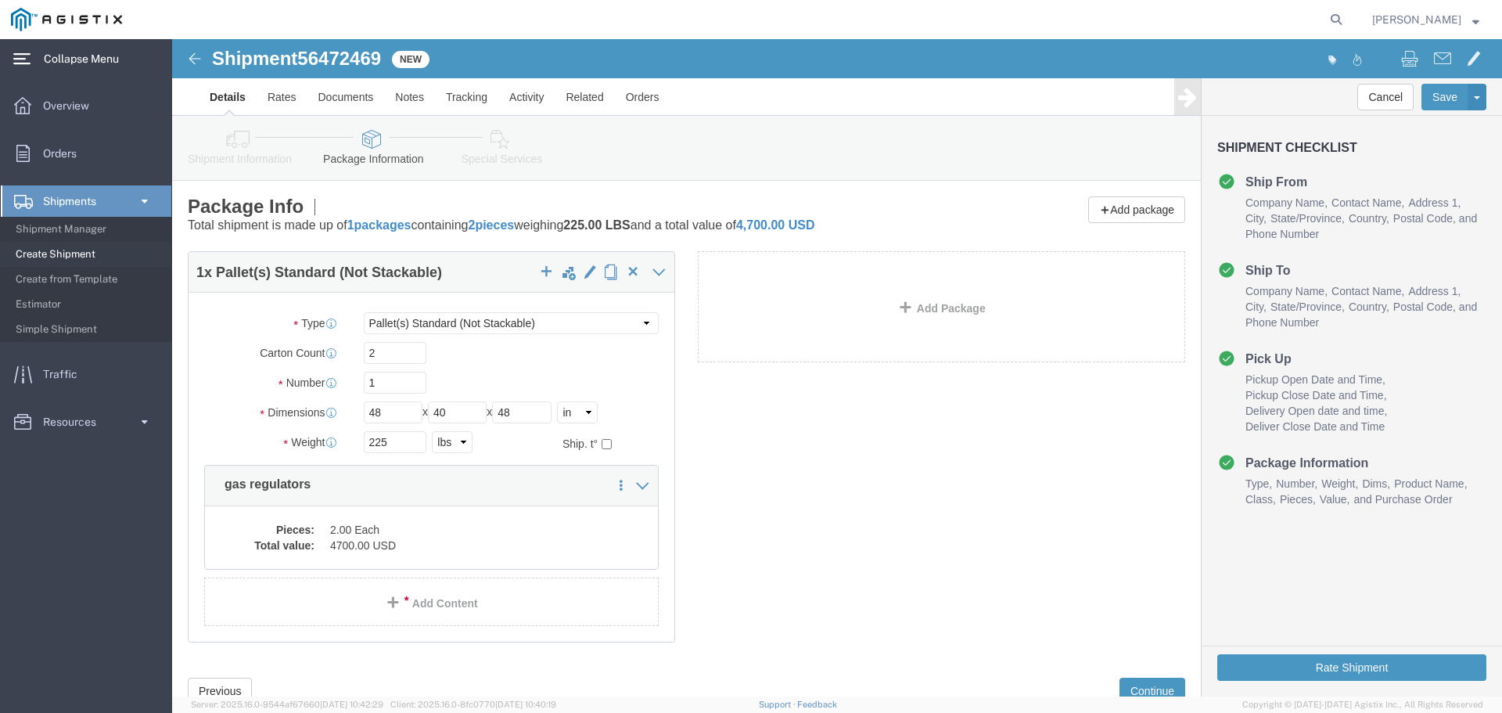
scroll to position [56, 0]
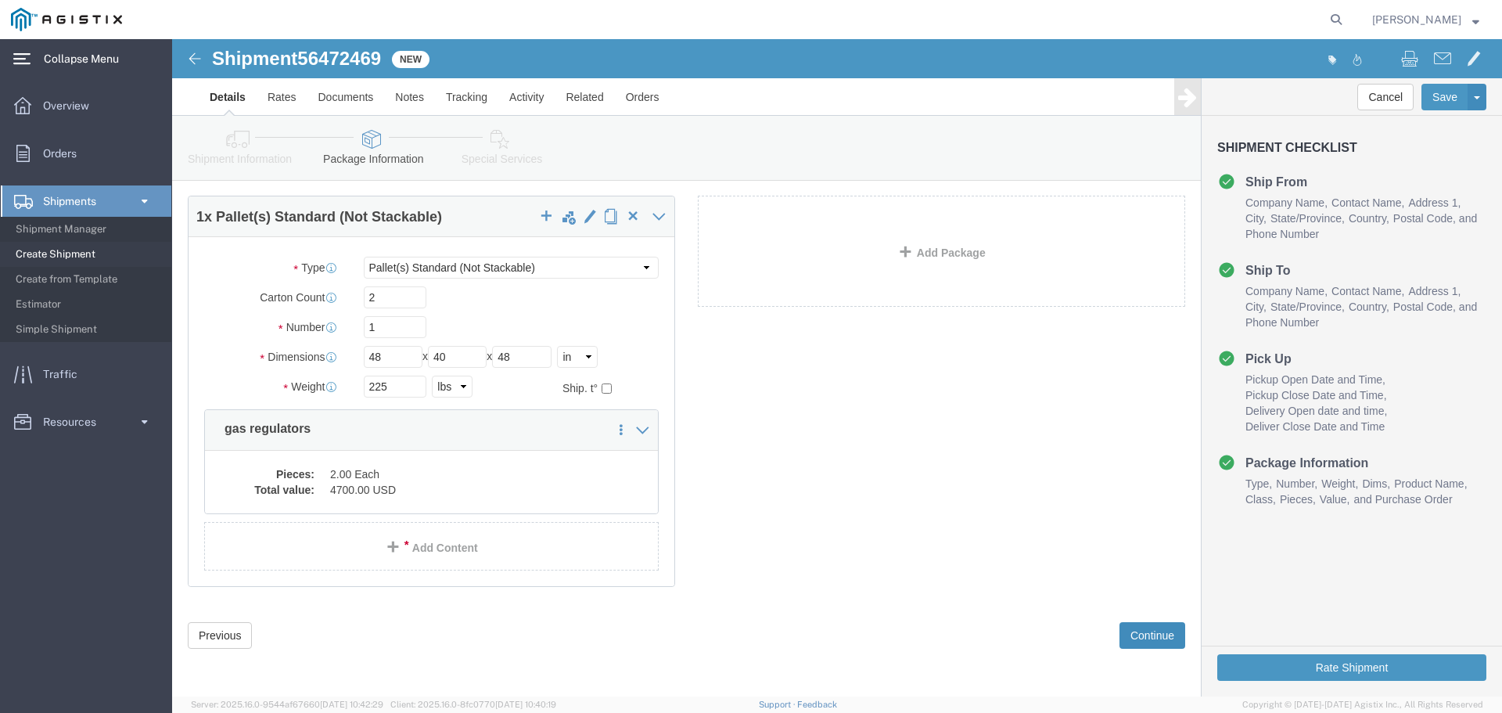
click button "Continue"
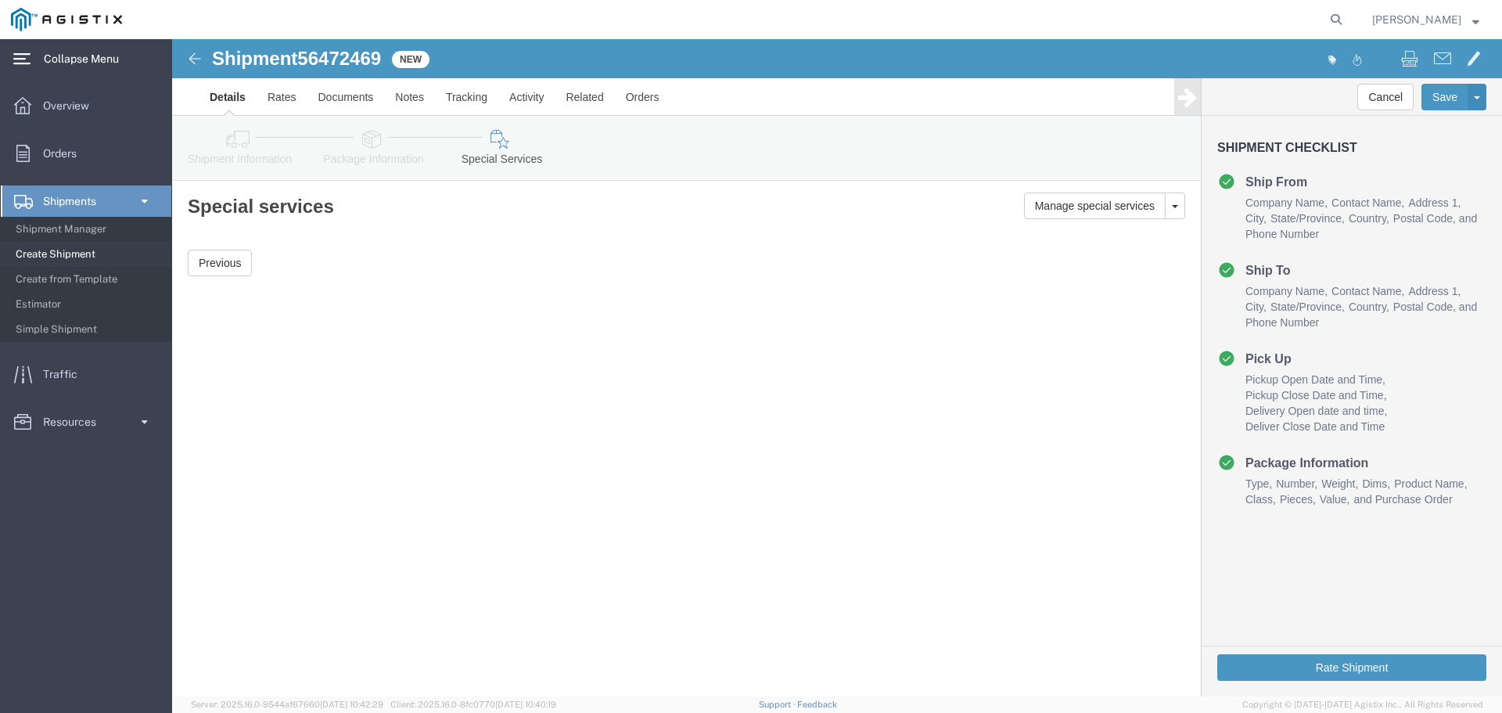
scroll to position [0, 0]
click button "Rate Shipment"
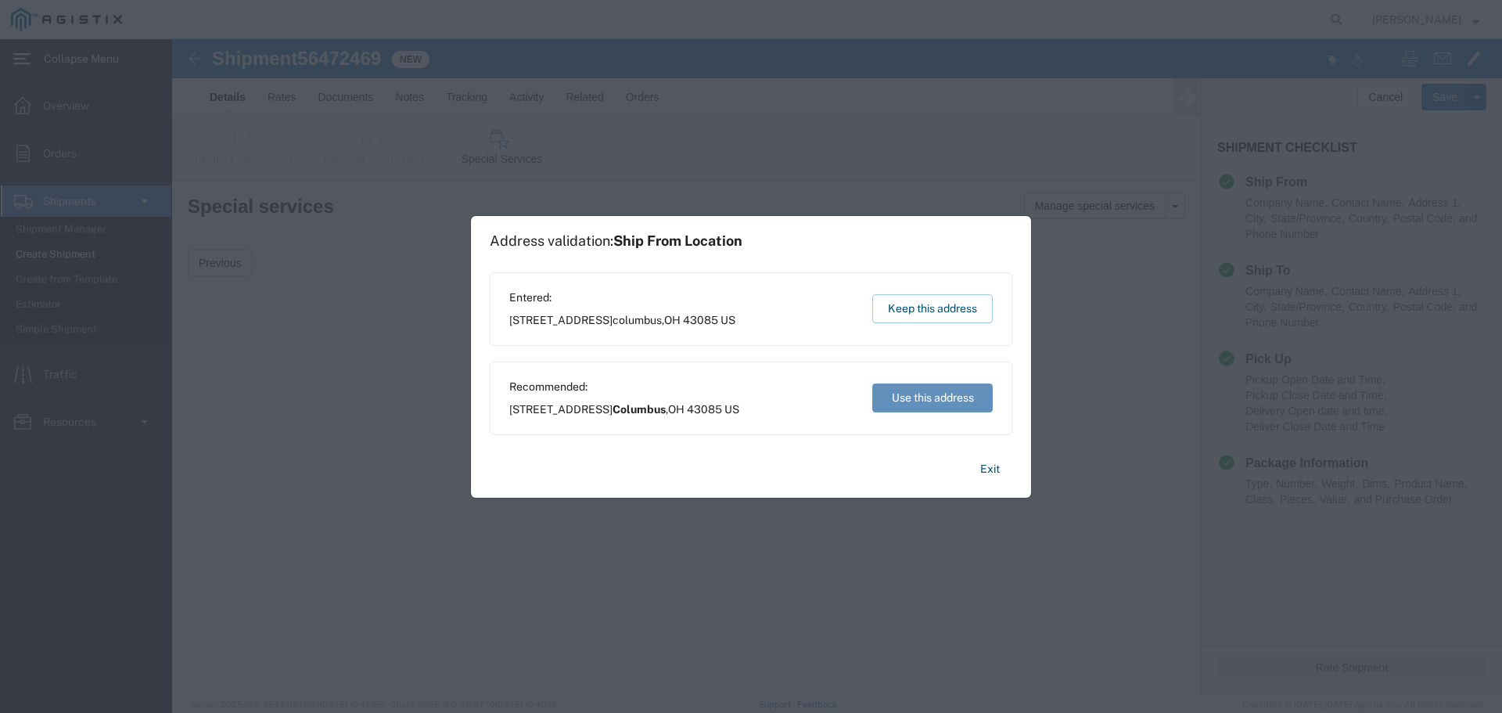
click at [925, 399] on button "Use this address" at bounding box center [932, 397] width 120 height 29
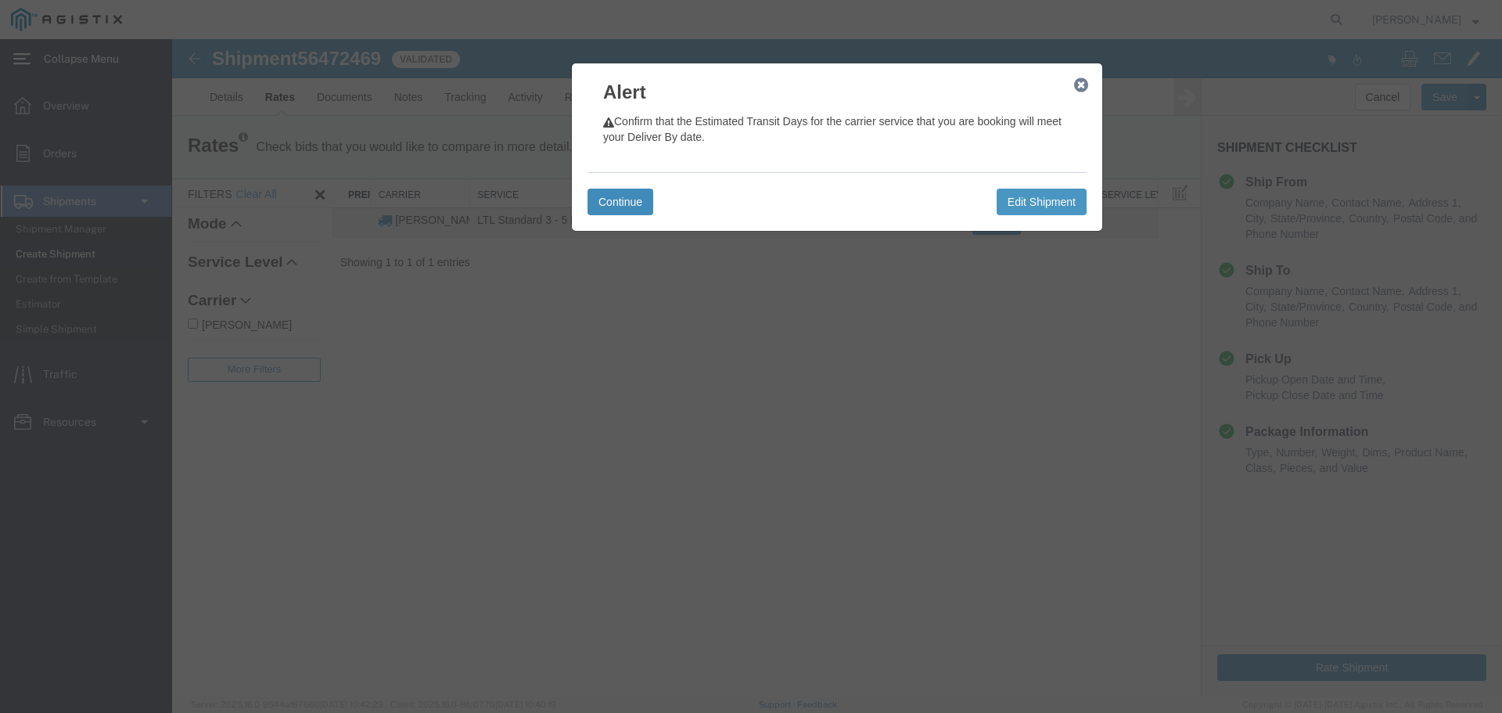
click at [616, 199] on button "Continue" at bounding box center [620, 202] width 66 height 27
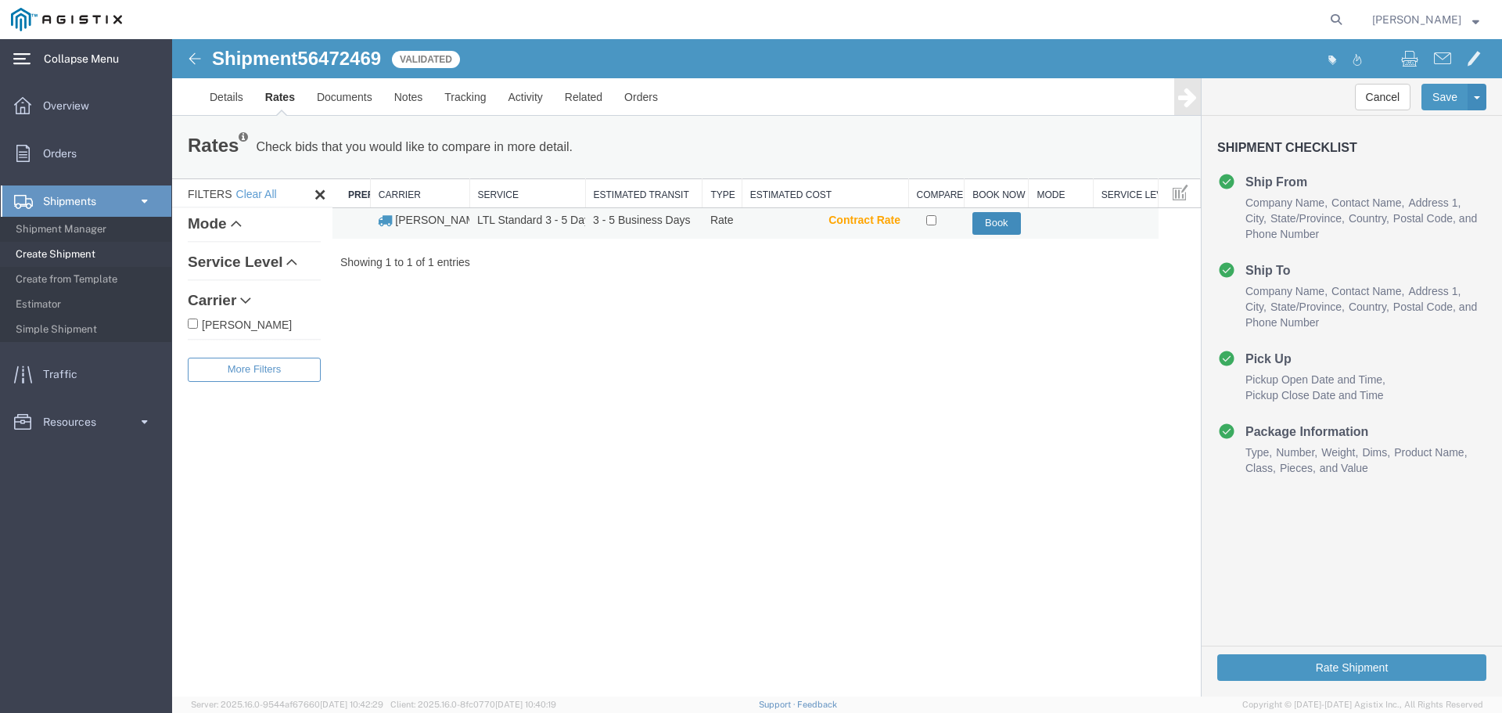
click at [1001, 217] on button "Book" at bounding box center [996, 223] width 49 height 23
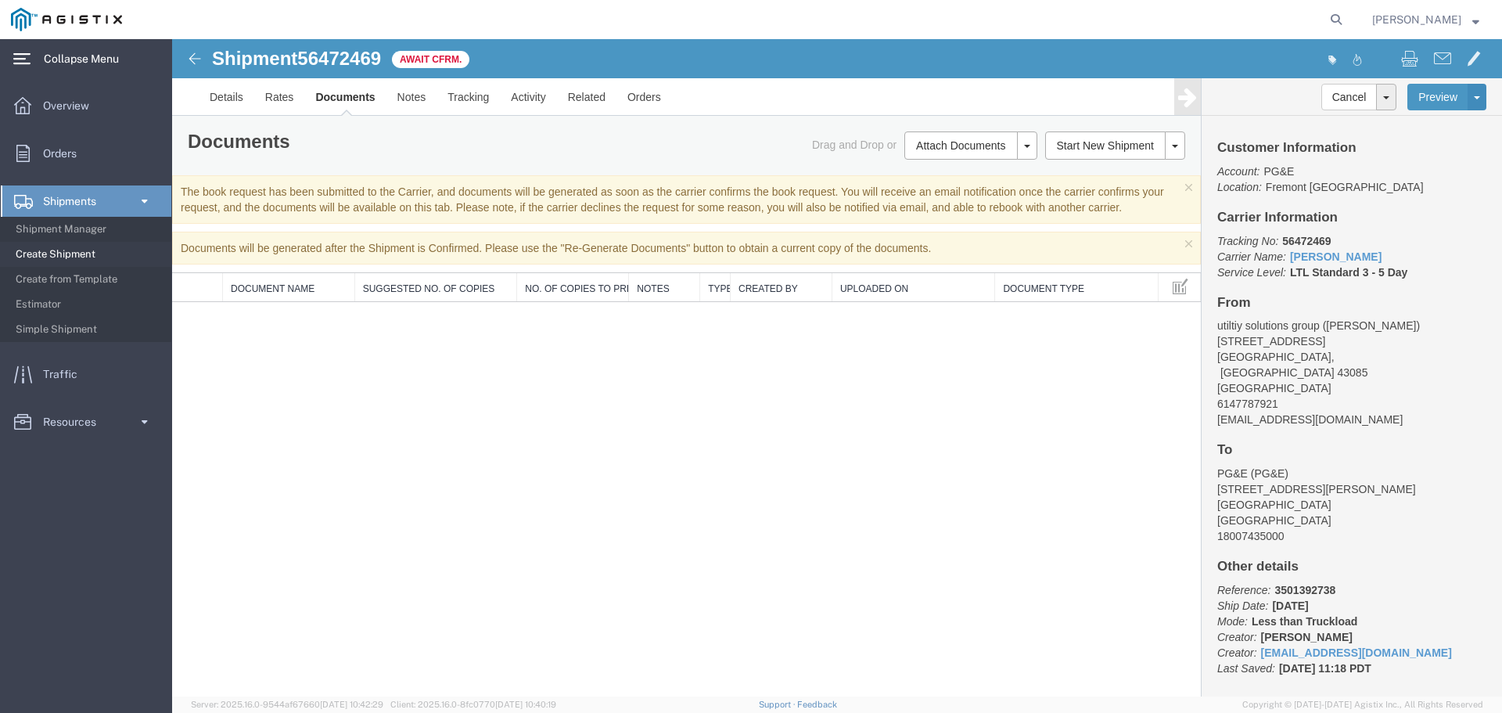
click at [46, 250] on span "Create Shipment" at bounding box center [88, 254] width 145 height 31
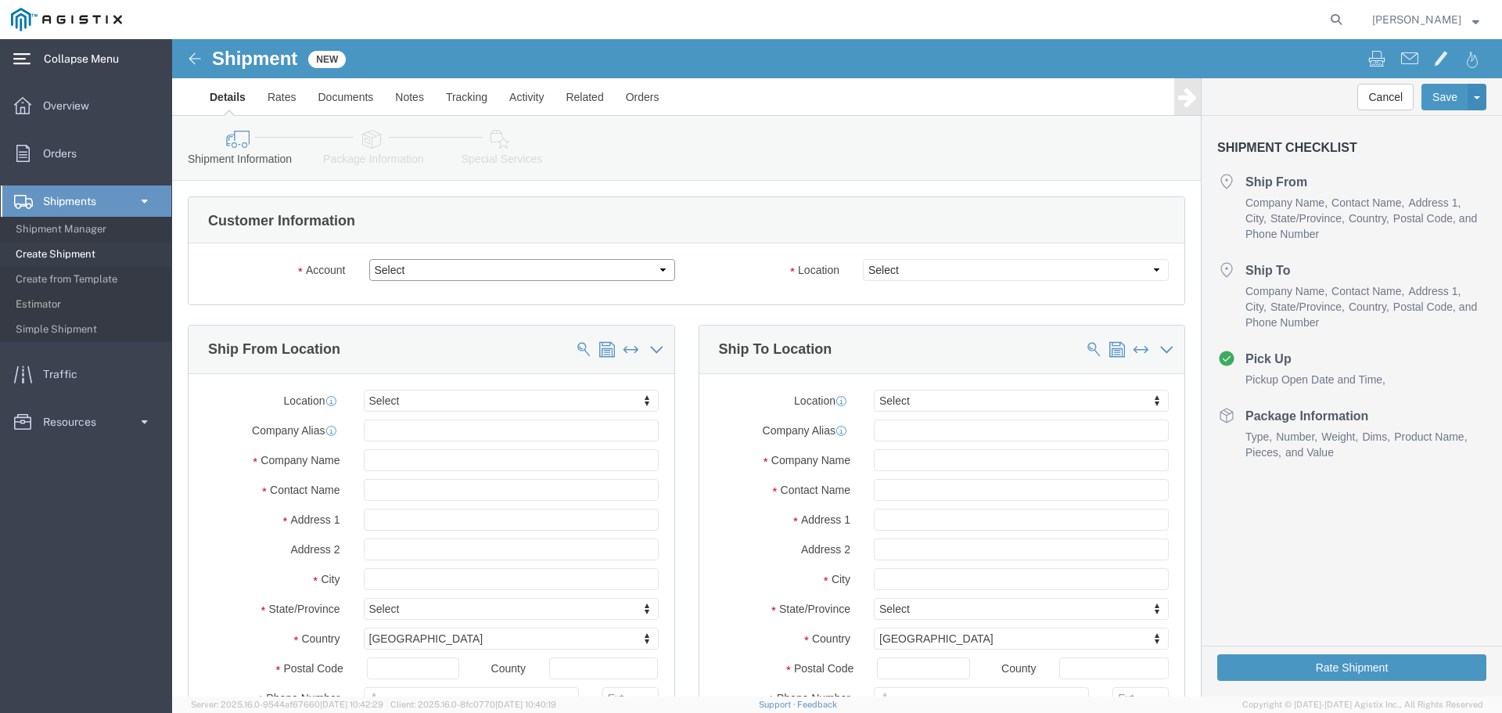
click select "Select PG&E Utility Solutions Group LLC"
select select "9596"
click select "Select PG&E Utility Solutions Group LLC"
select select "PURCHORD"
select select
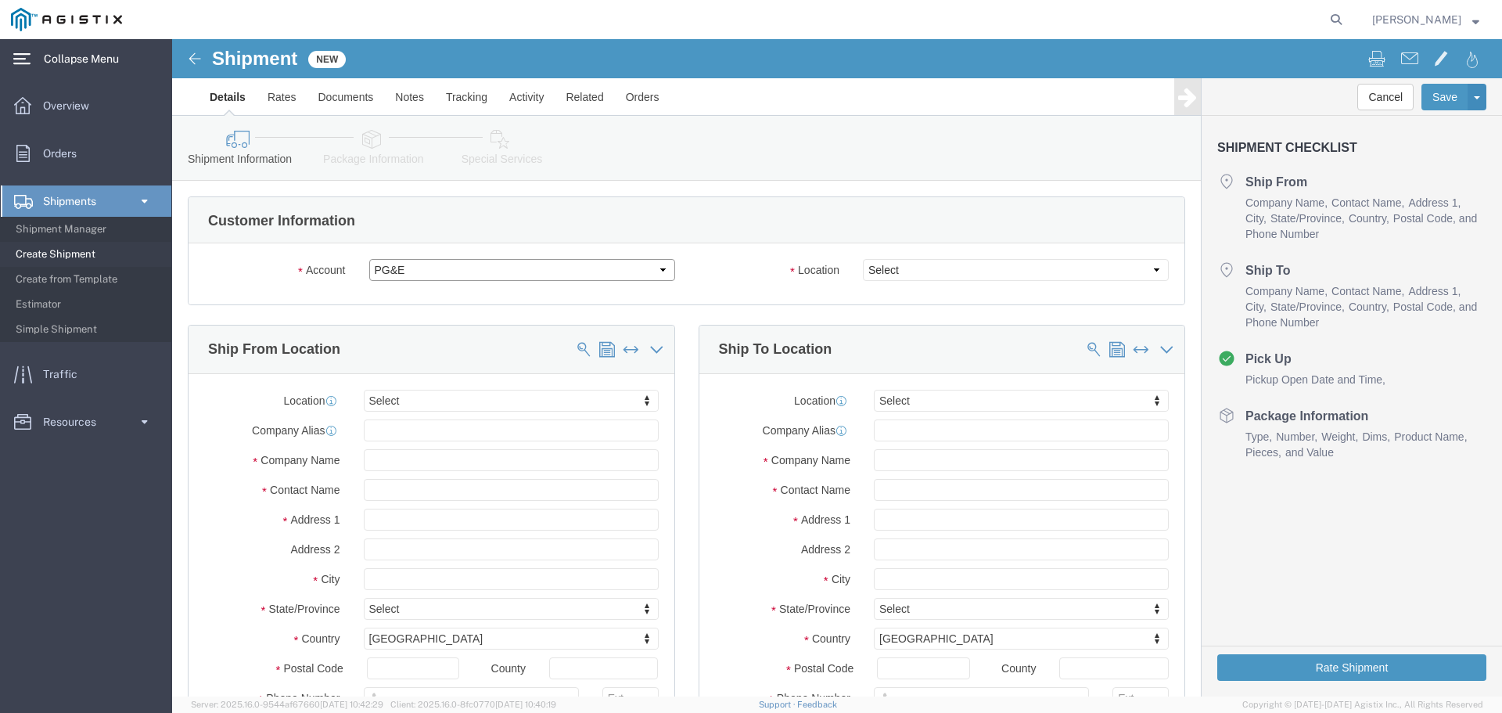
select select
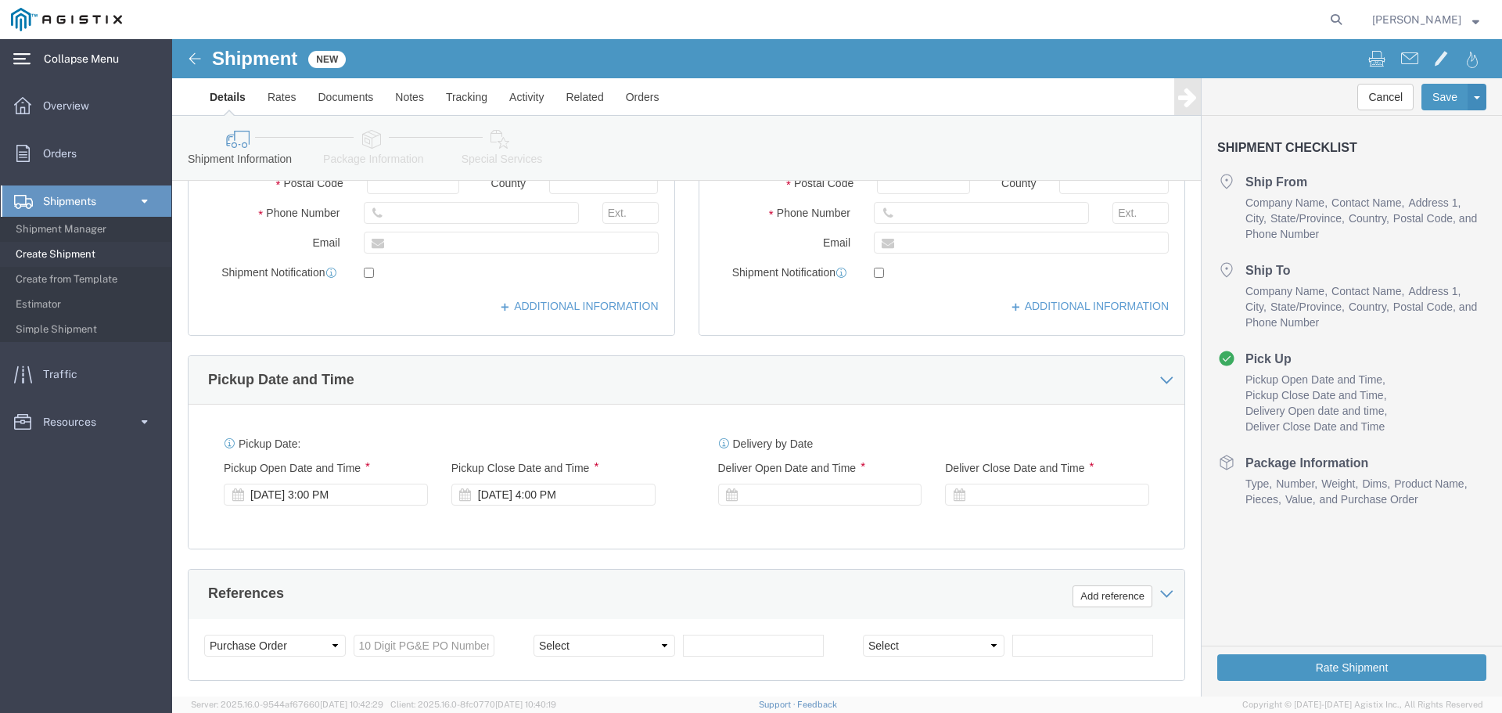
scroll to position [548, 0]
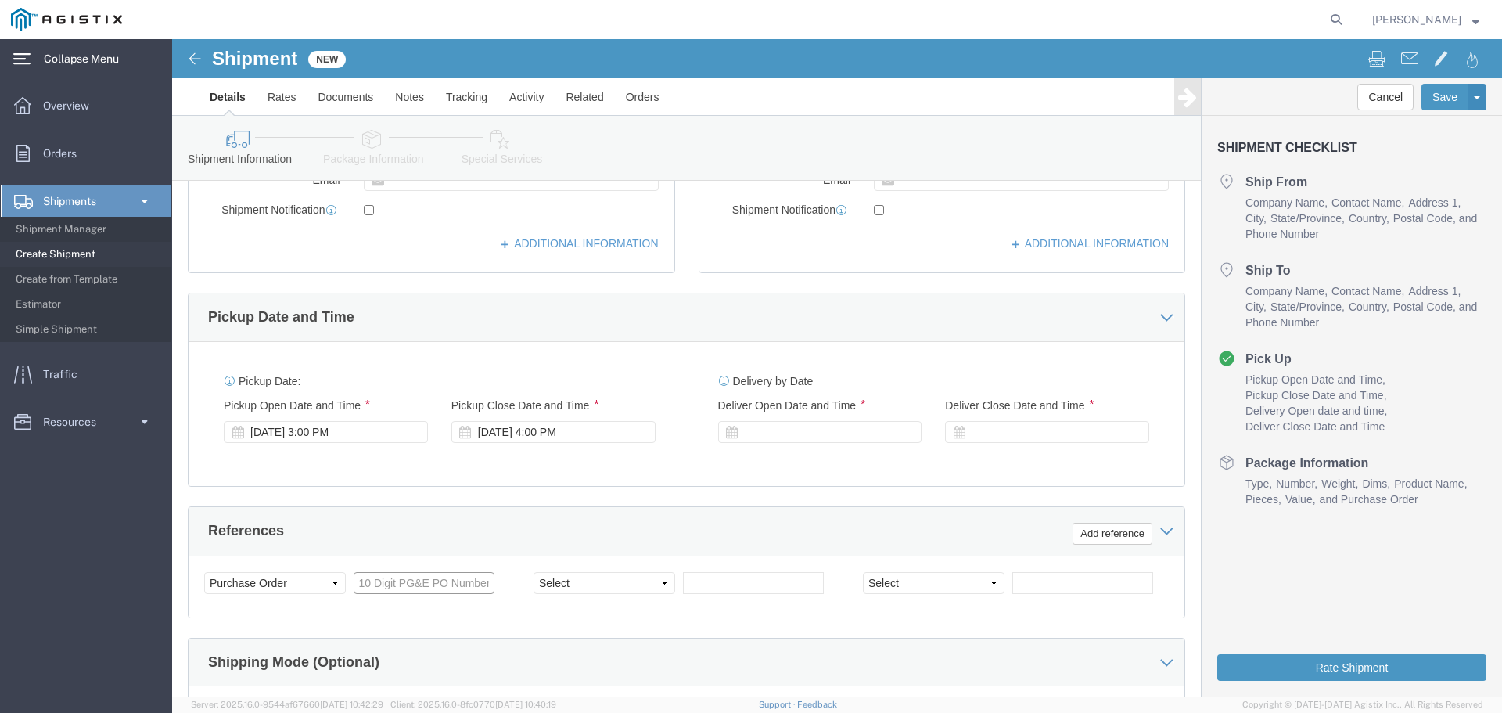
click input "text"
paste input "3501338818"
type input "3501338818"
click div "References Add reference"
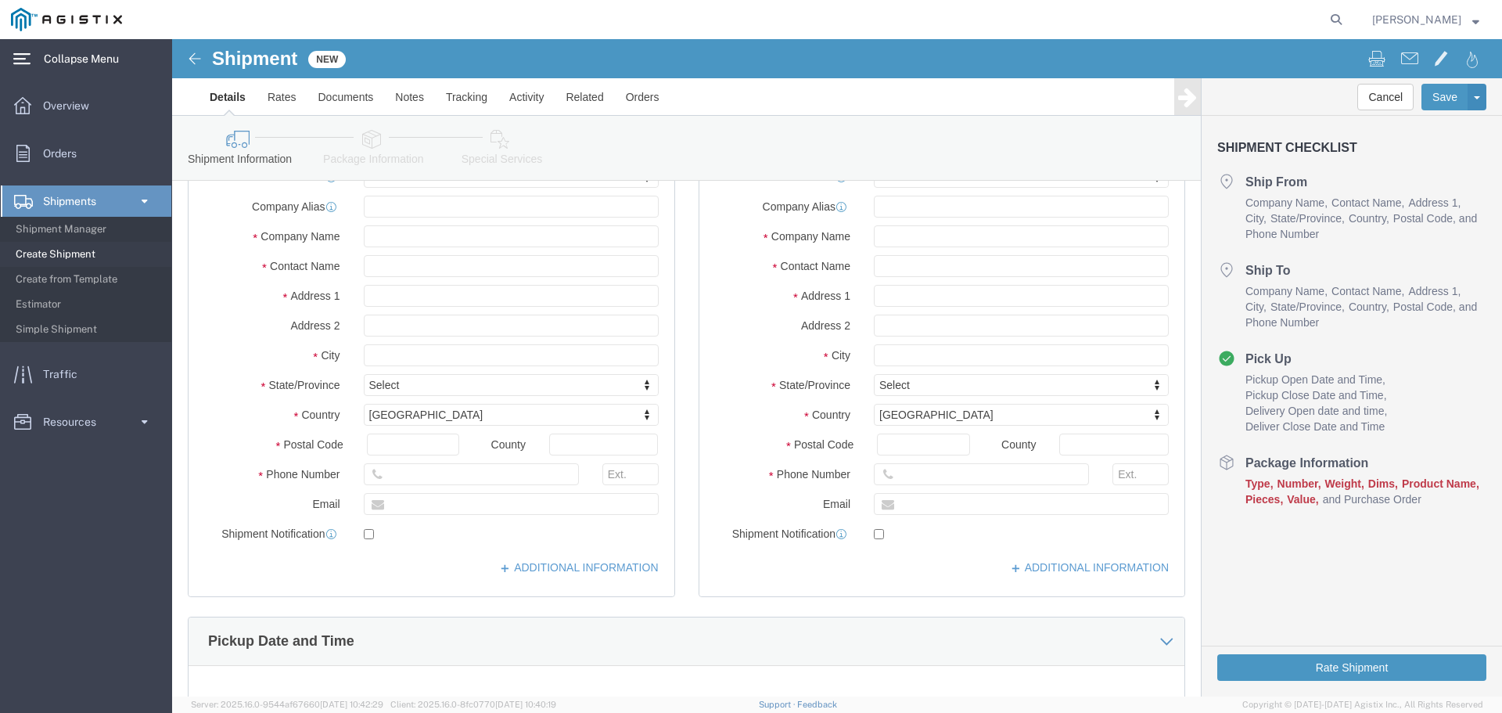
scroll to position [78, 0]
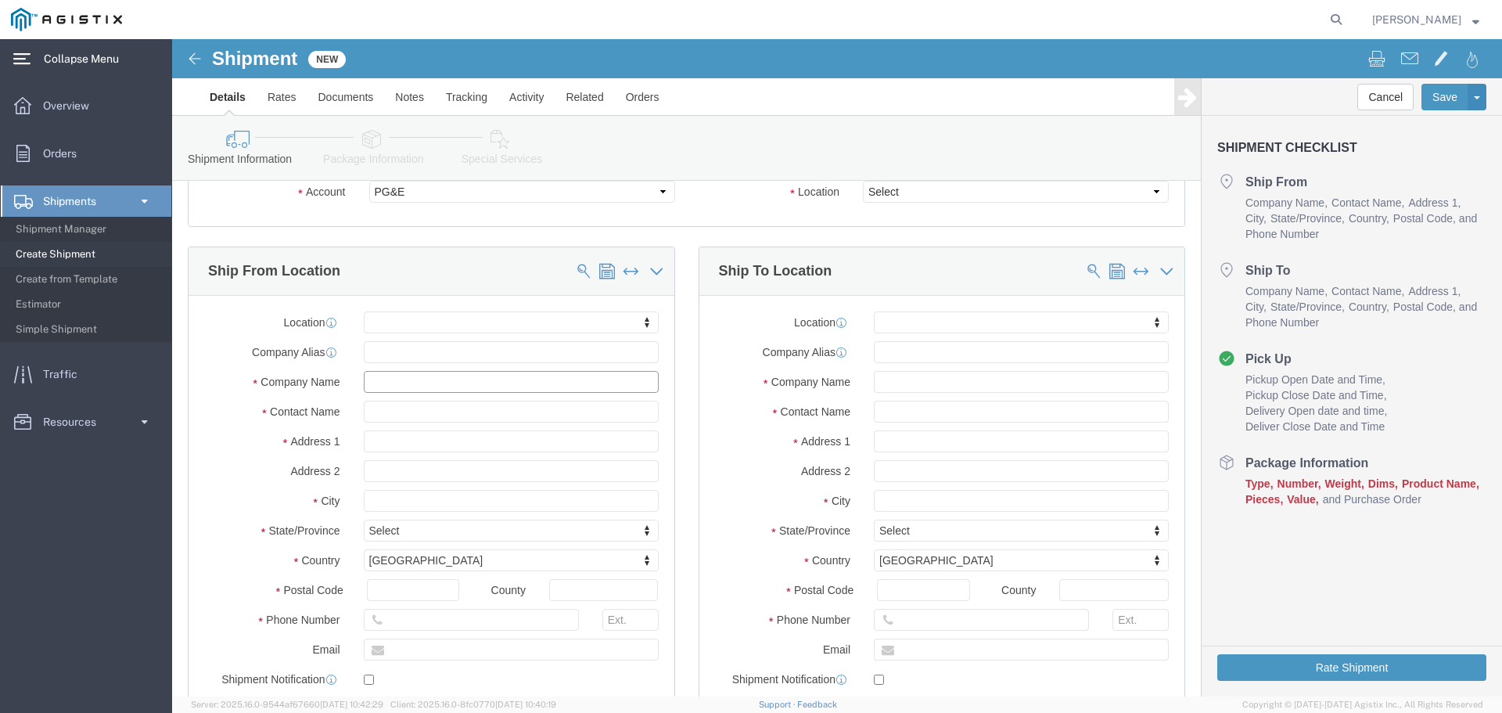
click input "text"
type input "utility solutions group"
type input "[PERSON_NAME]"
type input "[STREET_ADDRESS]"
select select
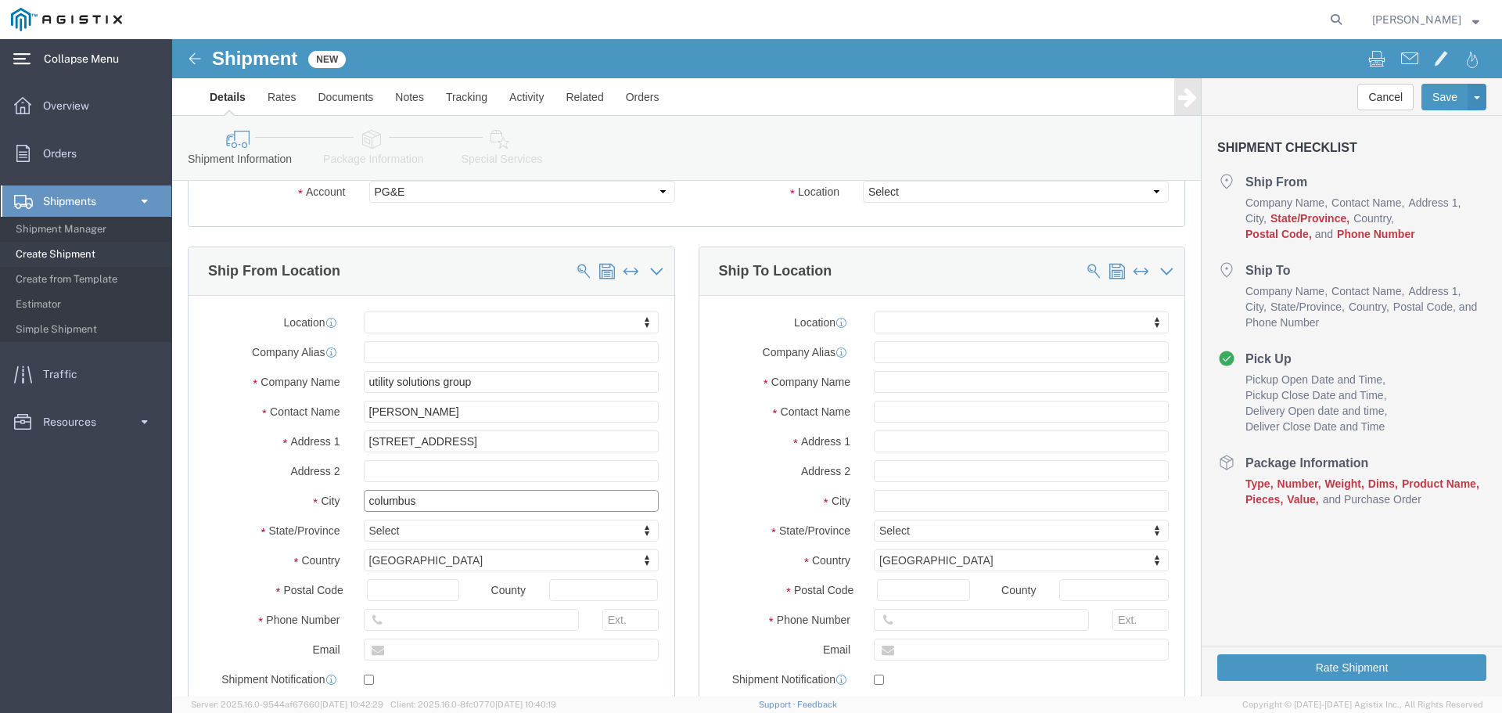
type input "columbus"
select select
type input "o"
type input "oh"
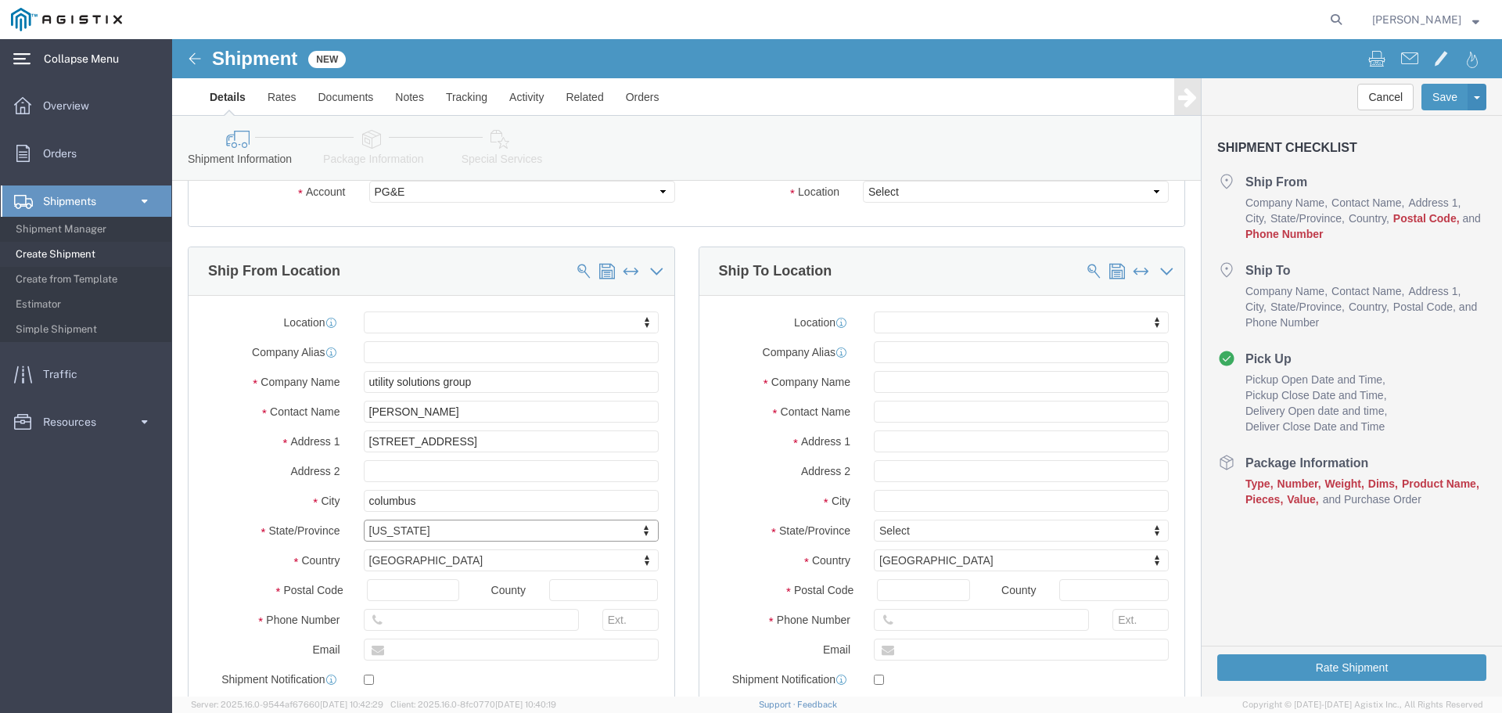
select select
select select "OH"
click input "text"
type input "43085"
select select
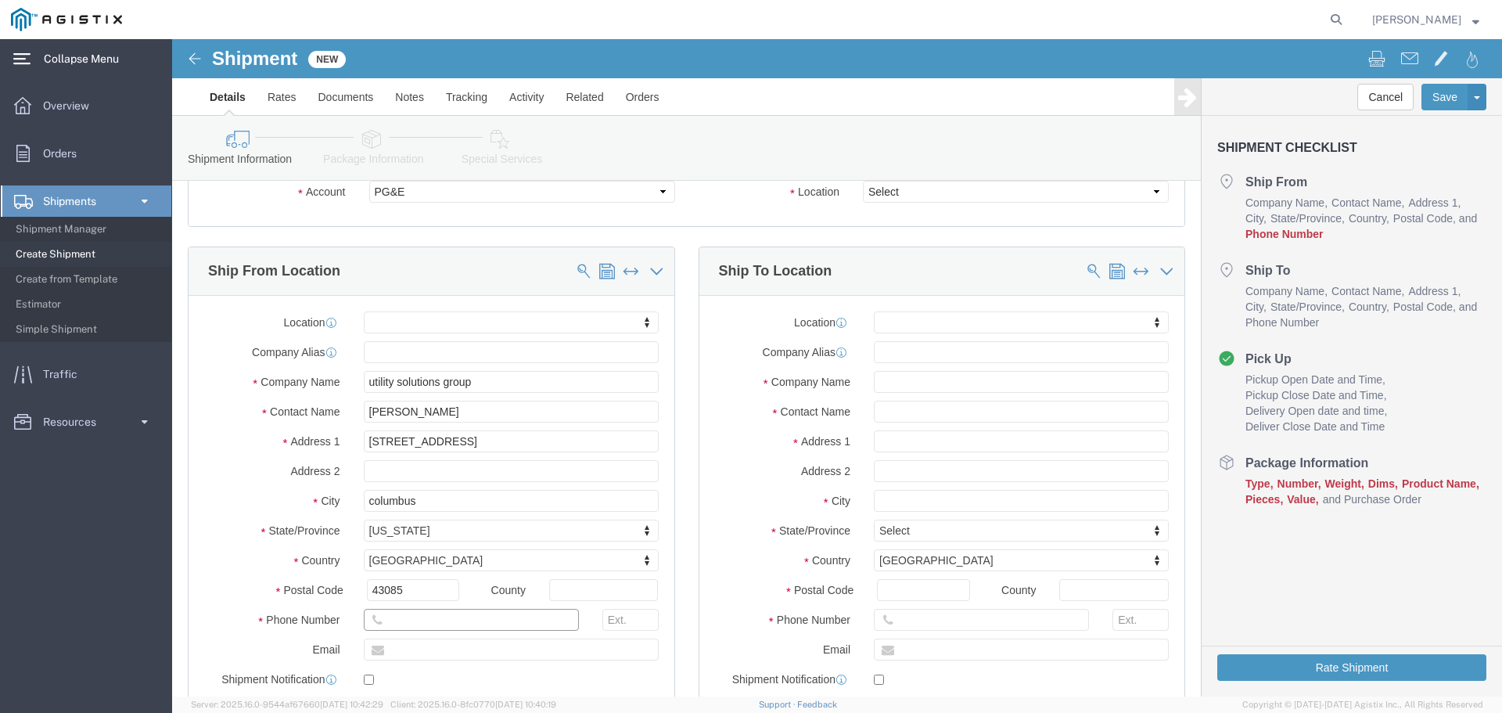
drag, startPoint x: 239, startPoint y: 578, endPoint x: 258, endPoint y: 576, distance: 18.9
click input "text"
type input "6147787921"
click label "Country"
click input "text"
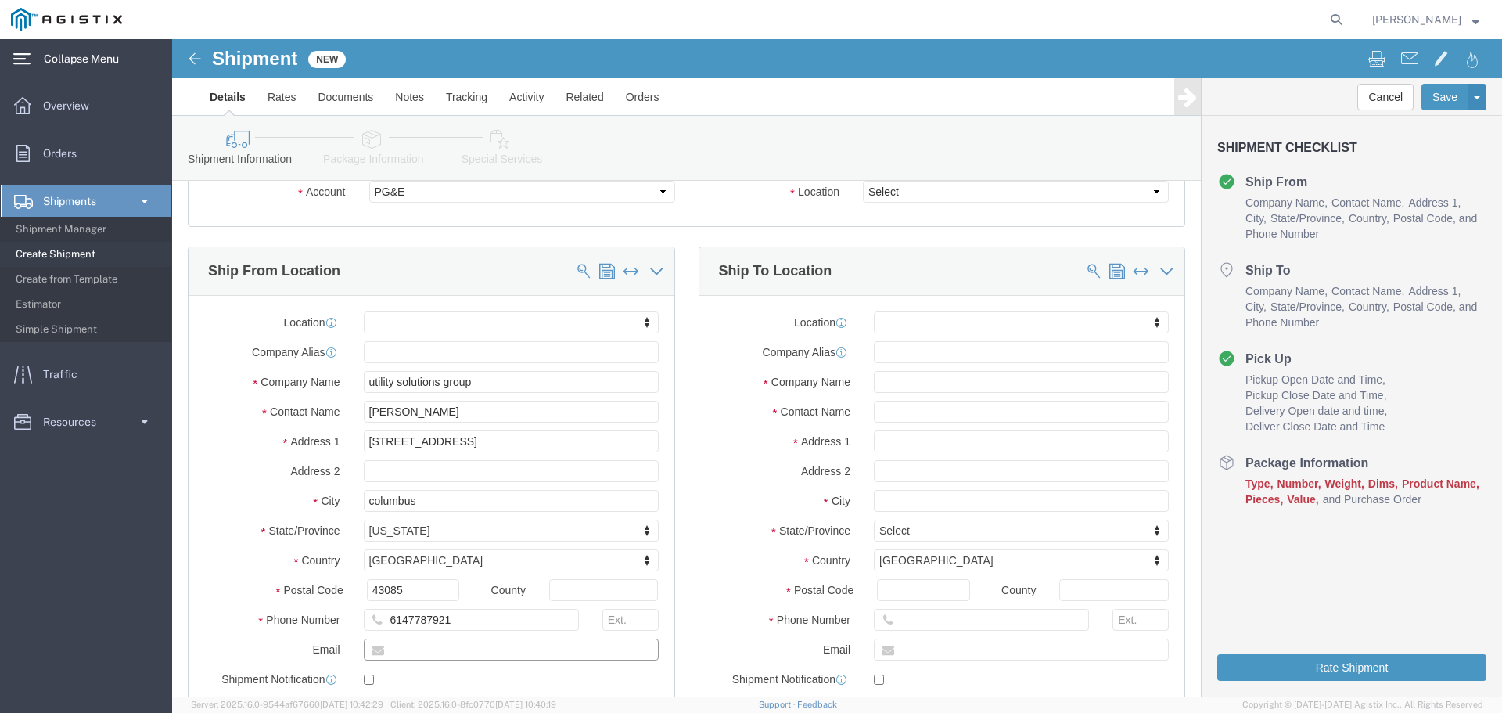
type input "[EMAIL_ADDRESS][DOMAIN_NAME]"
checkbox input "true"
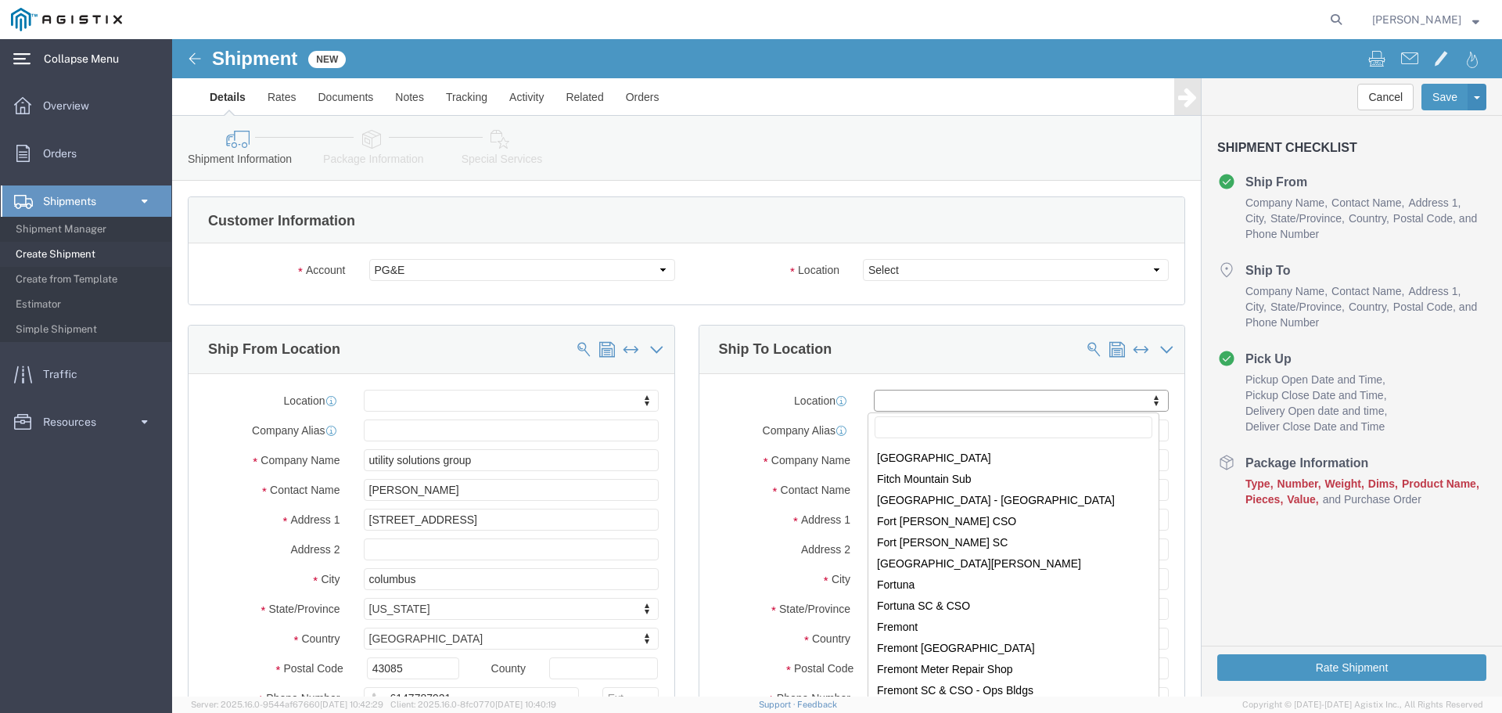
scroll to position [2738, 0]
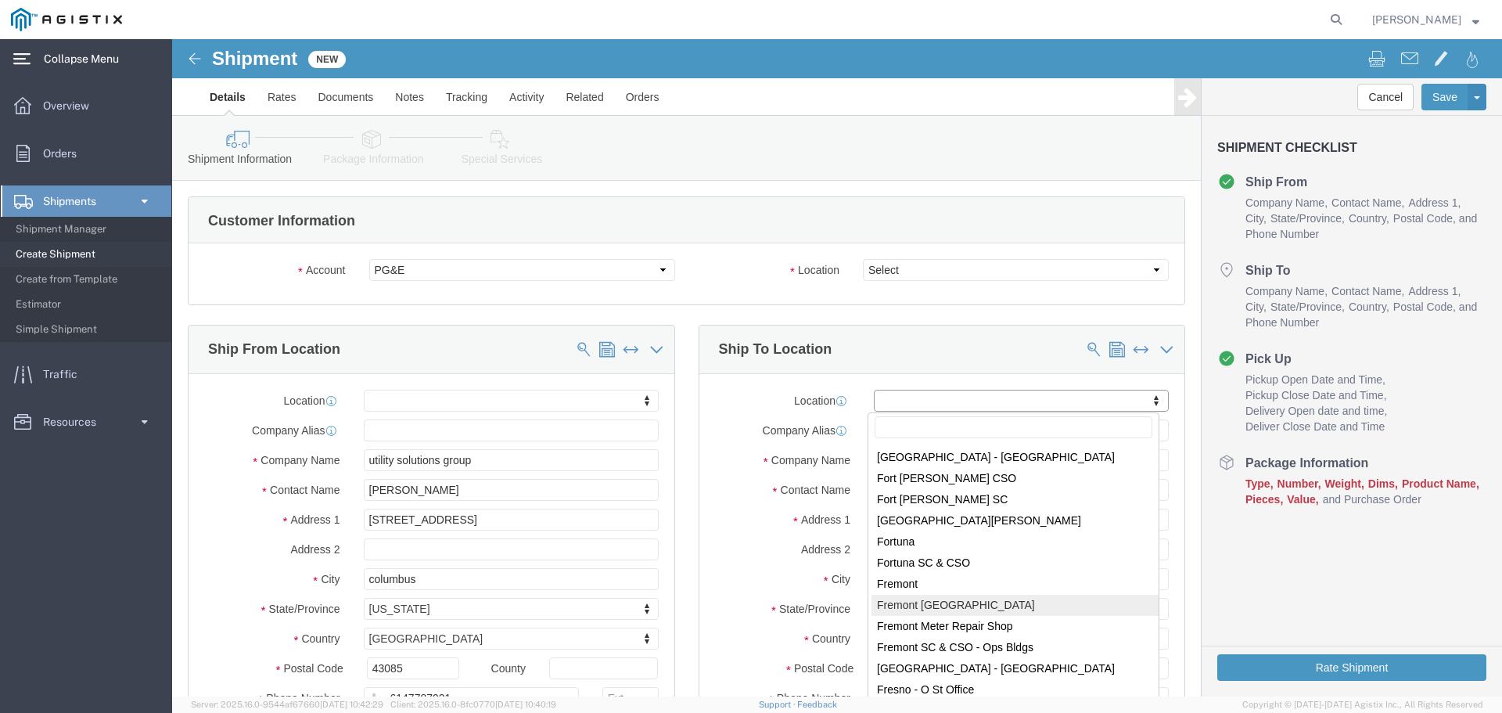
select select "19740"
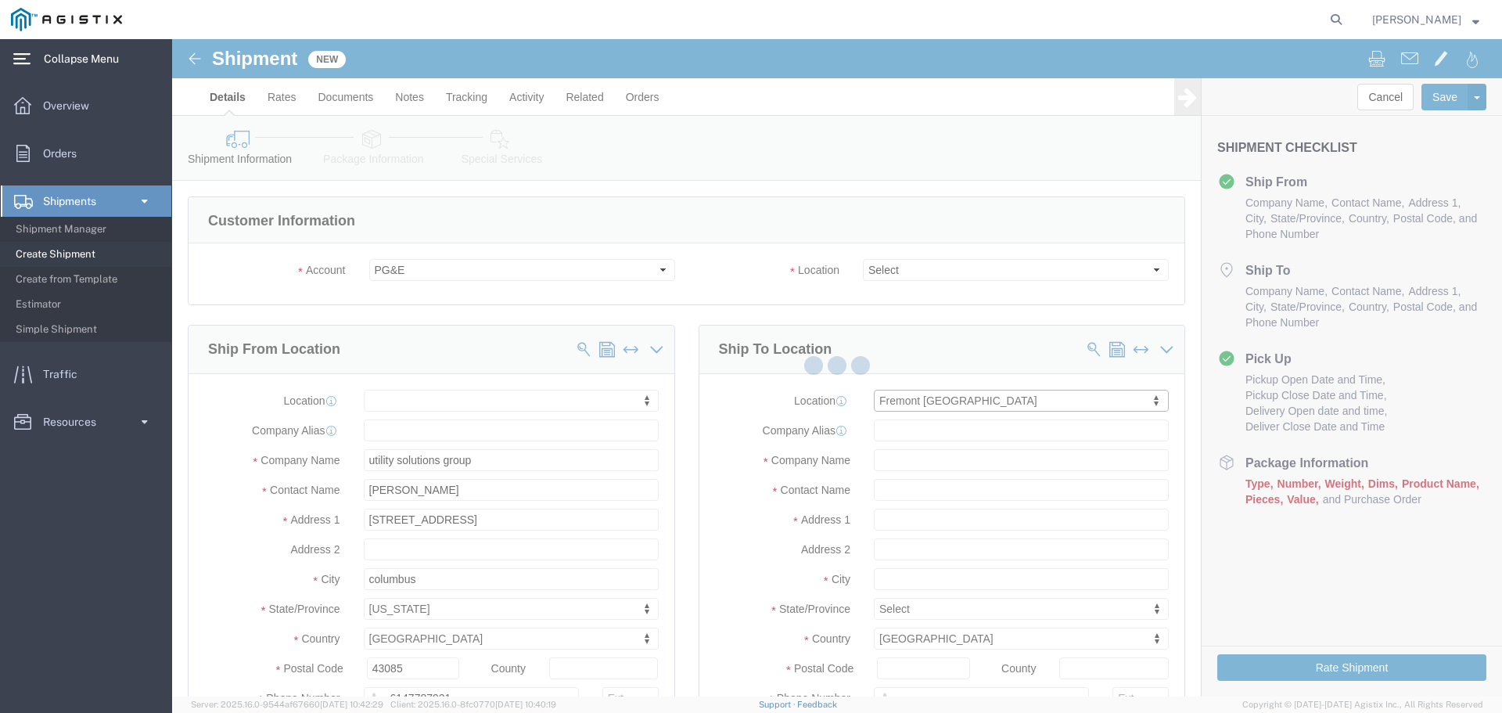
type input "[STREET_ADDRESS][PERSON_NAME]"
type input "94538"
type input "PG&E"
type input "Fremont"
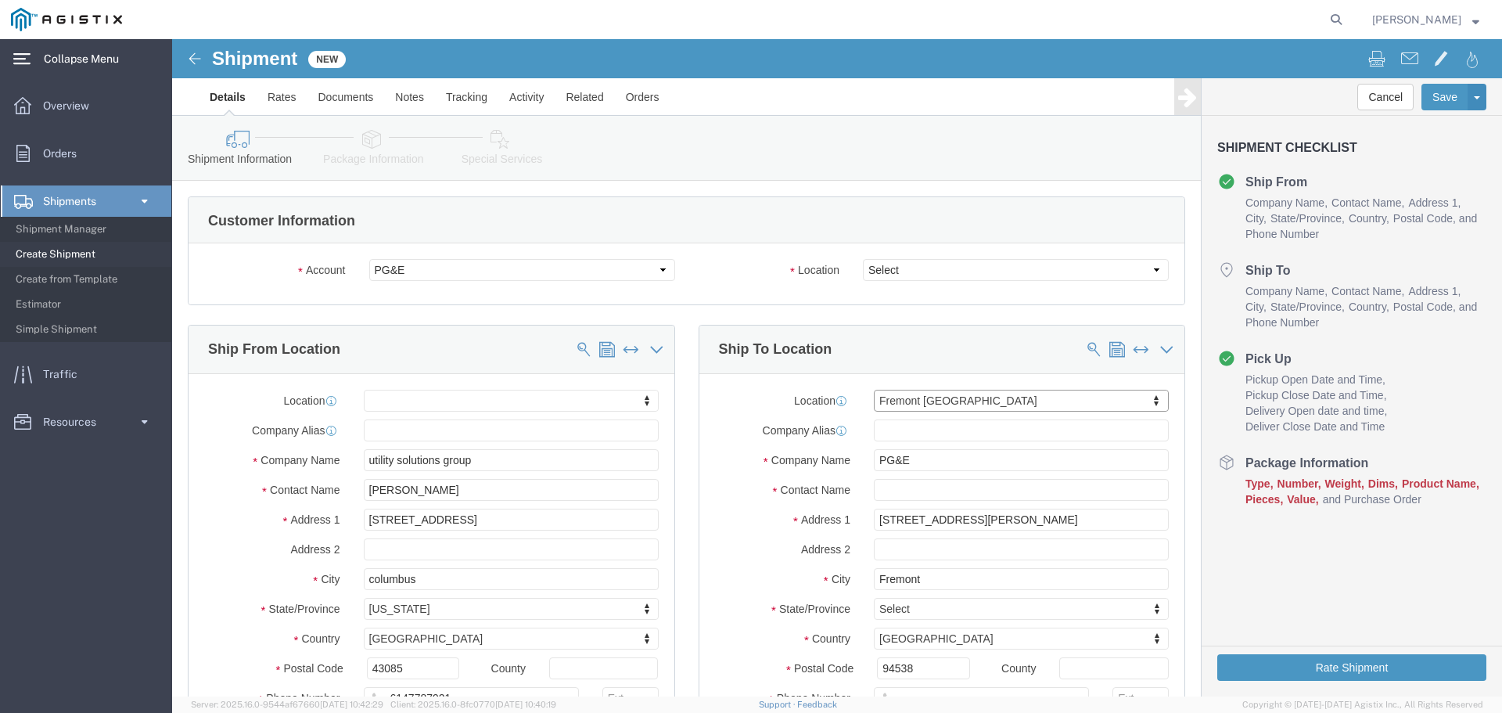
select select "CA"
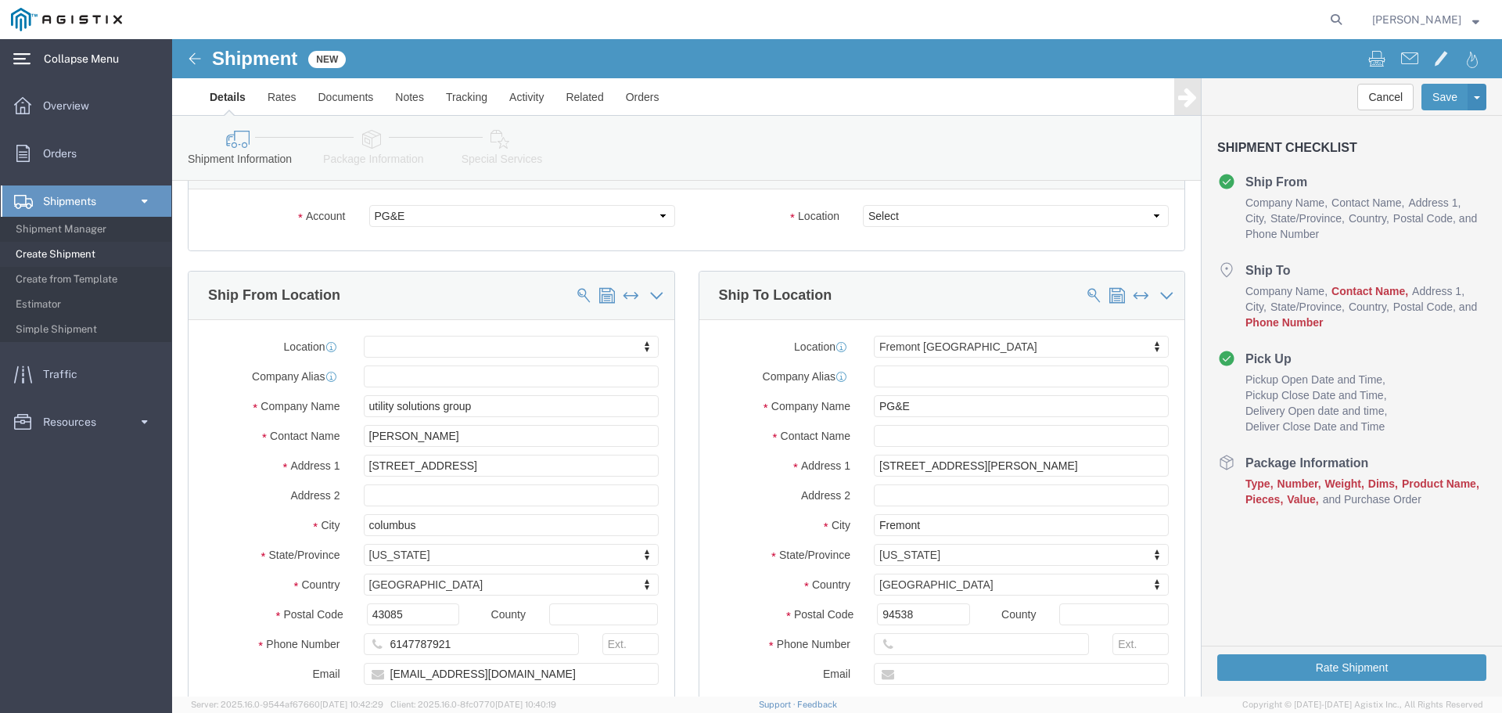
scroll to position [0, 0]
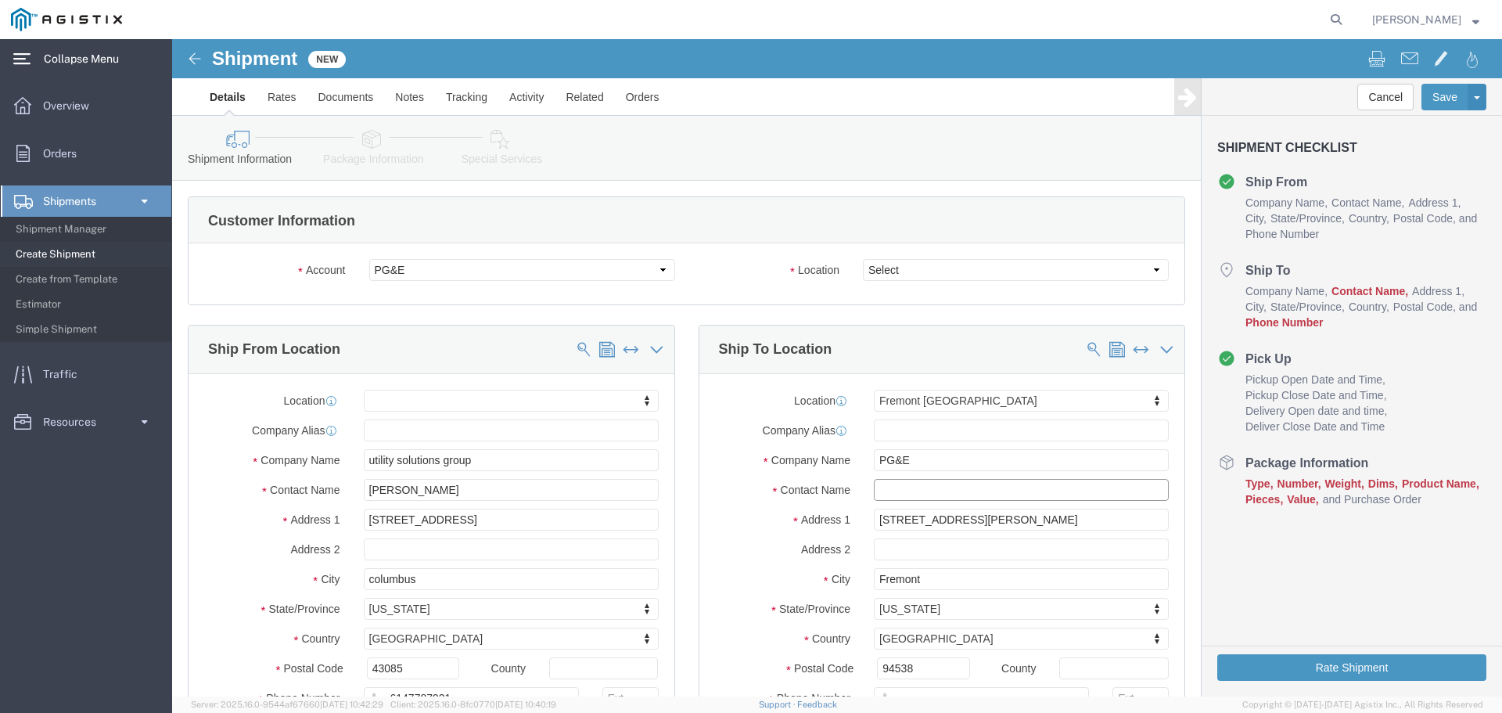
click input "text"
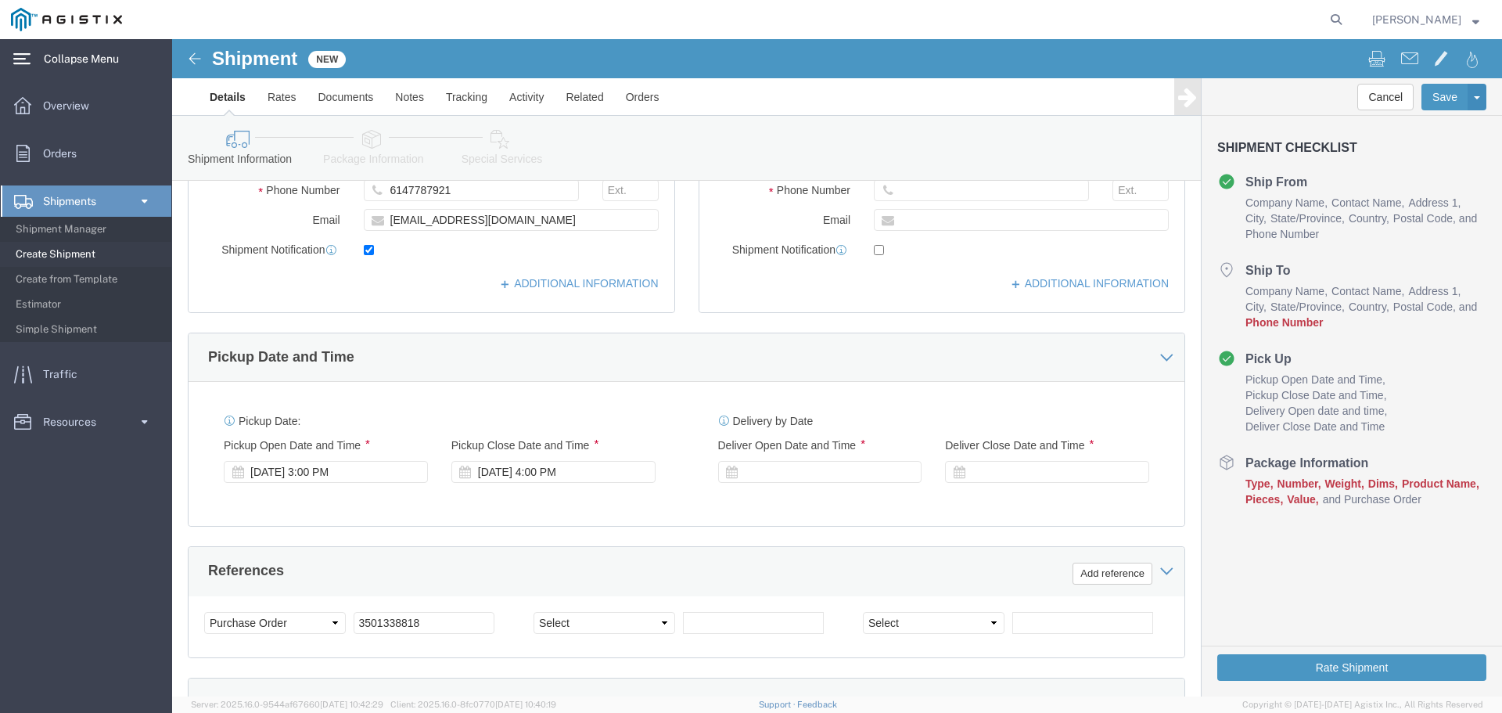
scroll to position [548, 0]
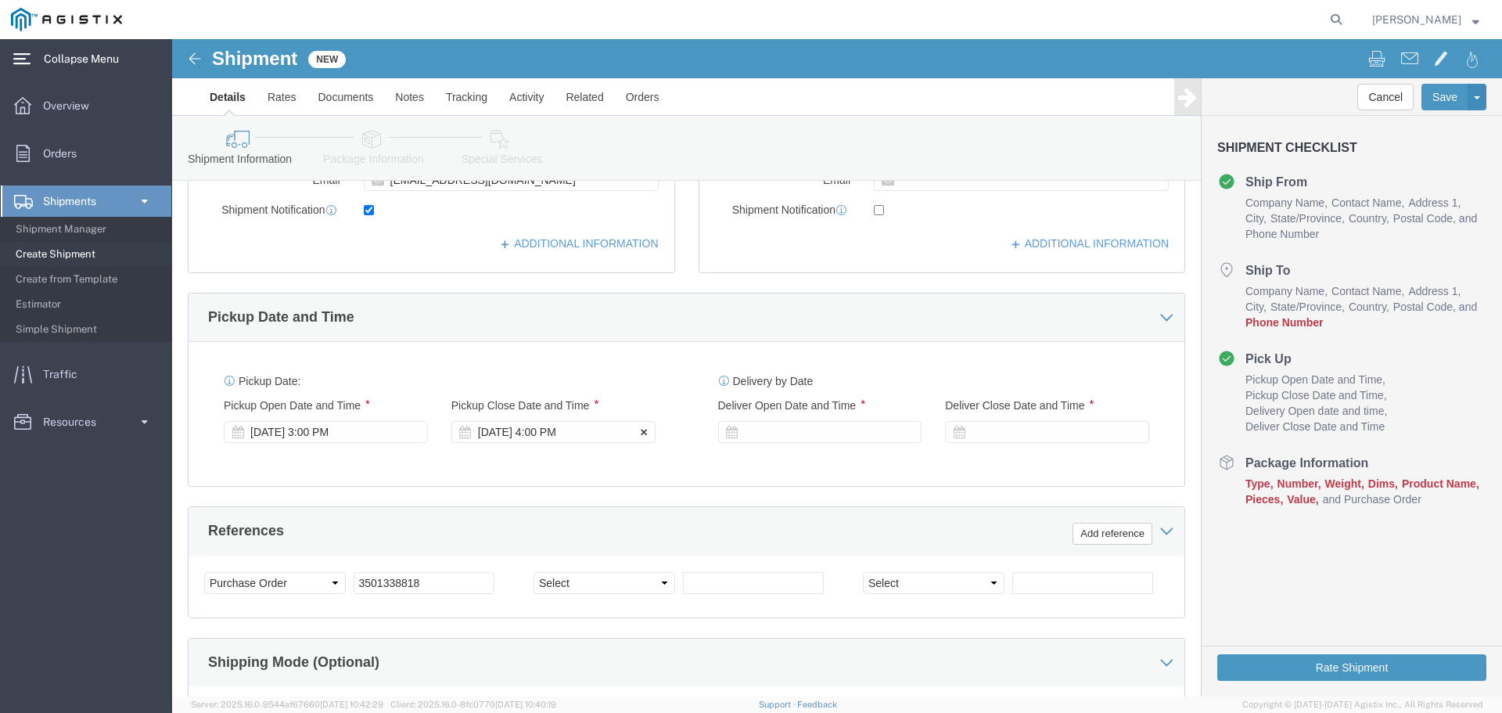
type input "PG&E"
click div "[DATE] 4:00 PM"
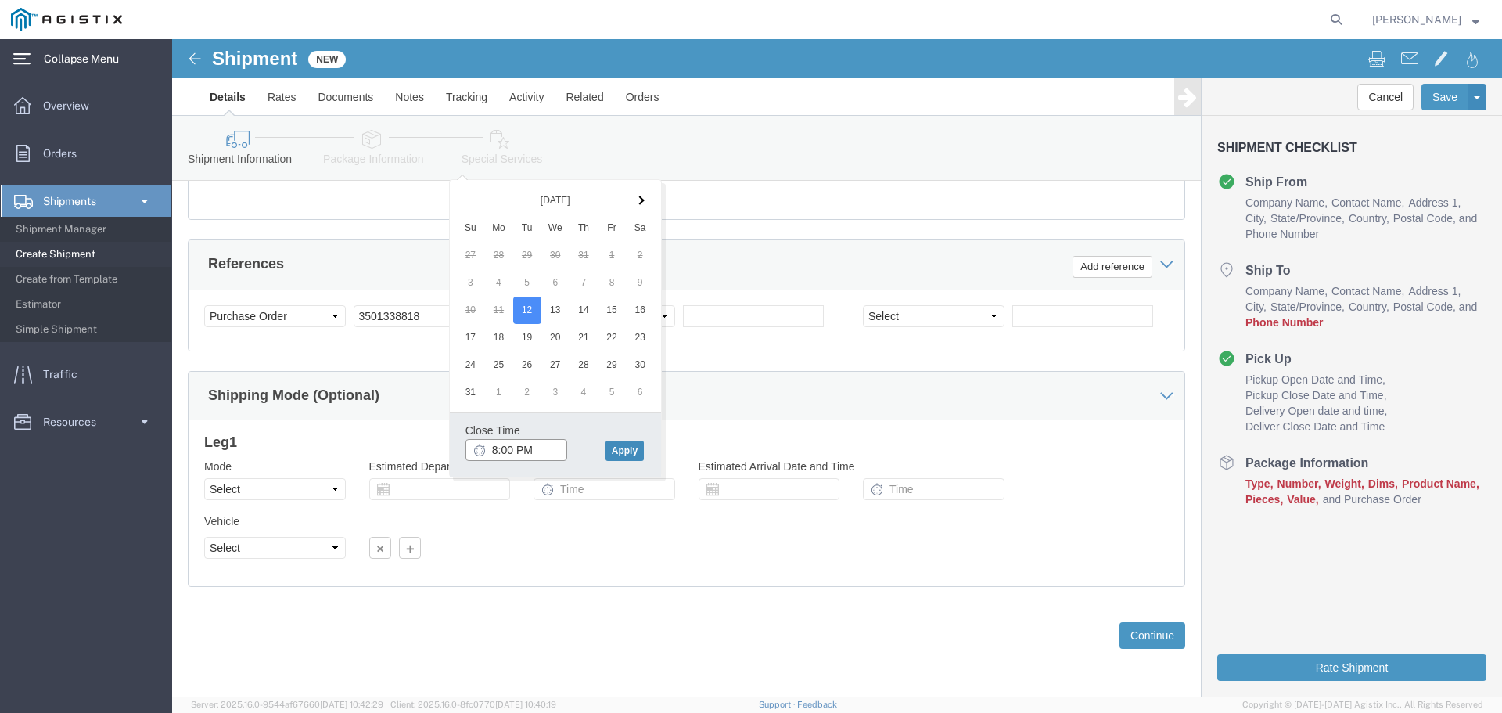
type input "8:00 PM"
click button "Apply"
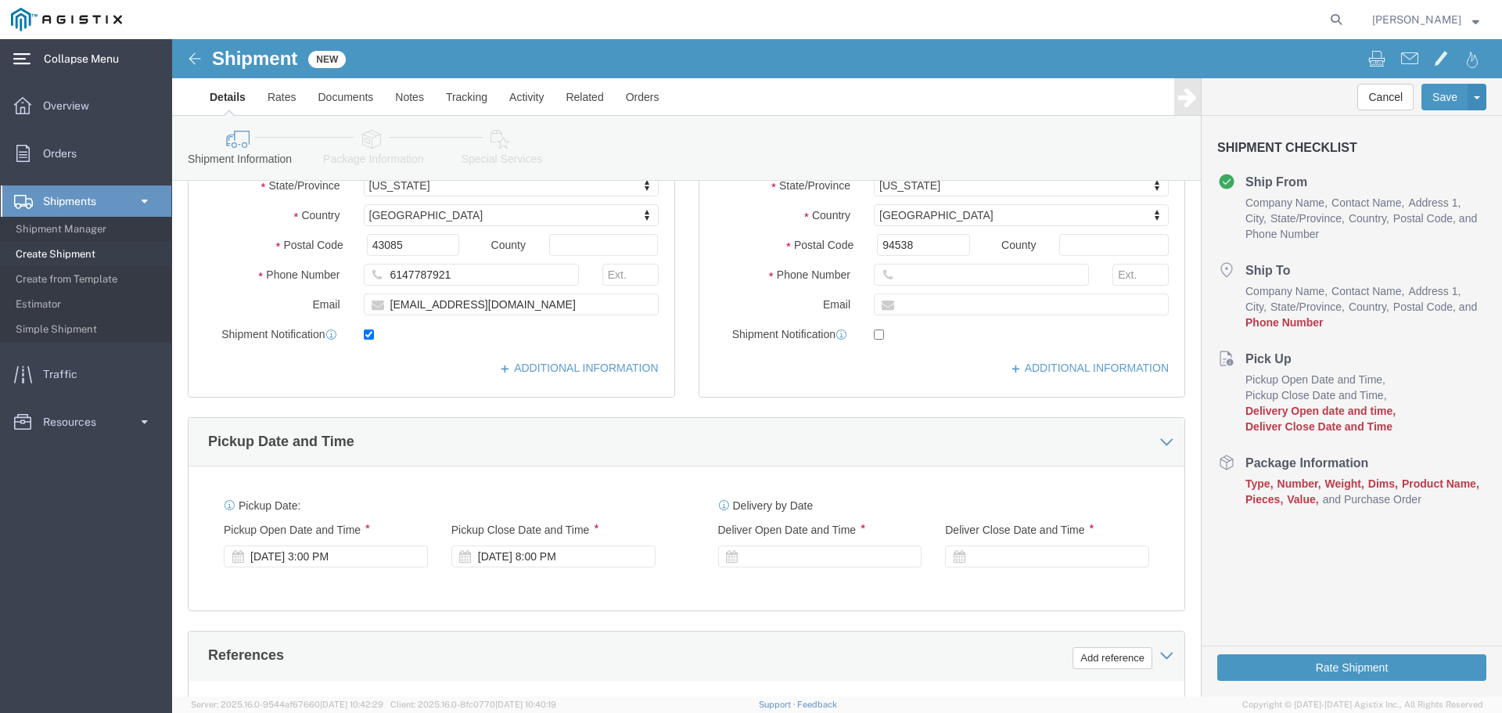
click div
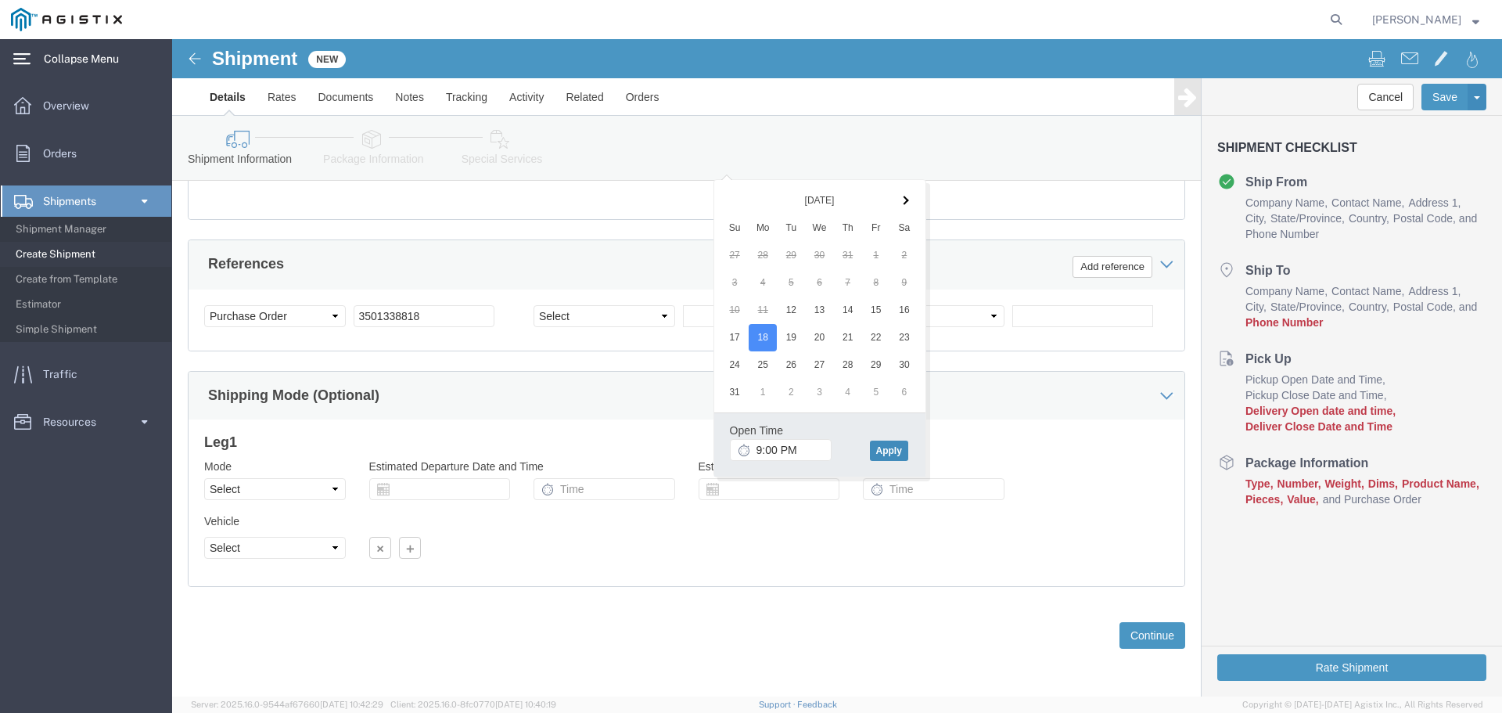
click button "Apply"
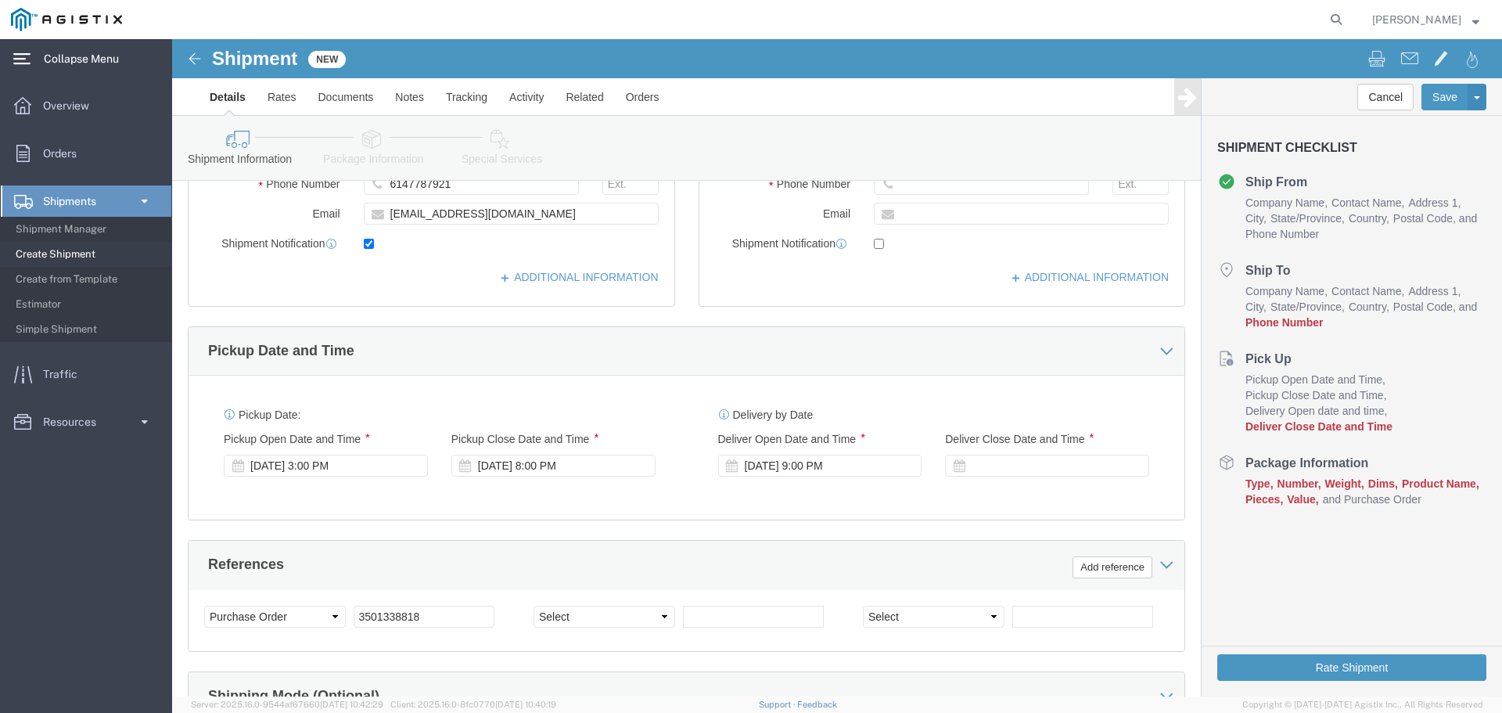
scroll to position [501, 0]
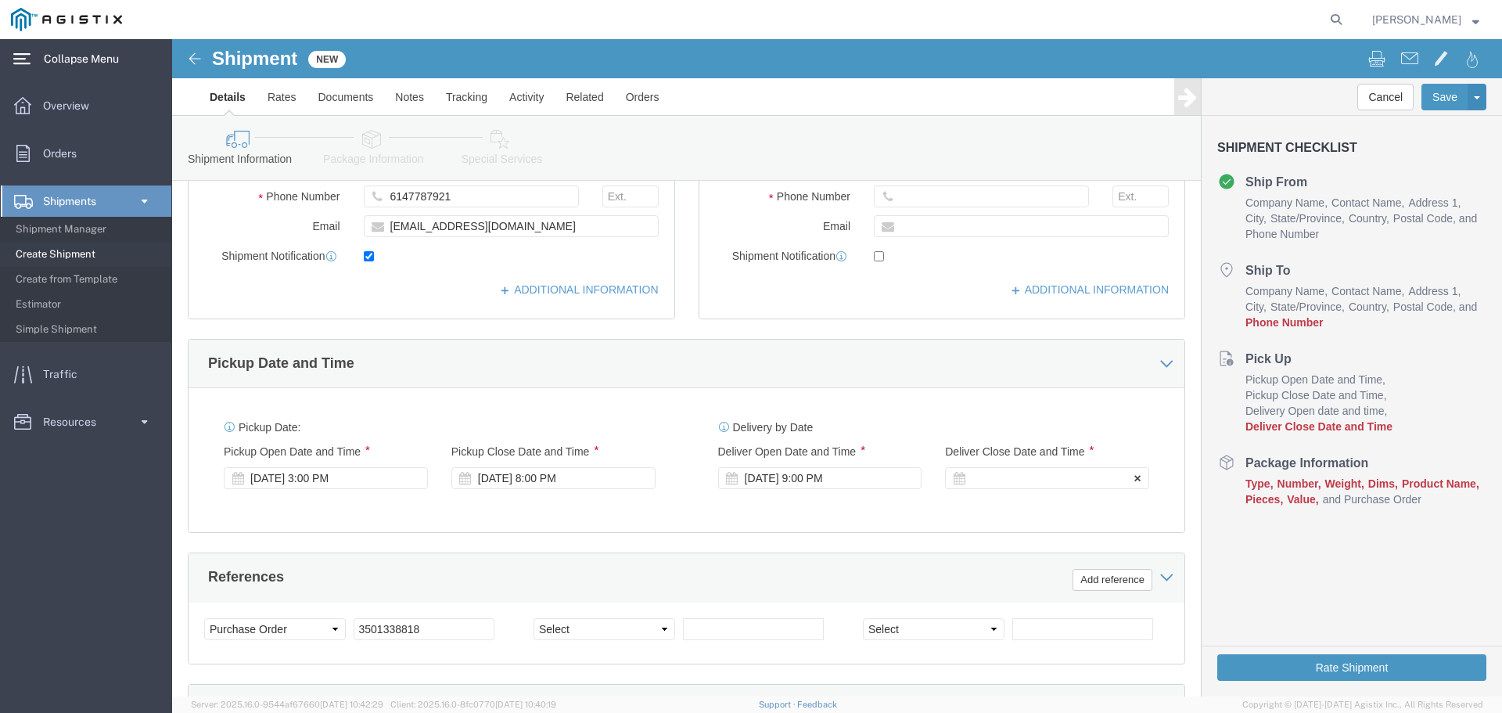
click div
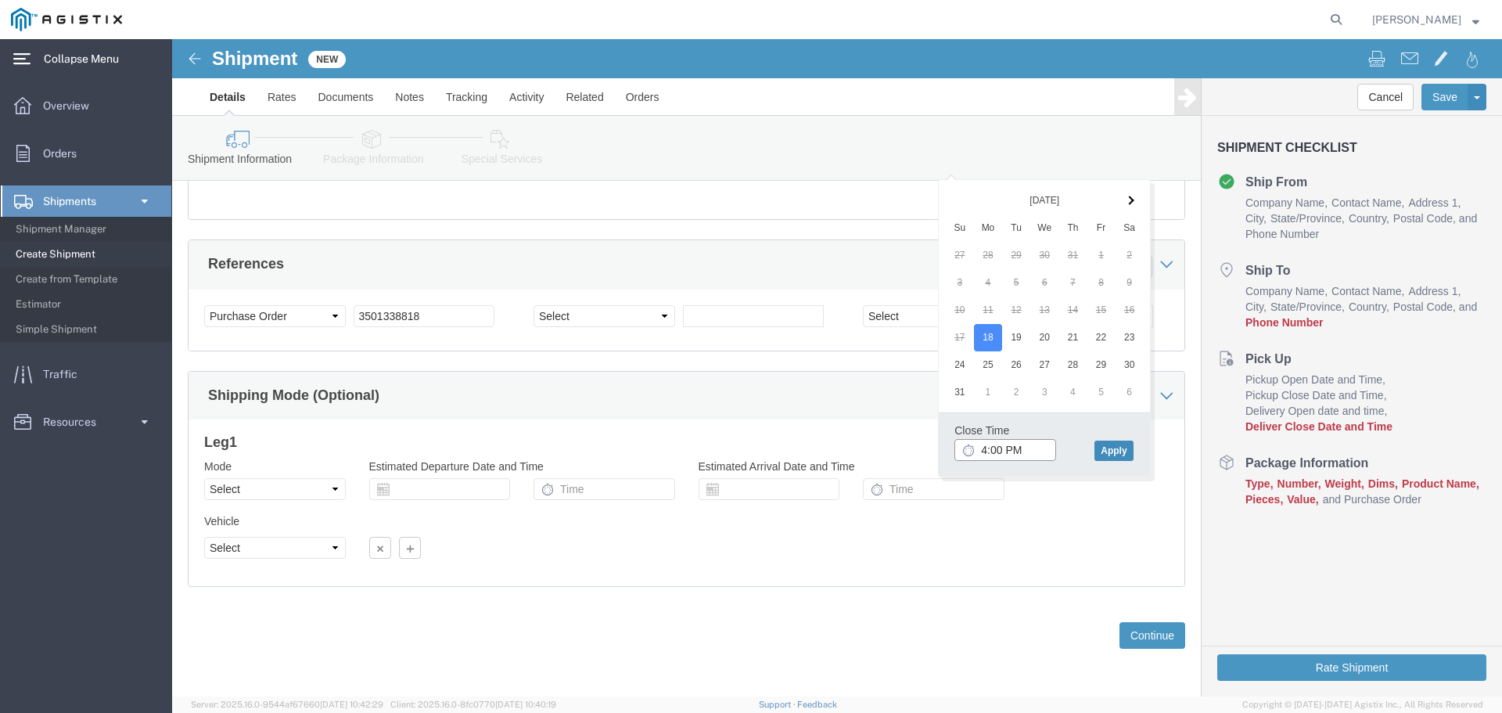
type input "4:00 PM"
click button "Apply"
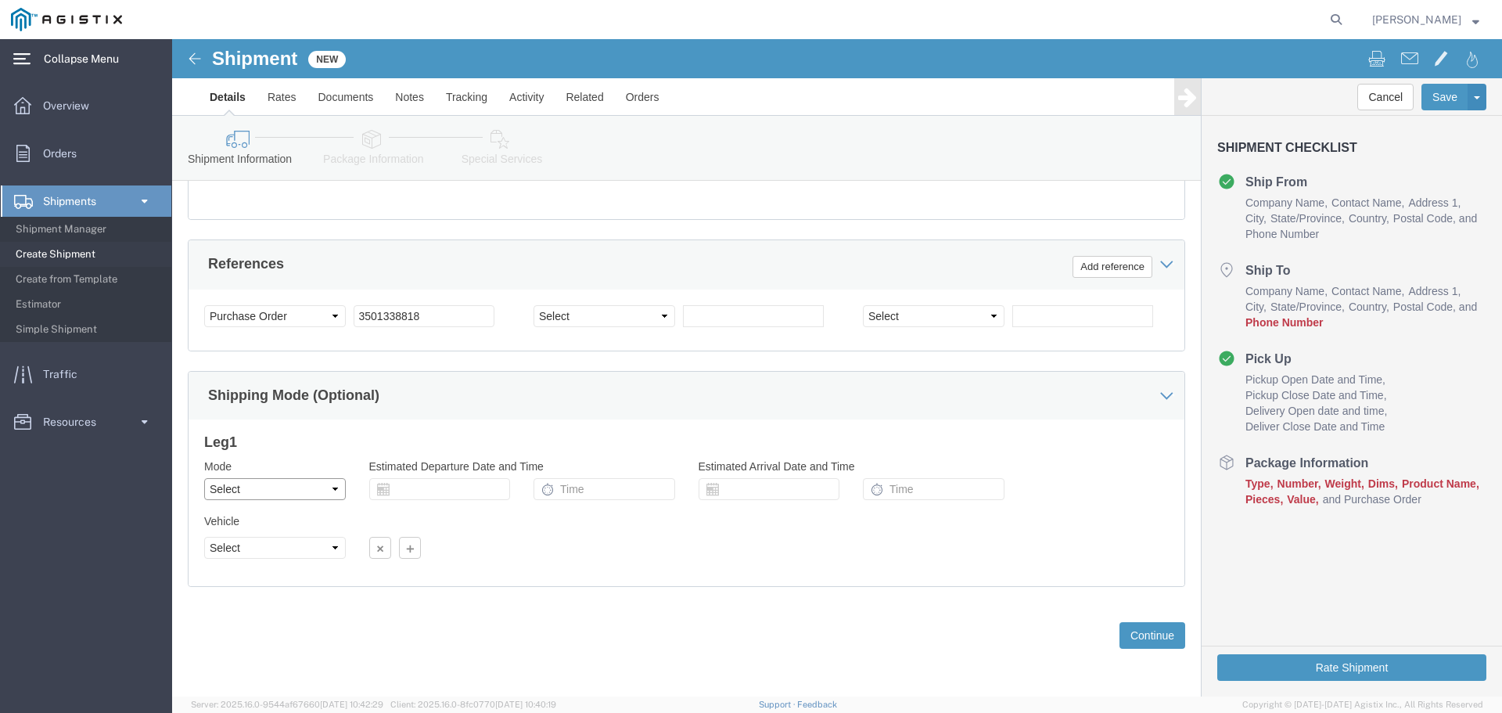
click select "Select Air Less than Truckload Multi-Leg Ocean Freight Rail Small Parcel Truckl…"
select select "LTL"
click select "Select Air Less than Truckload Multi-Leg Ocean Freight Rail Small Parcel Truckl…"
click button "Continue"
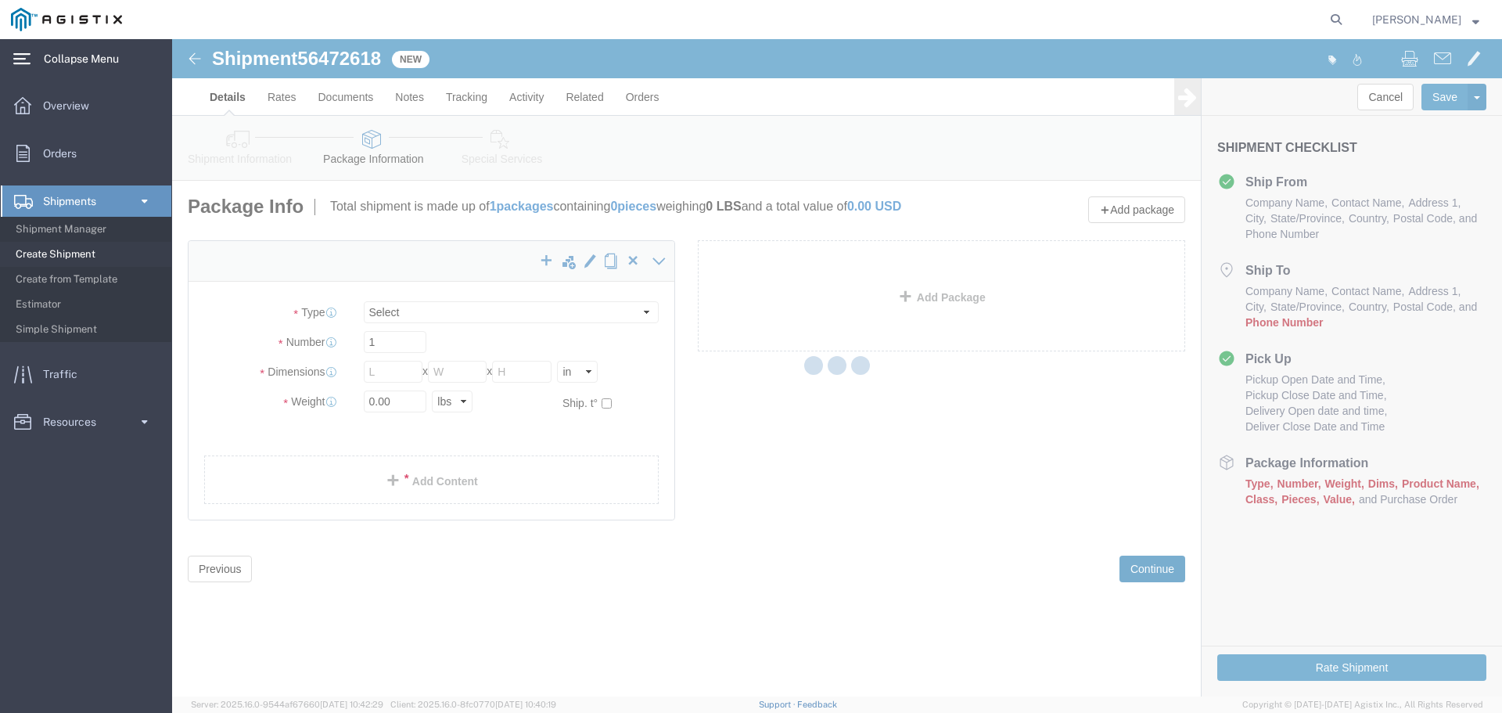
select select "CBOX"
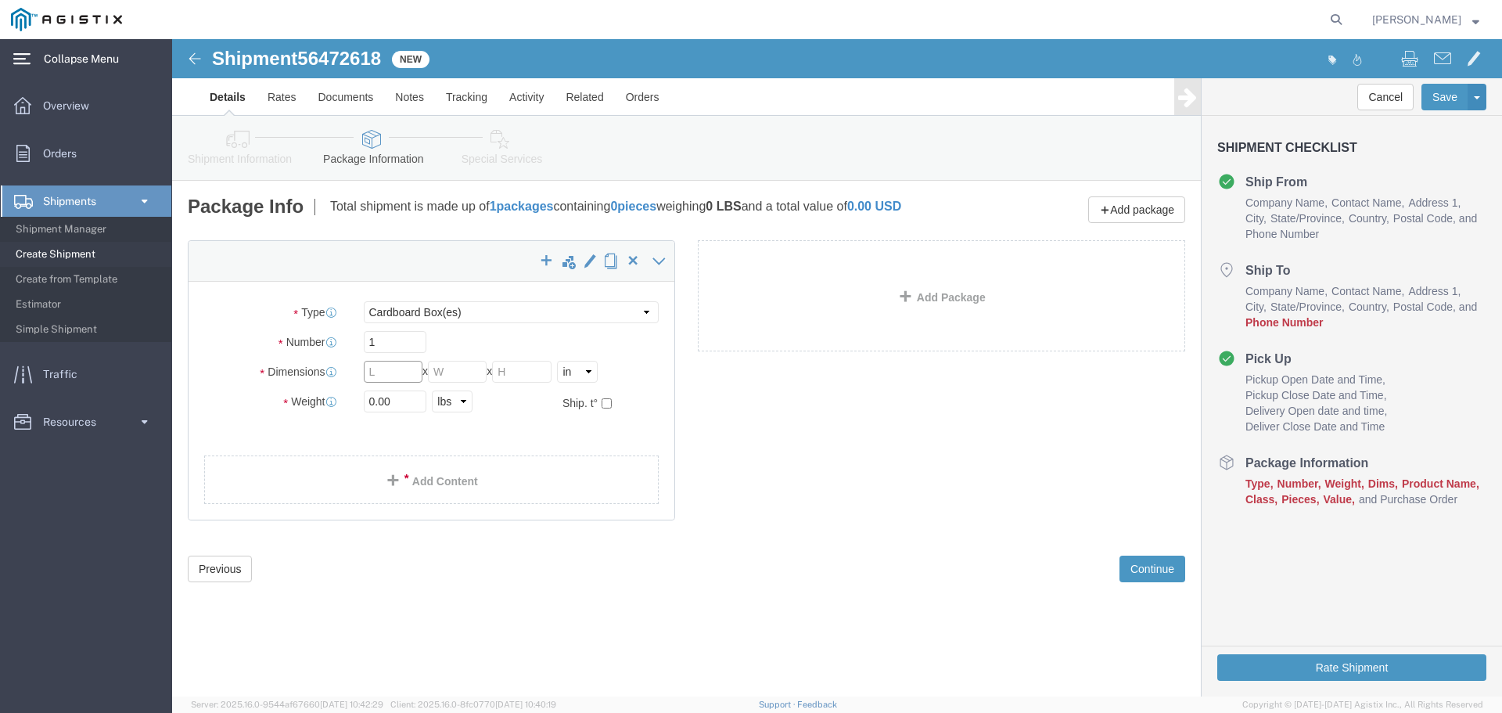
click input "text"
type input "48"
type input "40"
type input "48"
drag, startPoint x: 225, startPoint y: 372, endPoint x: 181, endPoint y: 374, distance: 44.7
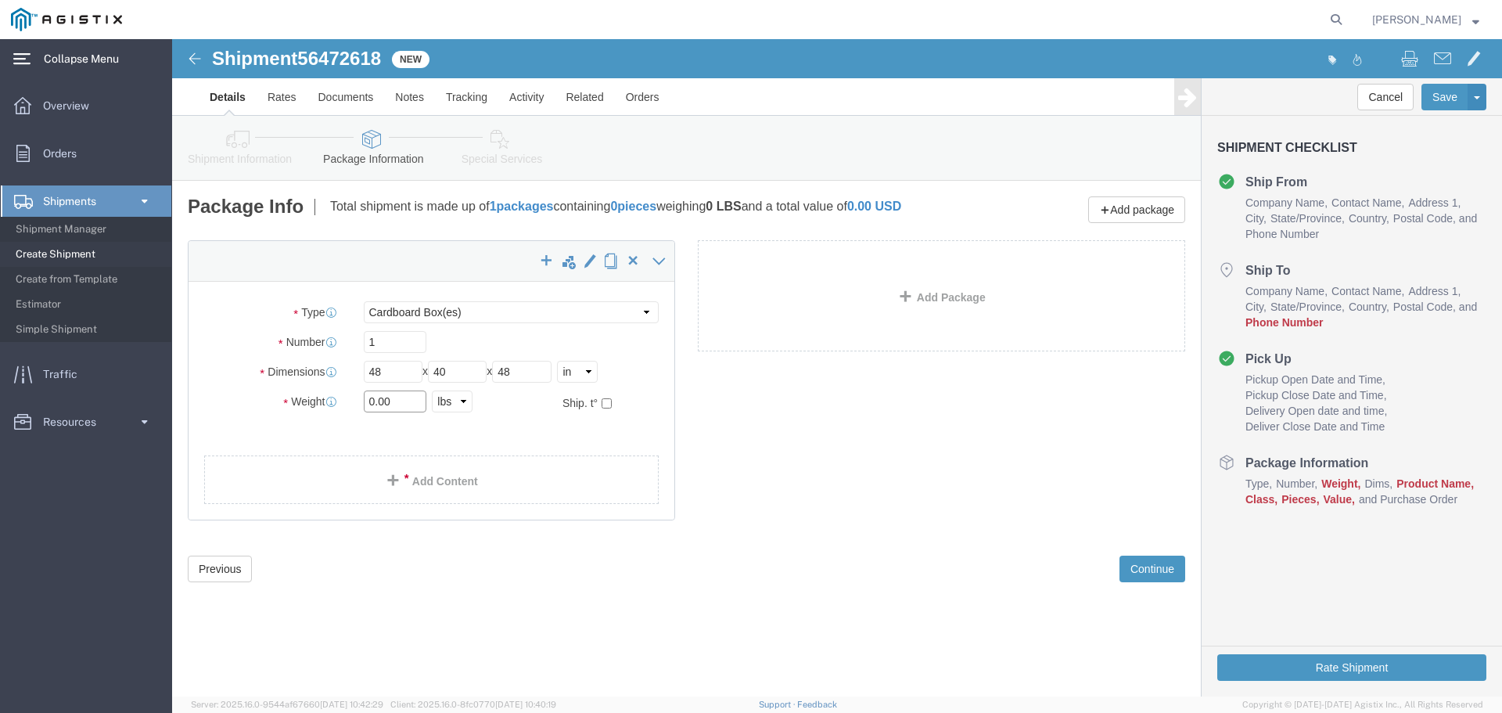
click div "0.00 Select kgs lbs"
type input "375"
click span
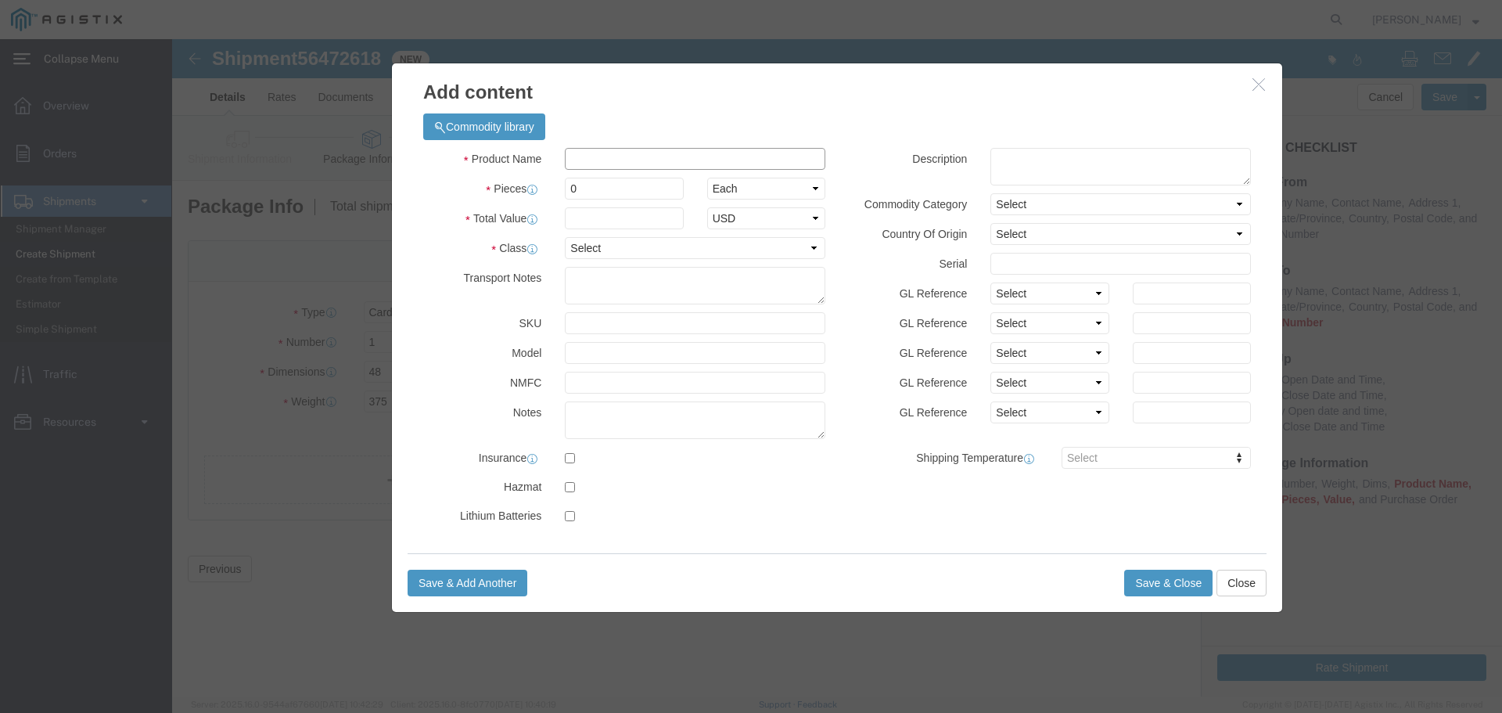
click input "text"
type input "gas regulators"
click span "Model:"
select select
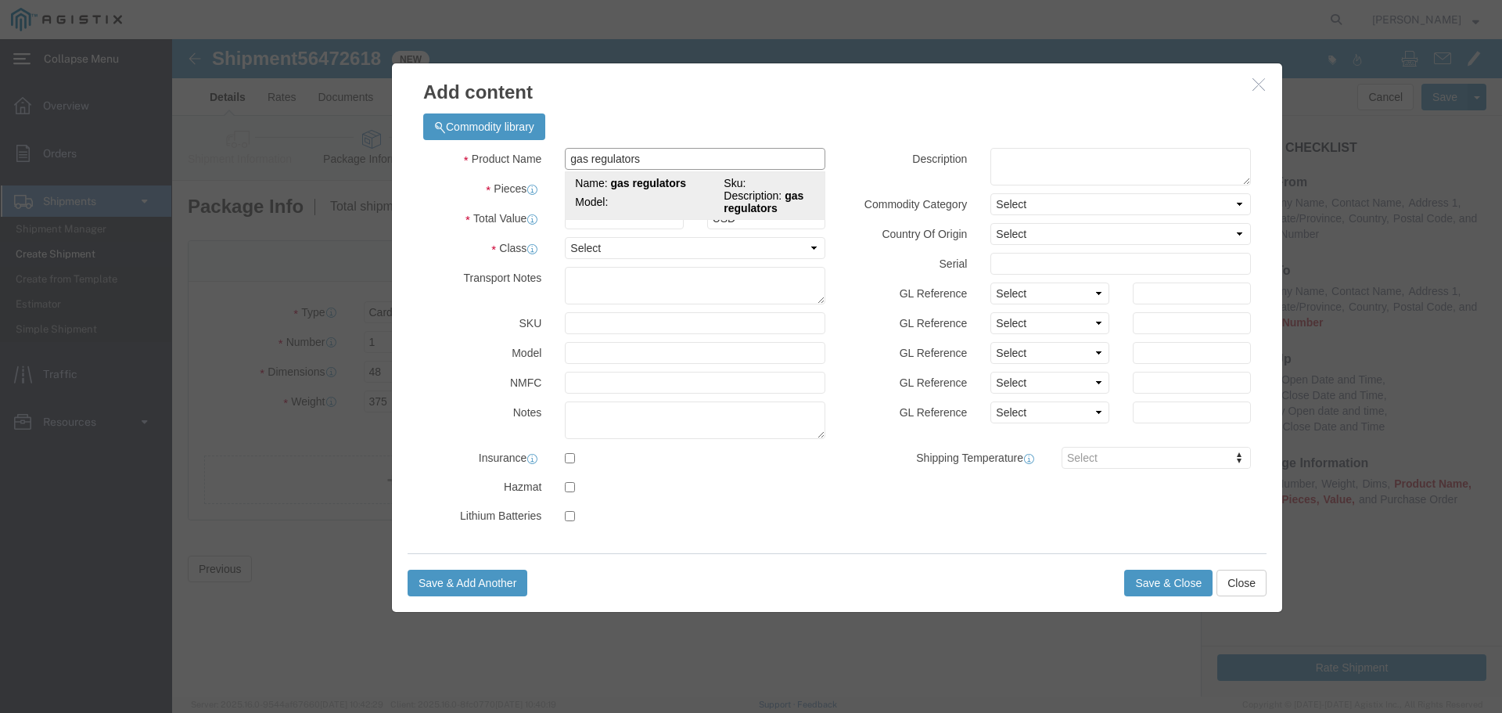
select select "85"
type textarea "gas regulators"
type input "gas regulators"
click input "text"
type input "4"
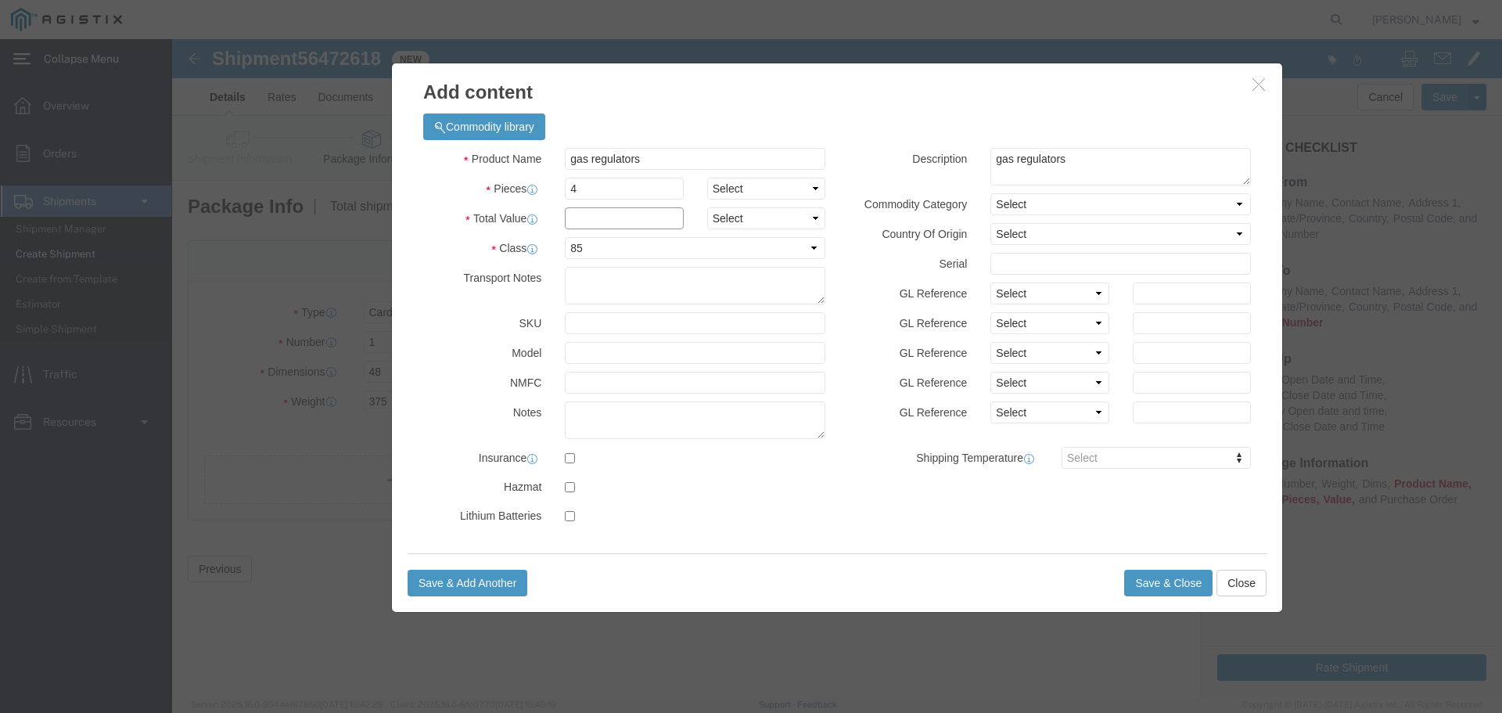
drag, startPoint x: 405, startPoint y: 175, endPoint x: 366, endPoint y: 181, distance: 39.6
click input "text"
type input "9704"
click div "Product Name gas regulators gas regulators Pieces 4 Select Bag Barrels 100Board…"
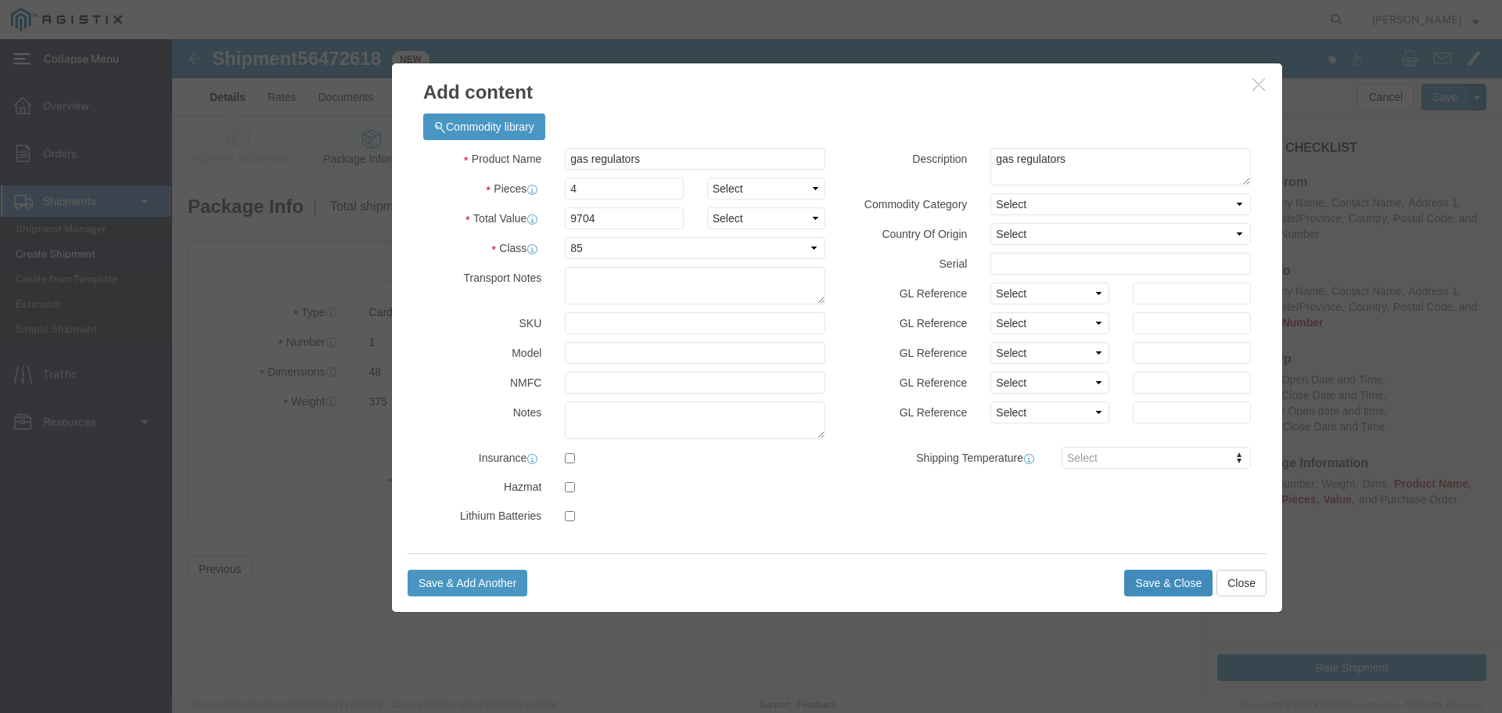
click button "Save & Close"
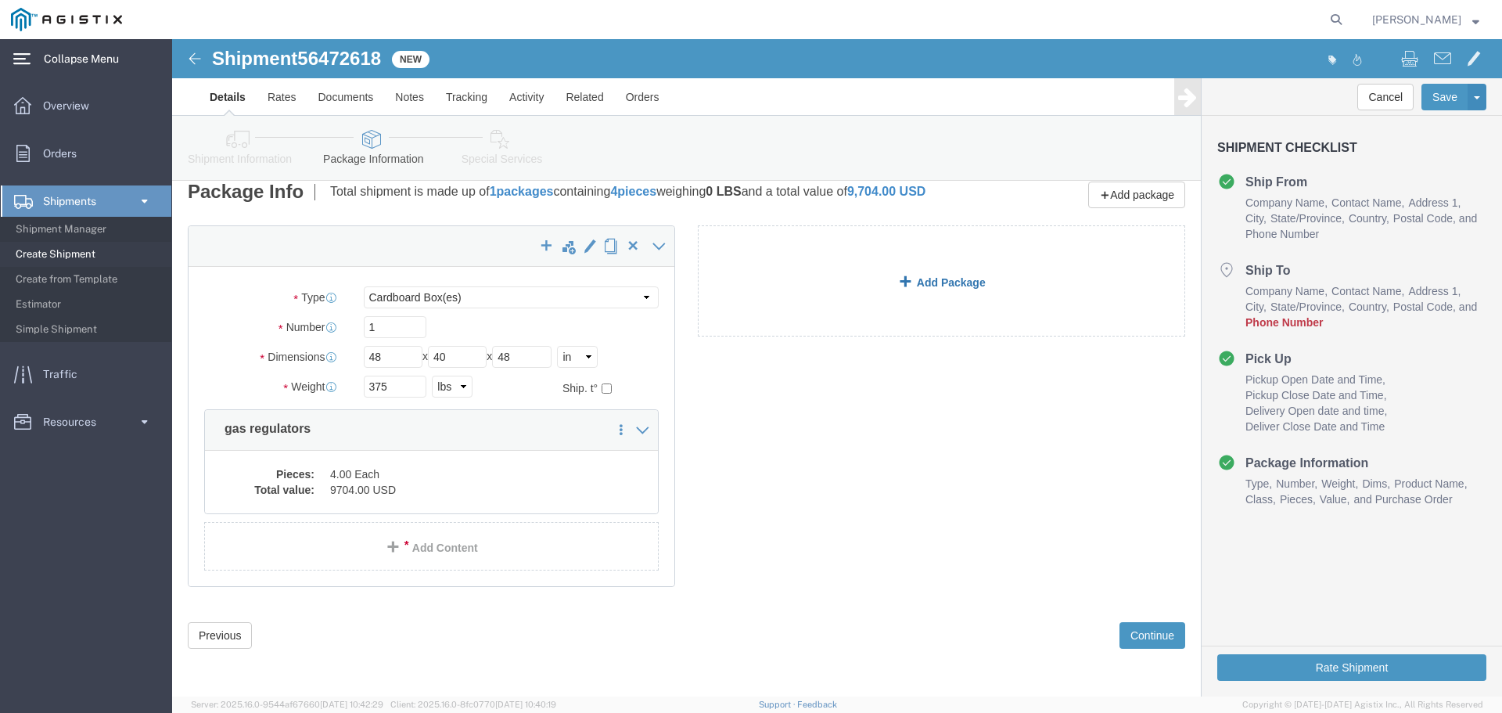
scroll to position [26, 0]
click button "Continue"
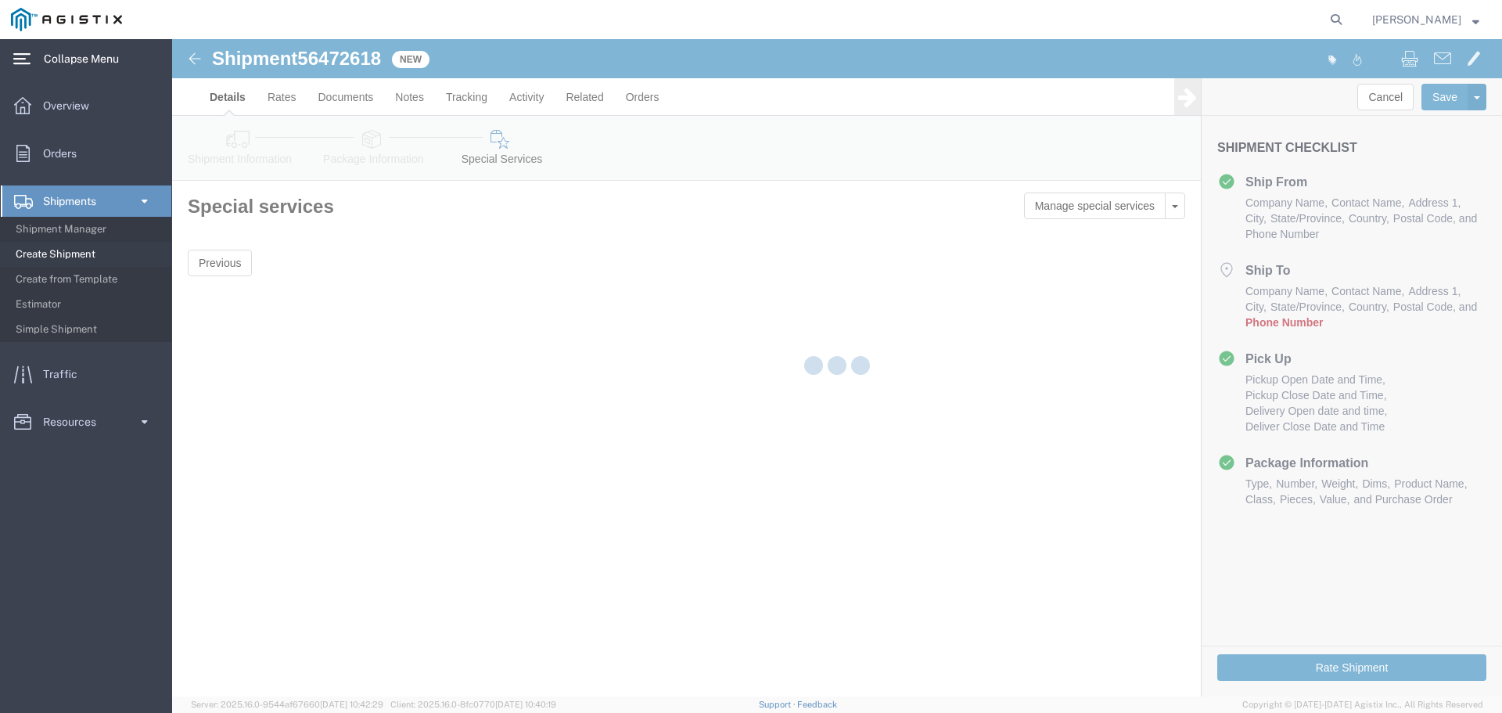
scroll to position [0, 0]
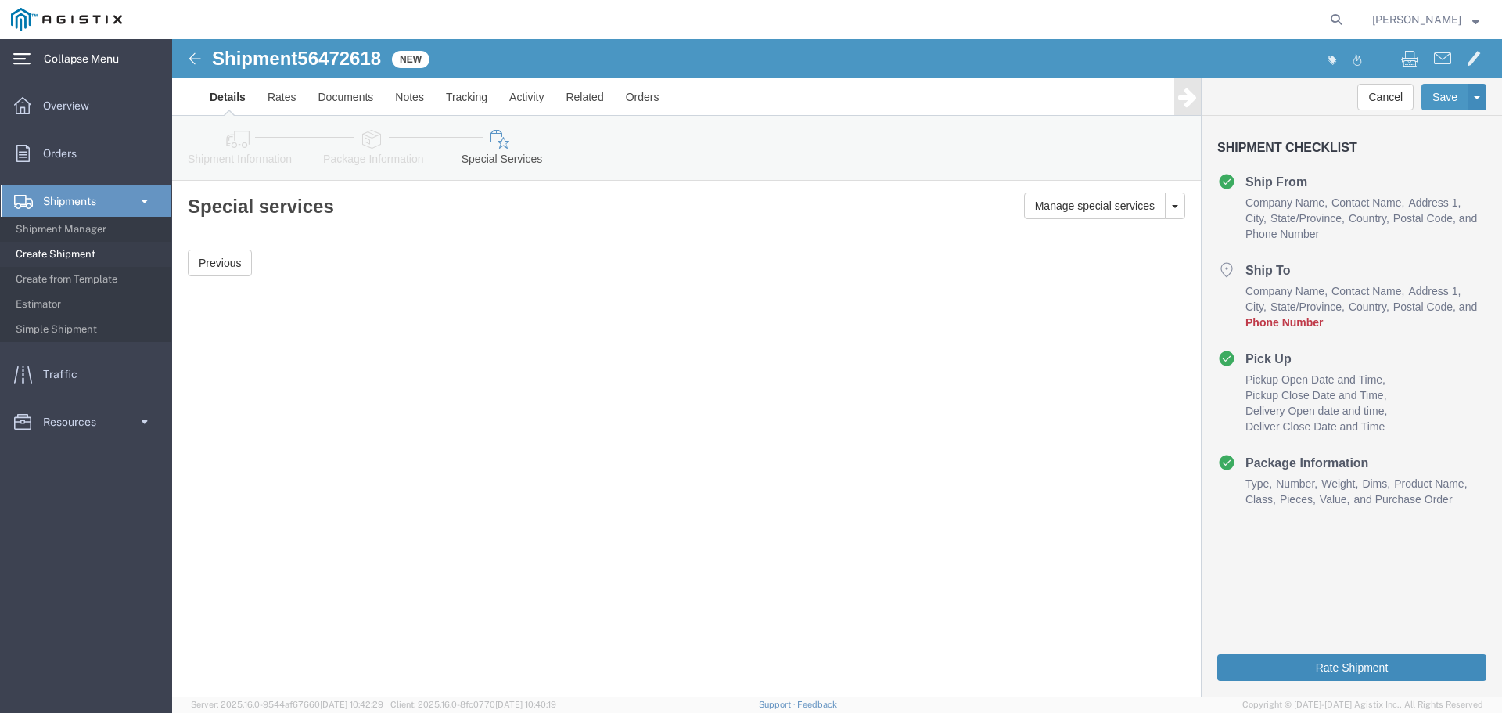
click button "Rate Shipment"
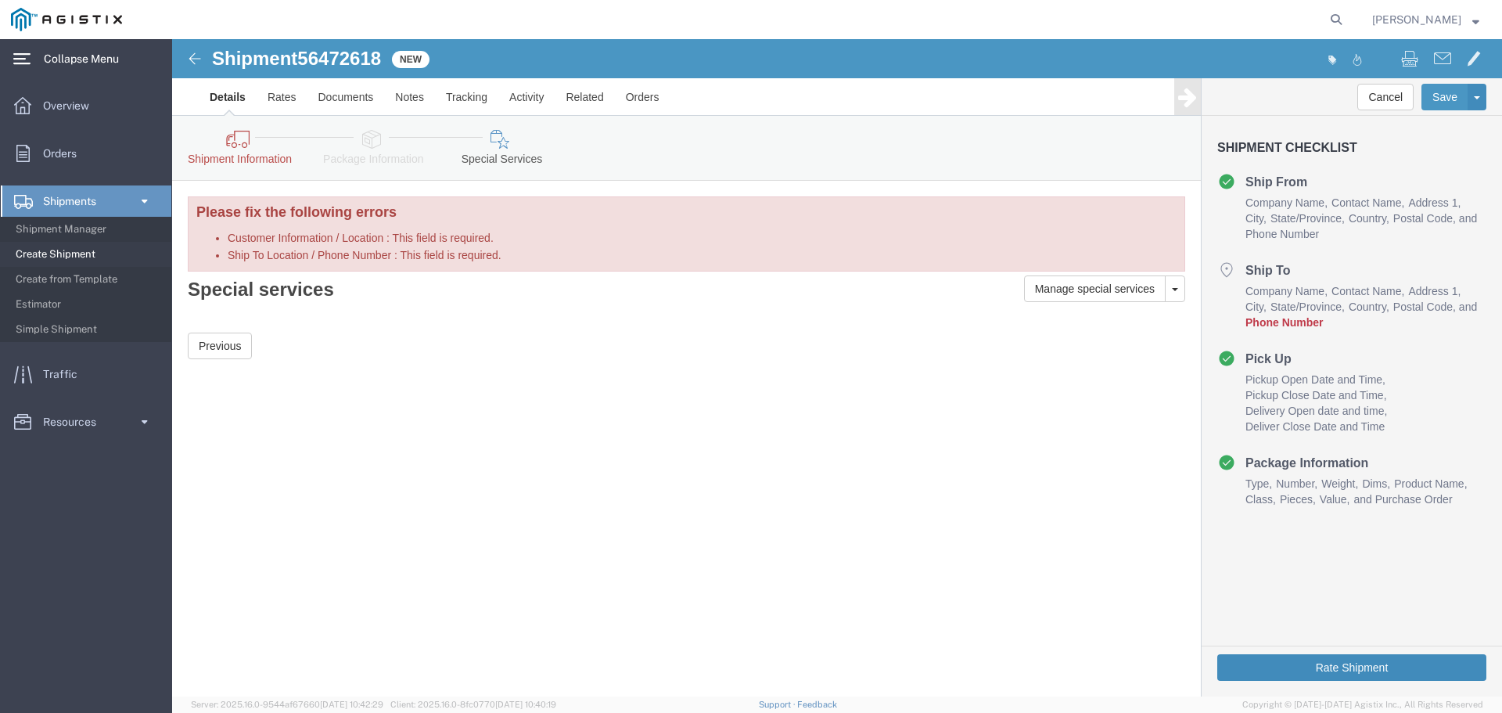
click button "Rate Shipment"
click icon
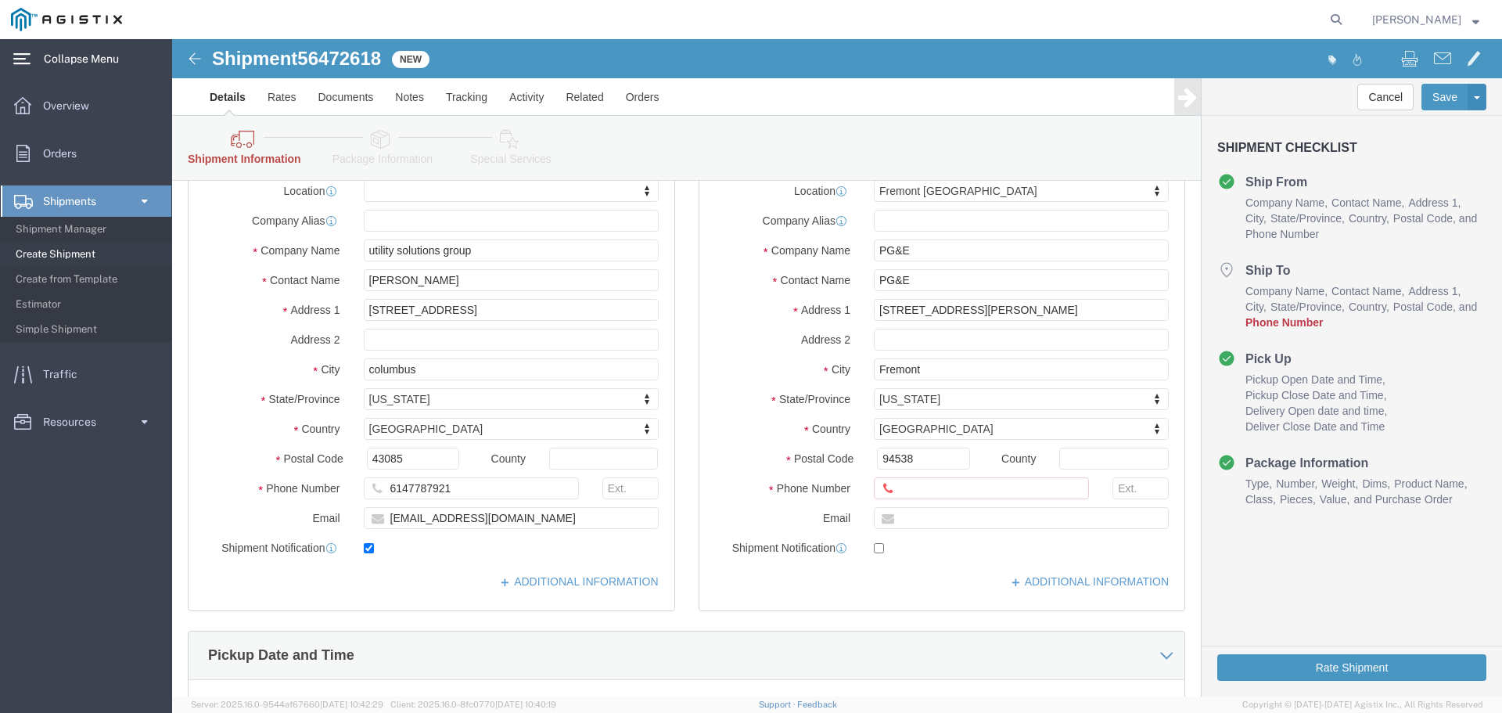
scroll to position [313, 0]
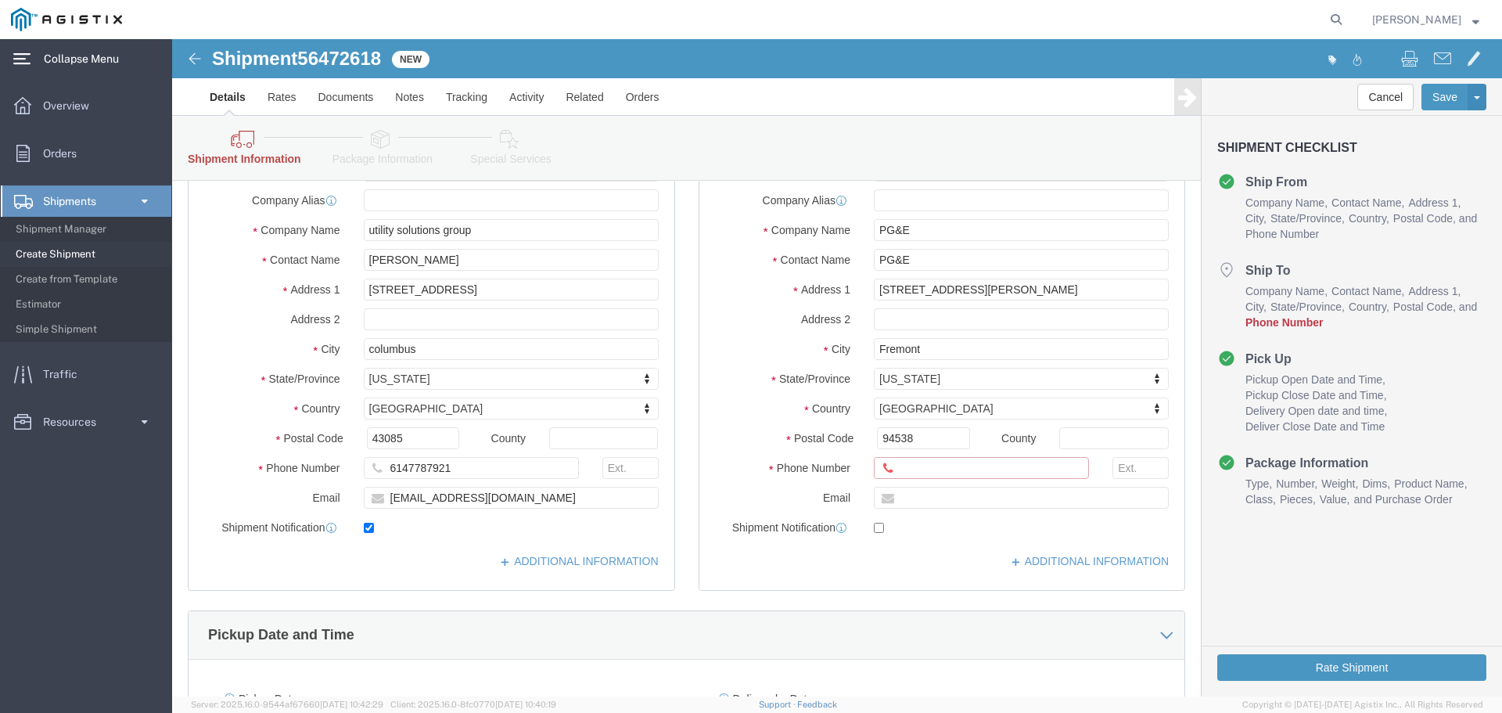
click input "Ship To Location / Phone Number : This field is required."
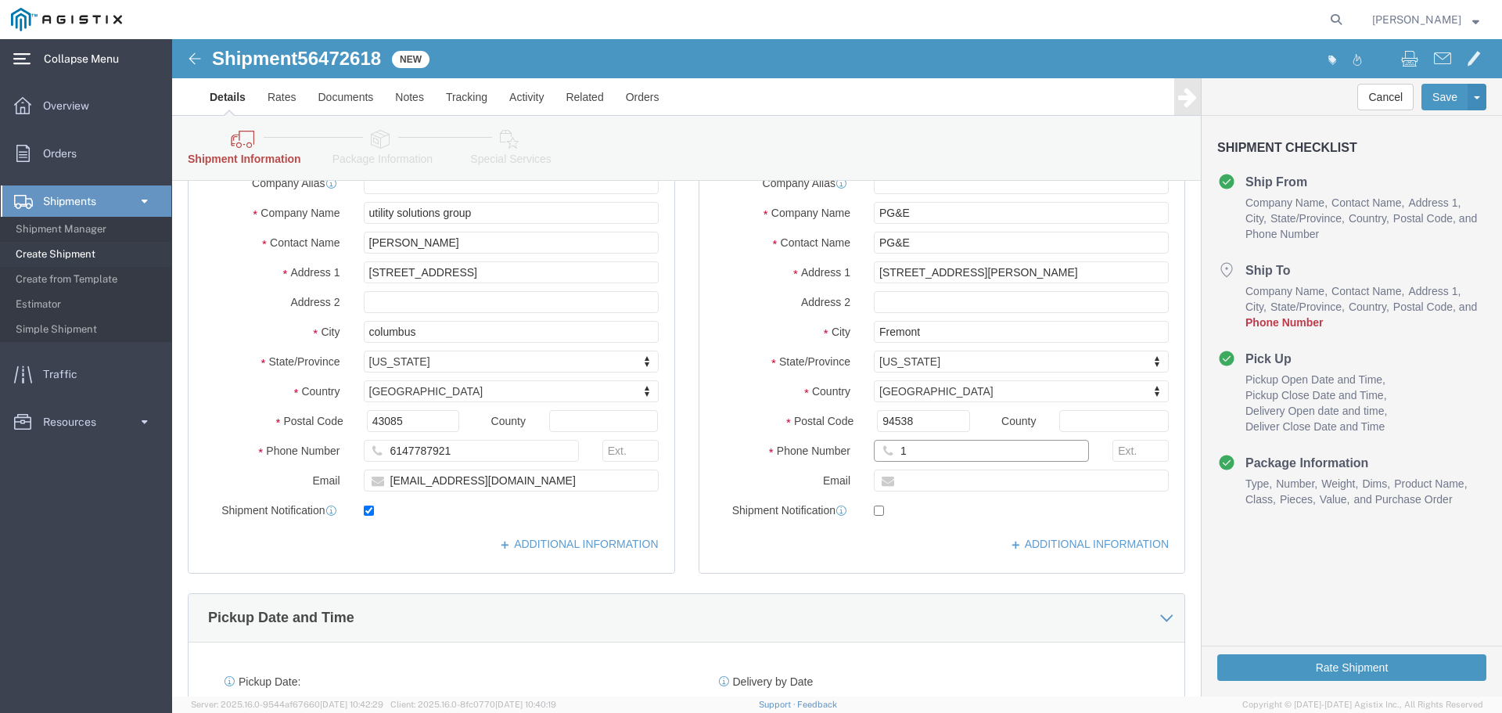
scroll to position [296, 0]
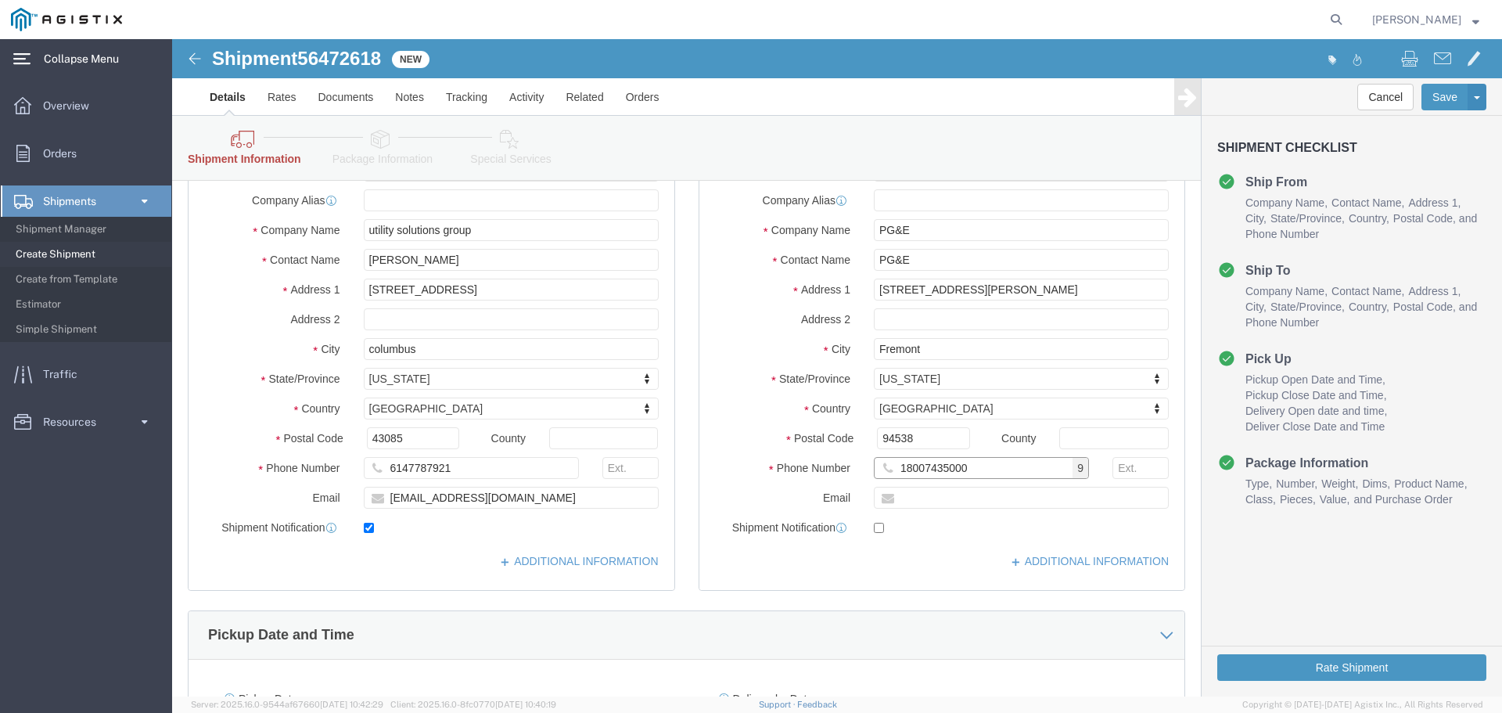
type input "18007435000"
click div "ADDITIONAL INFORMATION"
click button "Rate Shipment"
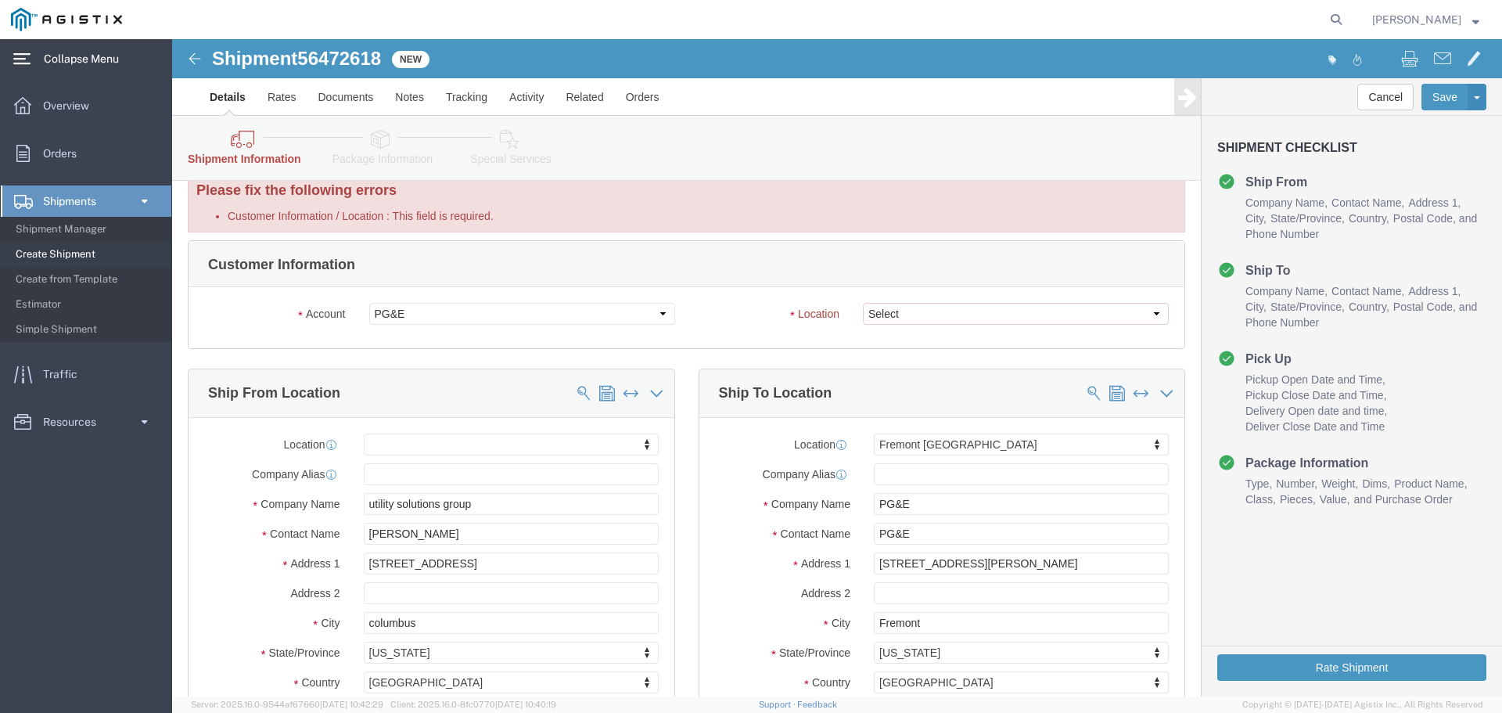
scroll to position [0, 0]
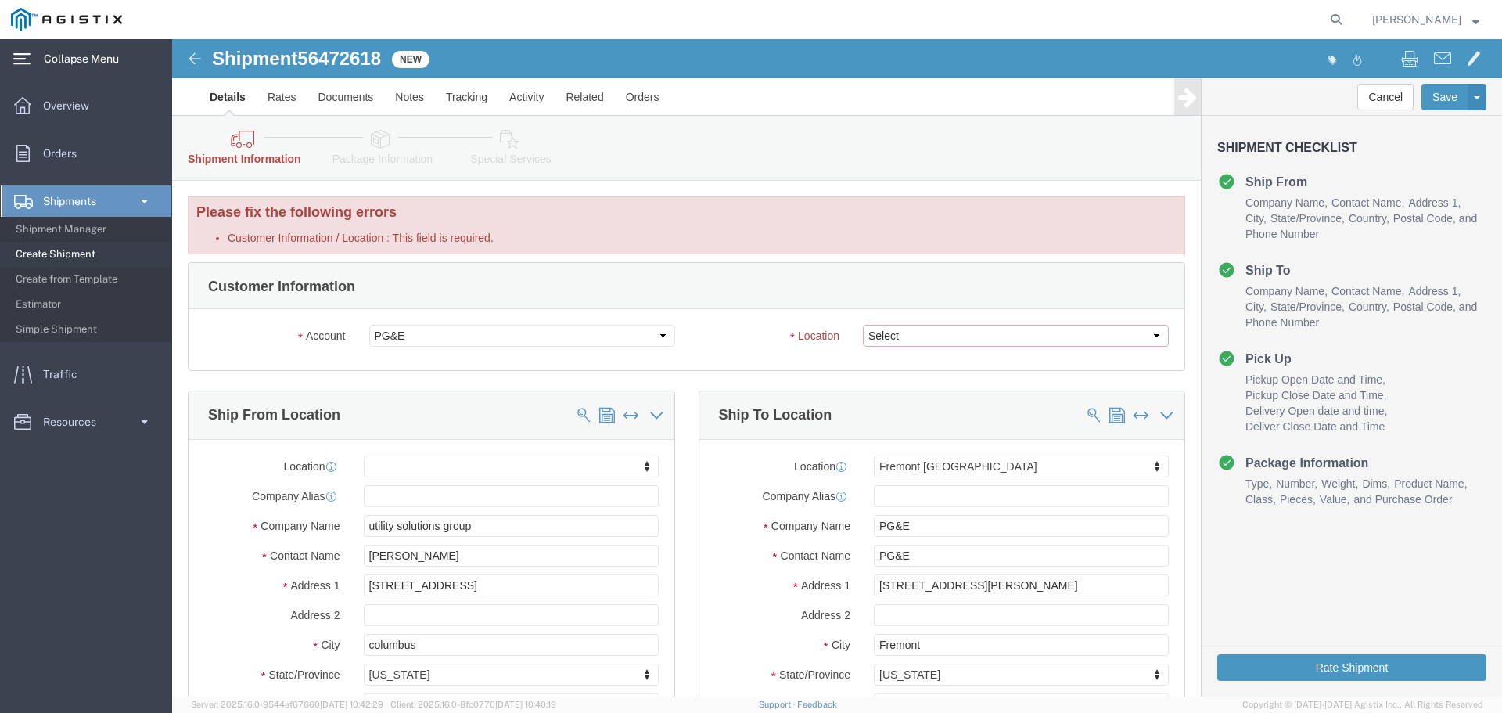
click select "Select All Others [GEOGRAPHIC_DATA] [GEOGRAPHIC_DATA] [GEOGRAPHIC_DATA] [GEOGRA…"
select select "19740"
click select "Select All Others [GEOGRAPHIC_DATA] [GEOGRAPHIC_DATA] [GEOGRAPHIC_DATA] [GEOGRA…"
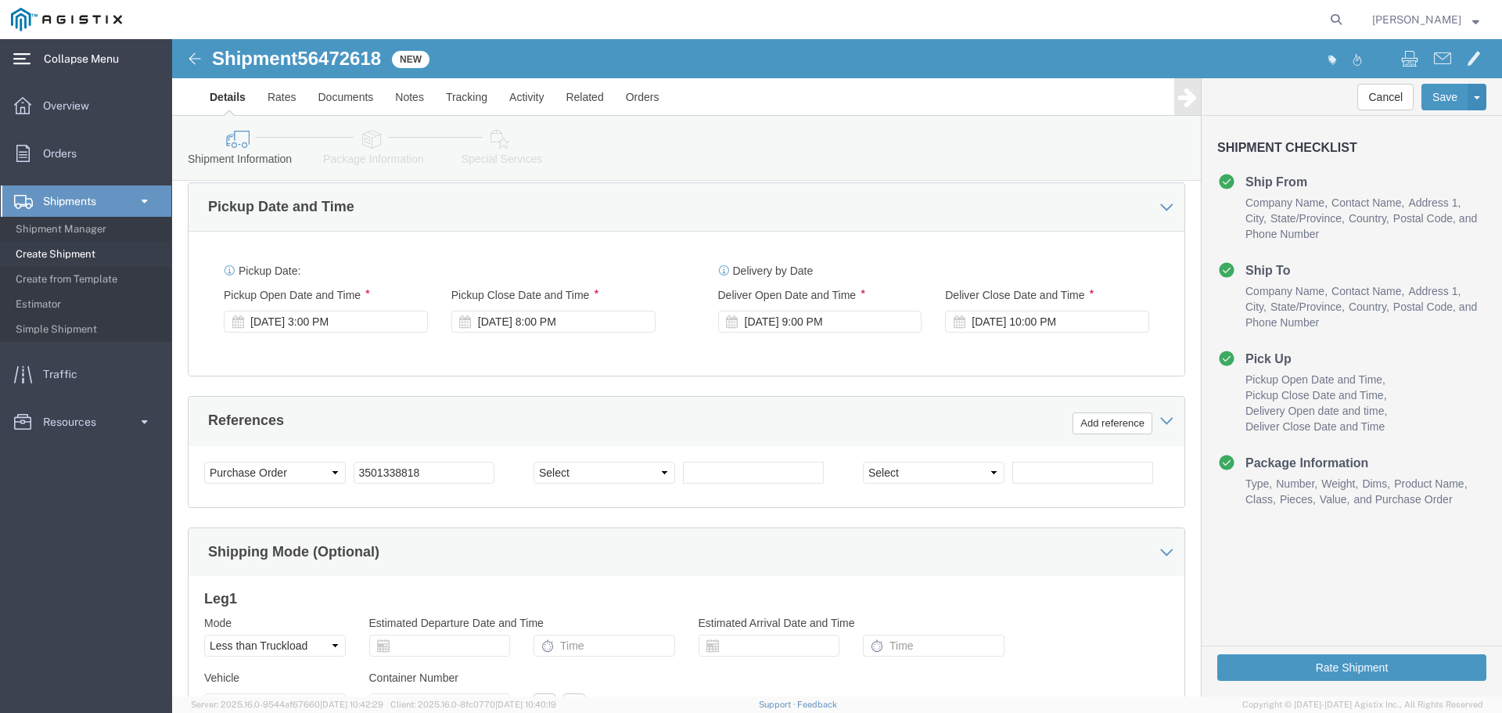
scroll to position [704, 0]
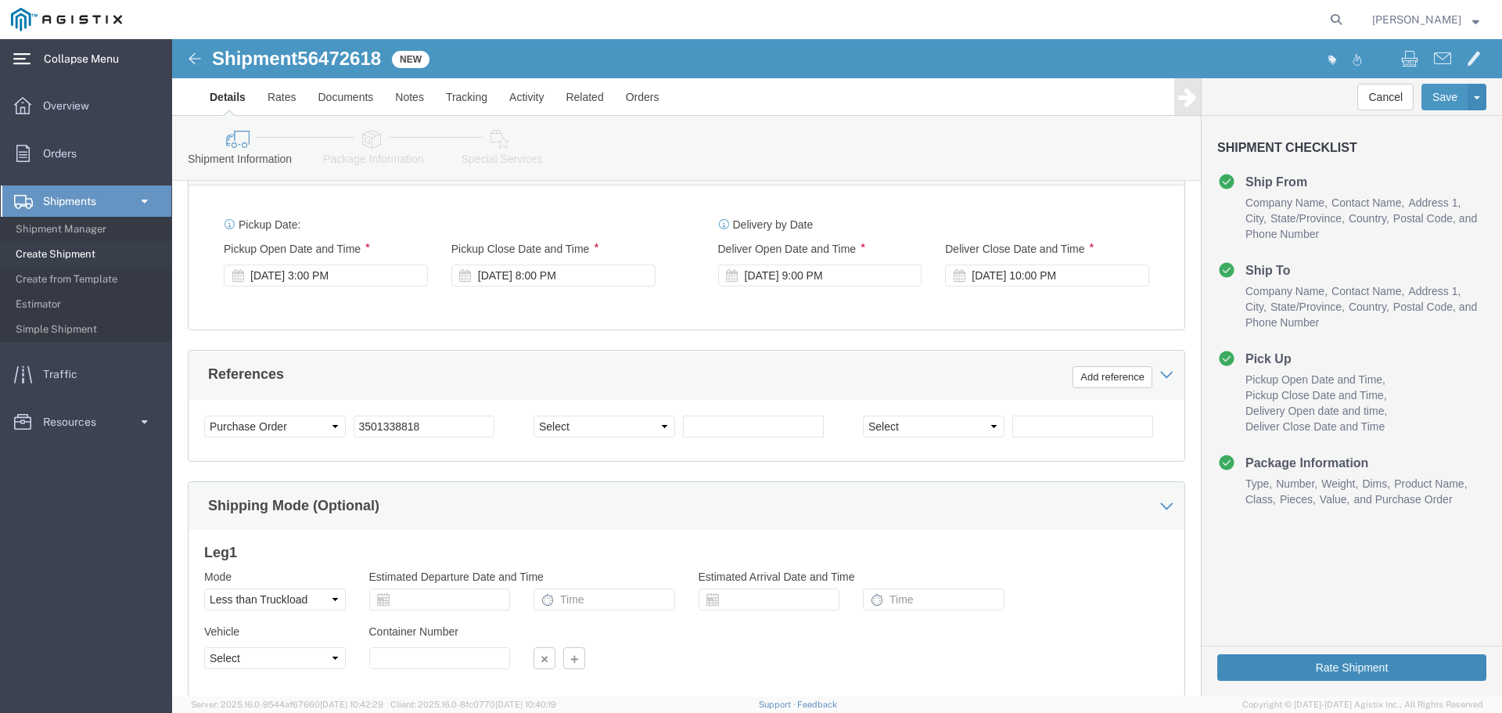
click button "Rate Shipment"
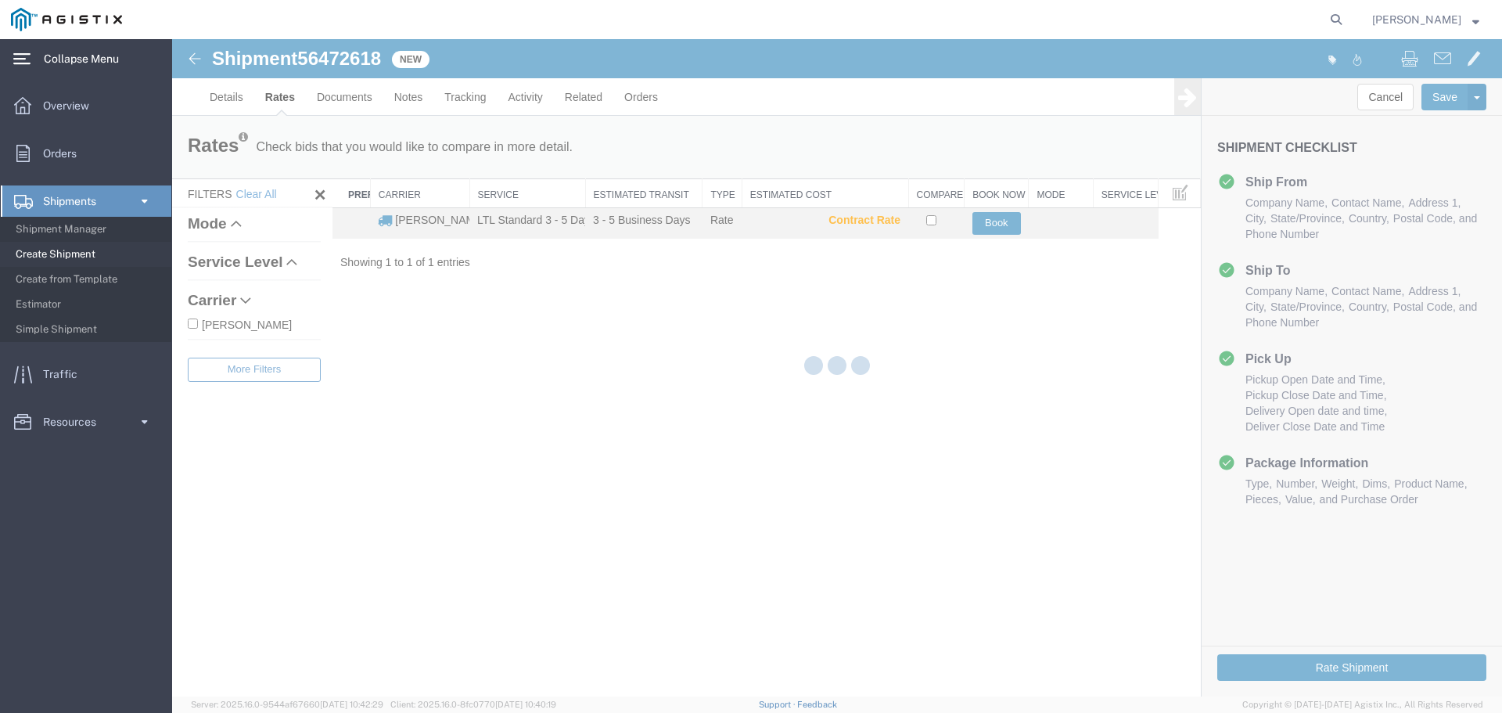
scroll to position [0, 0]
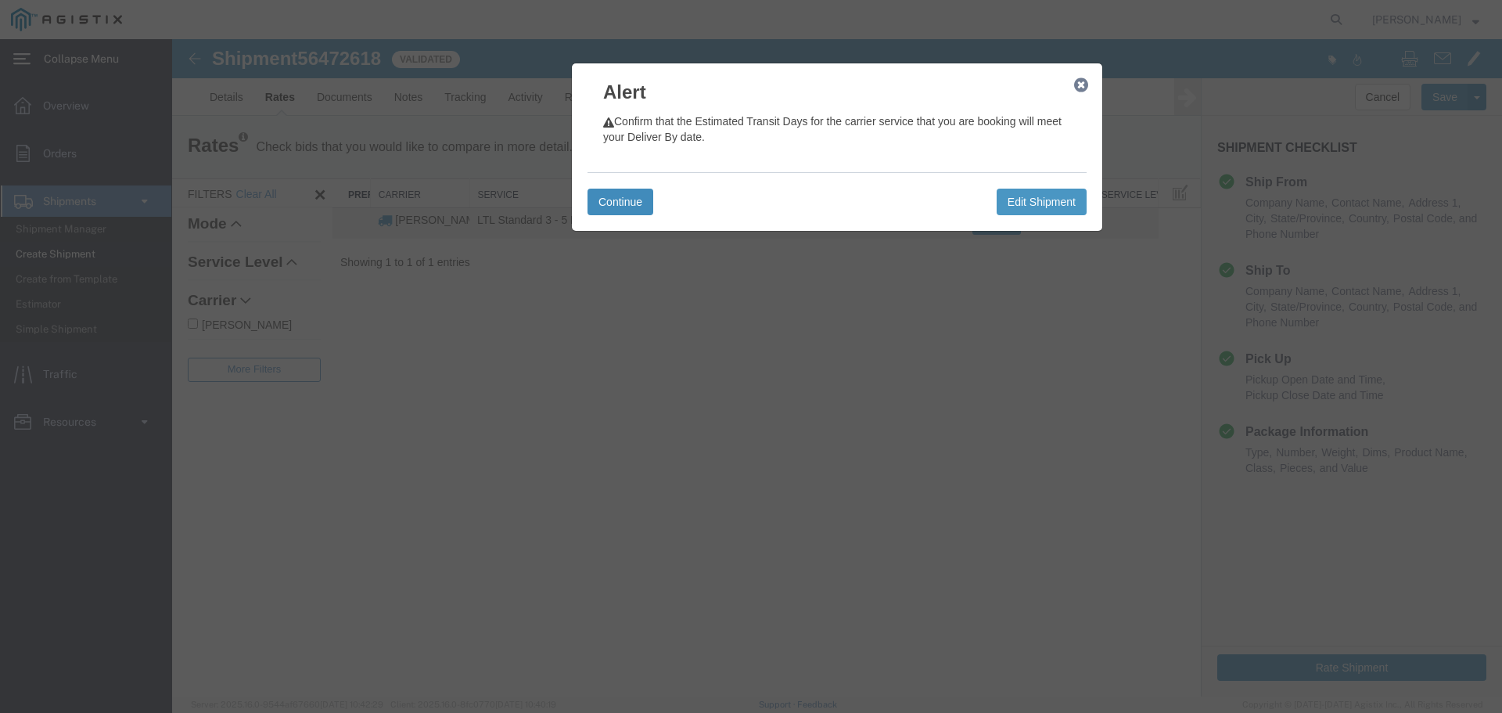
click at [625, 202] on button "Continue" at bounding box center [620, 202] width 66 height 27
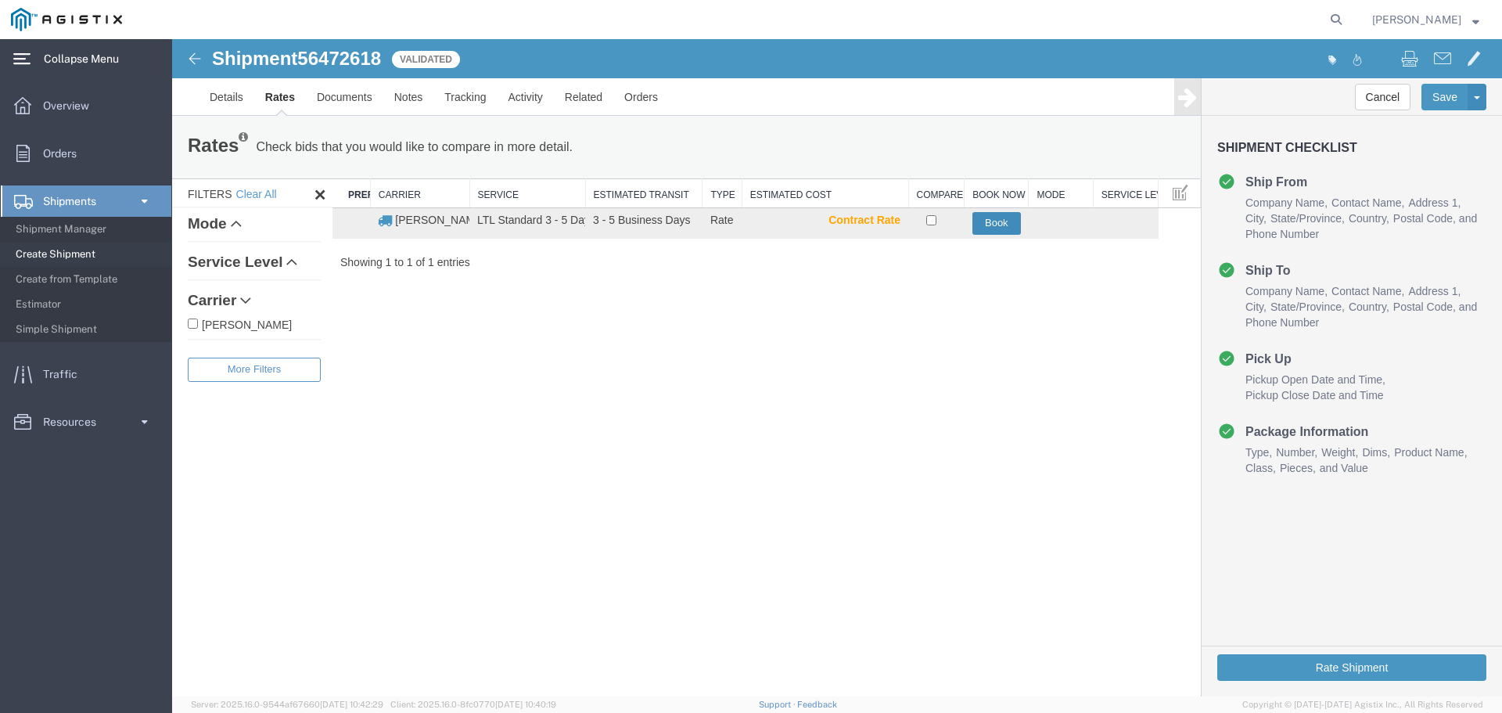
click at [995, 219] on button "Book" at bounding box center [996, 223] width 49 height 23
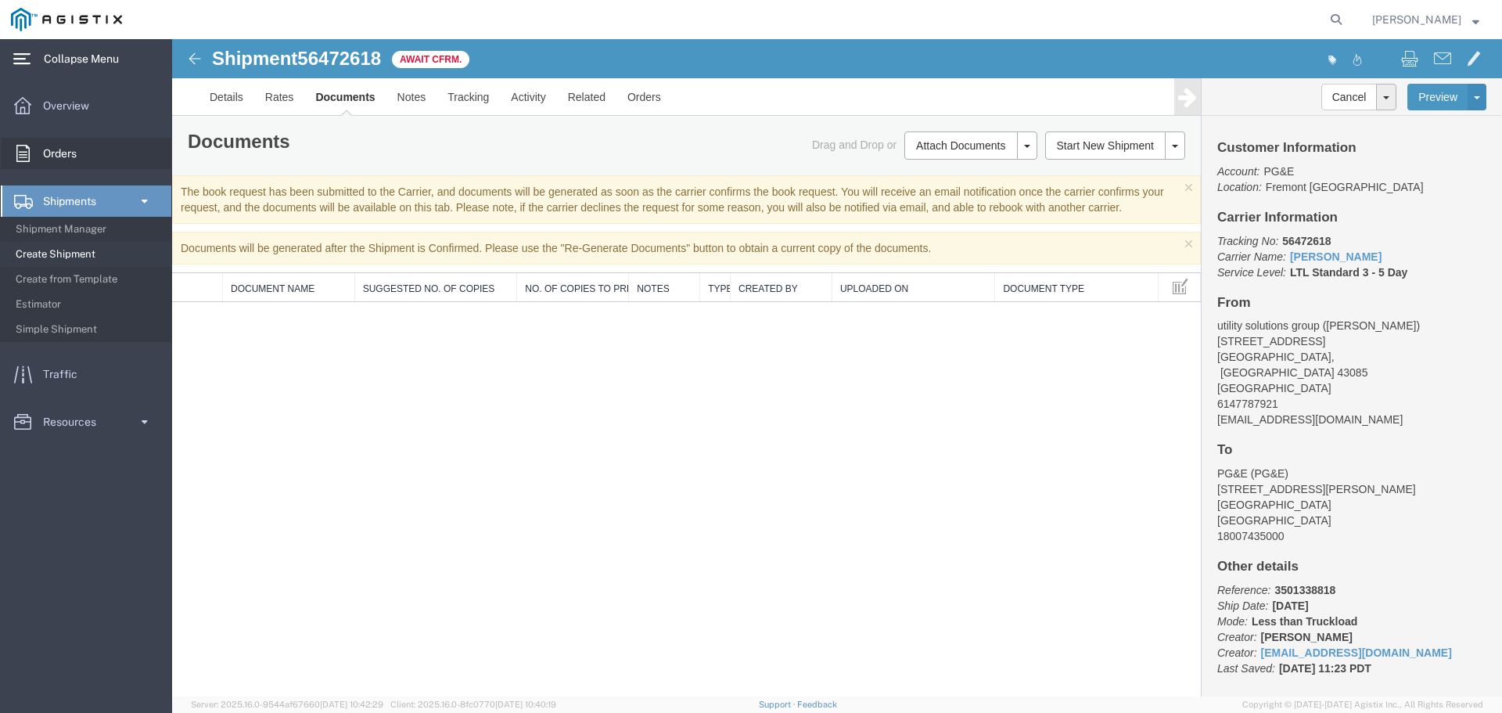
click at [58, 146] on span "Orders" at bounding box center [65, 153] width 45 height 31
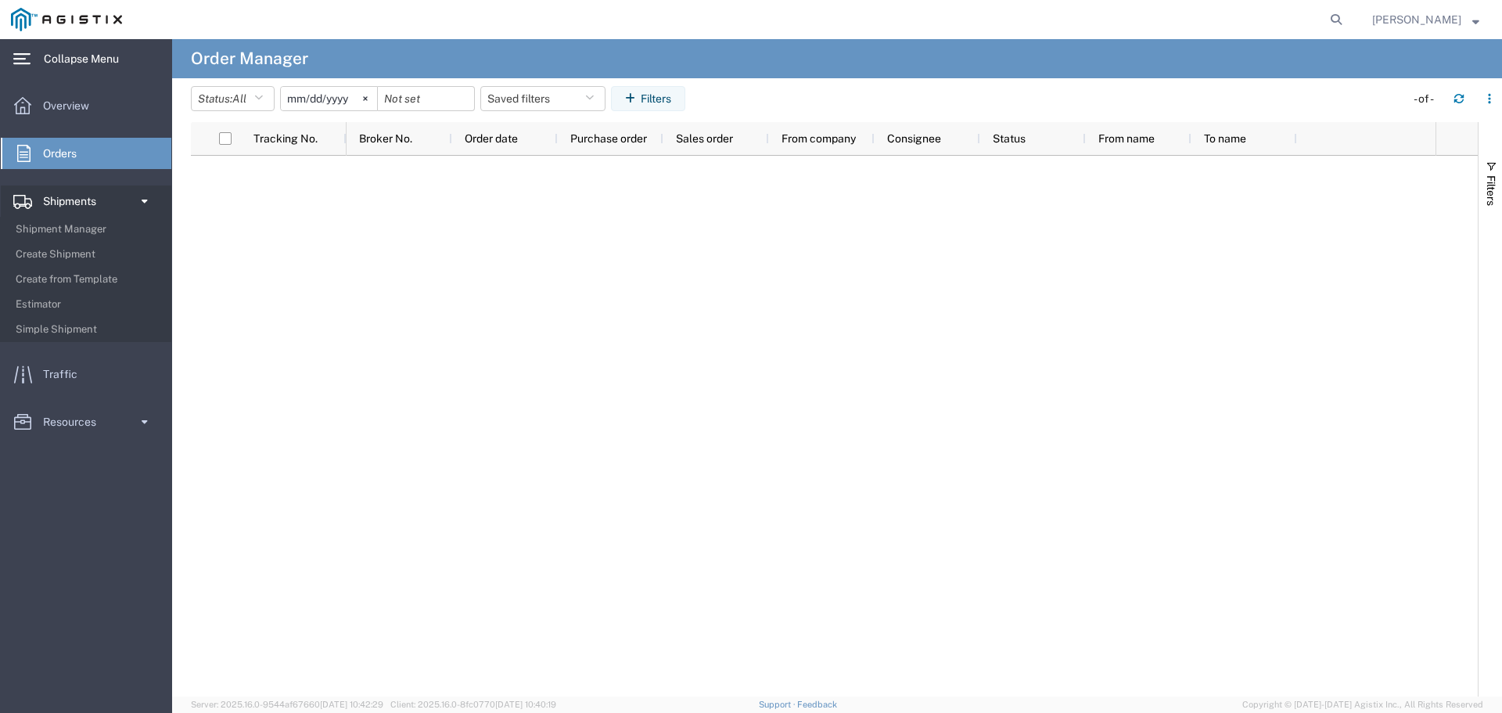
click at [64, 199] on span "Shipments" at bounding box center [75, 200] width 64 height 31
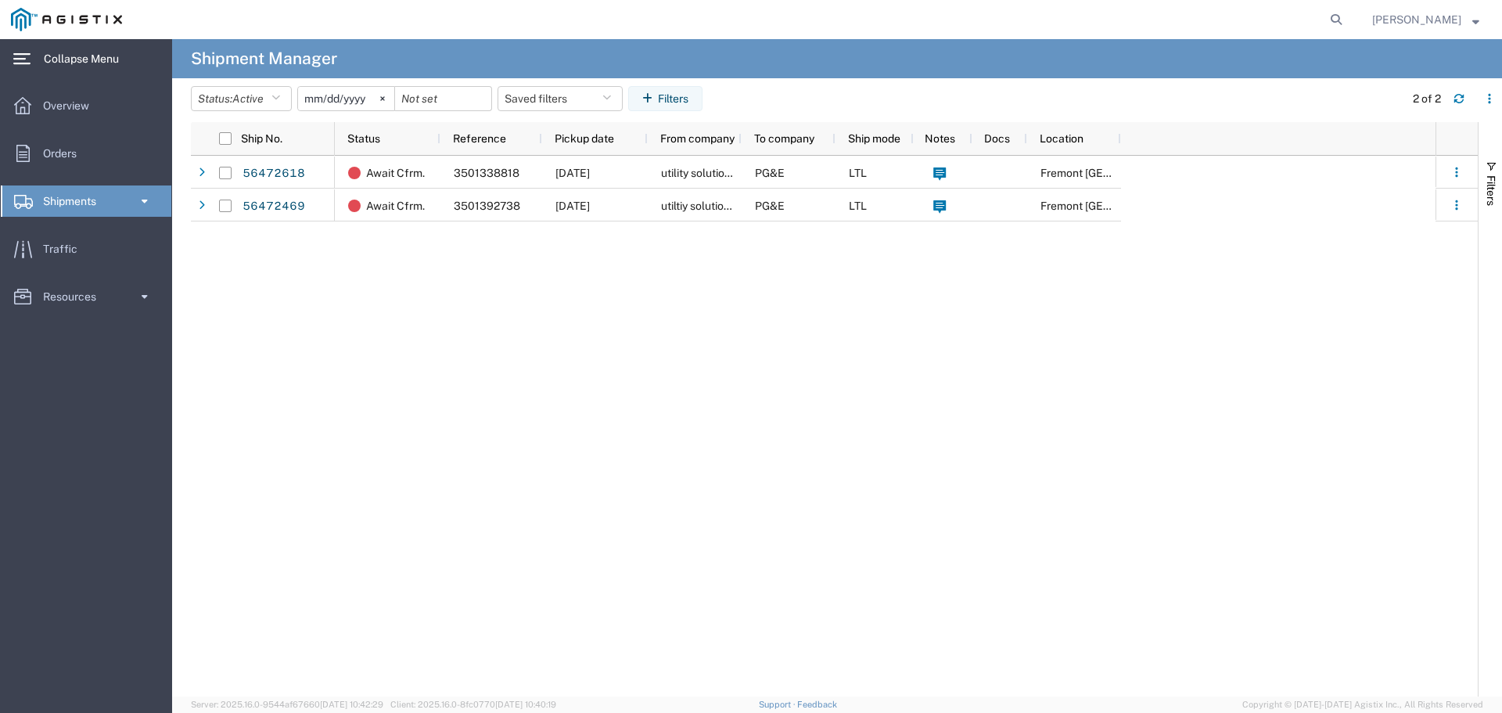
click at [68, 195] on span "Shipments" at bounding box center [75, 200] width 64 height 31
